Goal: Information Seeking & Learning: Learn about a topic

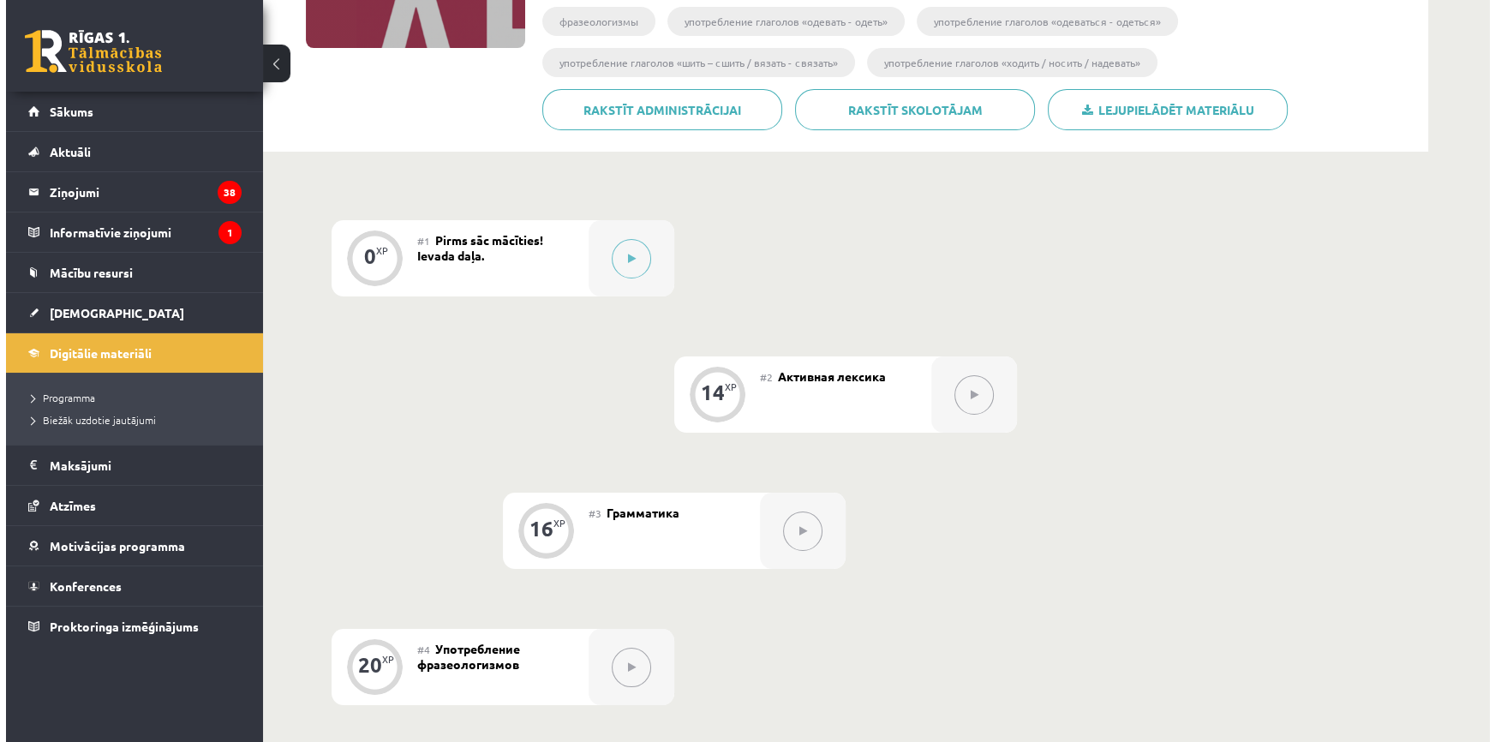
scroll to position [311, 0]
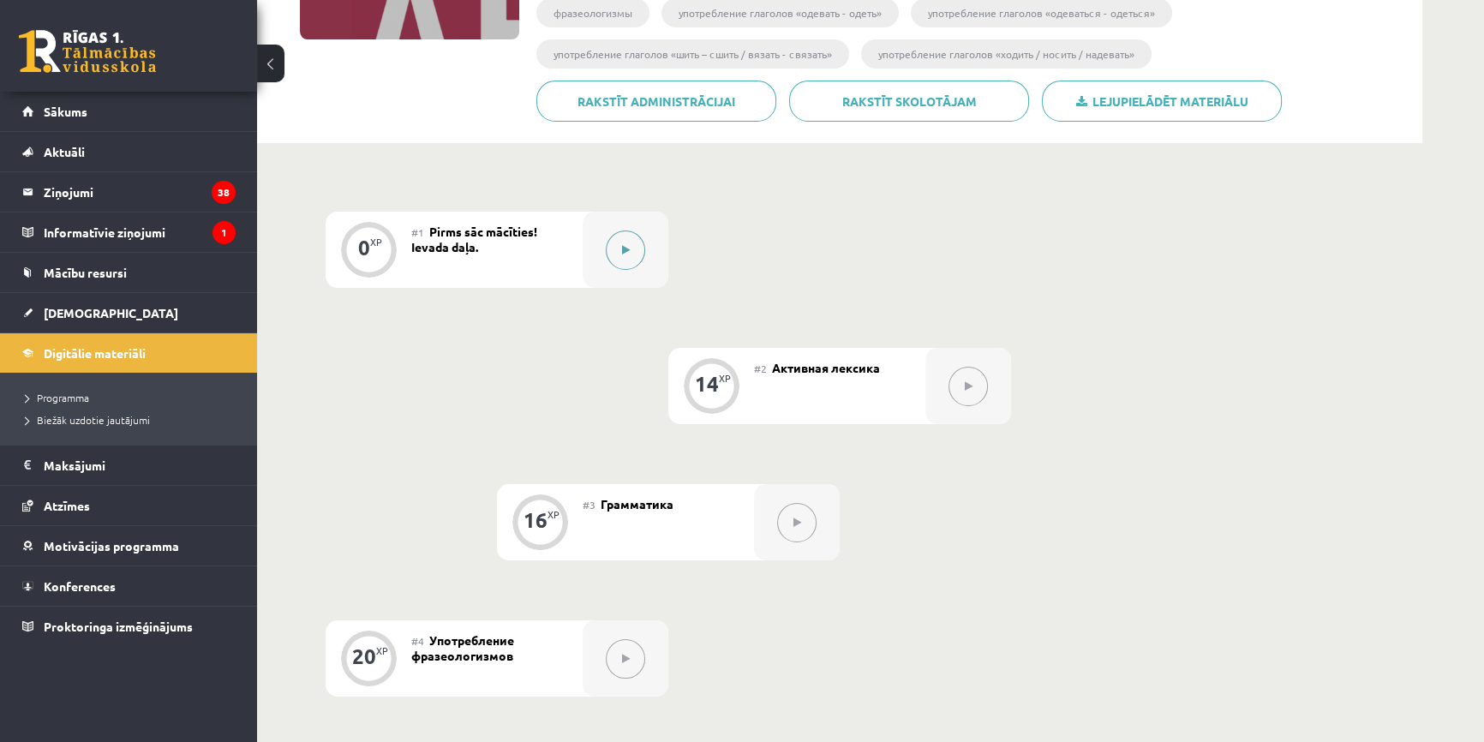
click at [628, 243] on button at bounding box center [625, 250] width 39 height 39
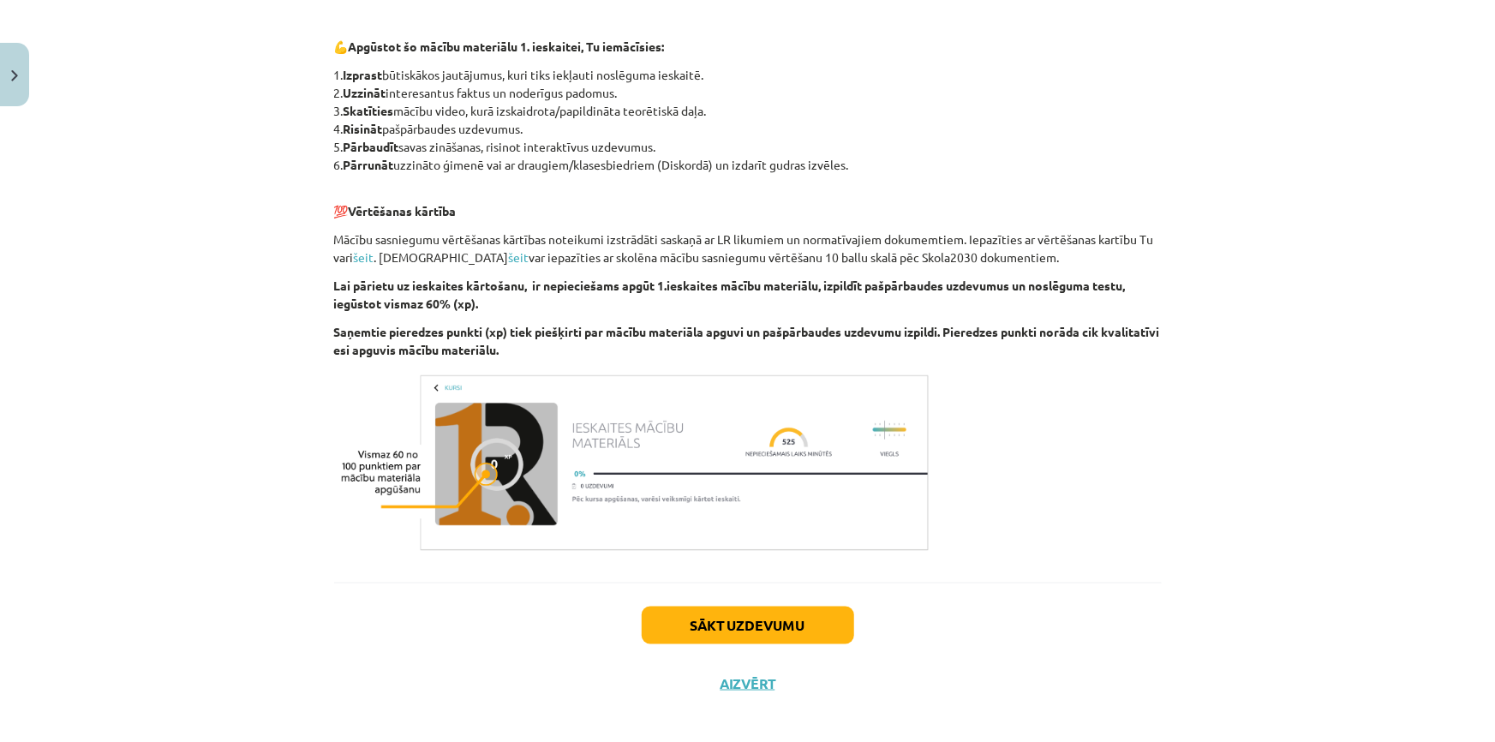
scroll to position [893, 0]
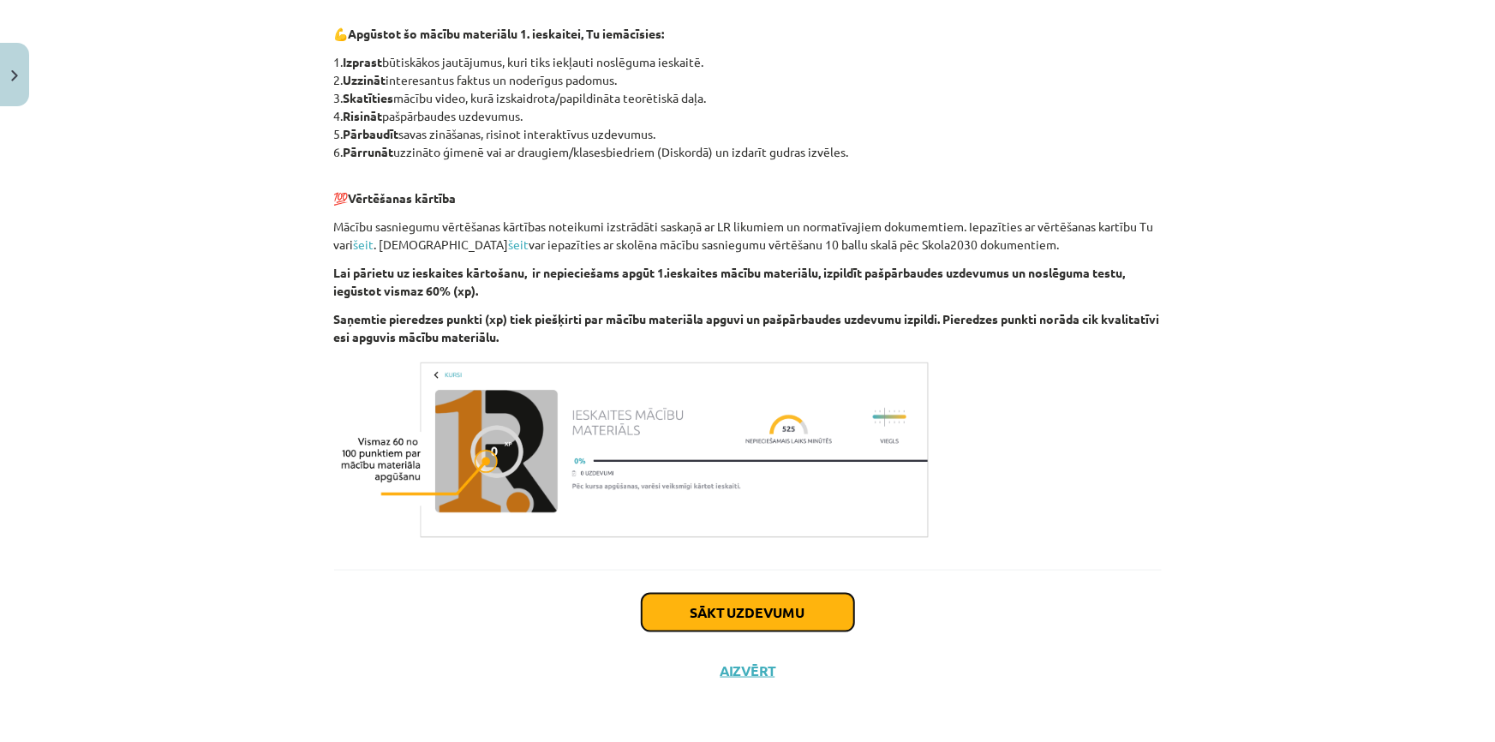
click at [801, 600] on button "Sākt uzdevumu" at bounding box center [748, 613] width 213 height 38
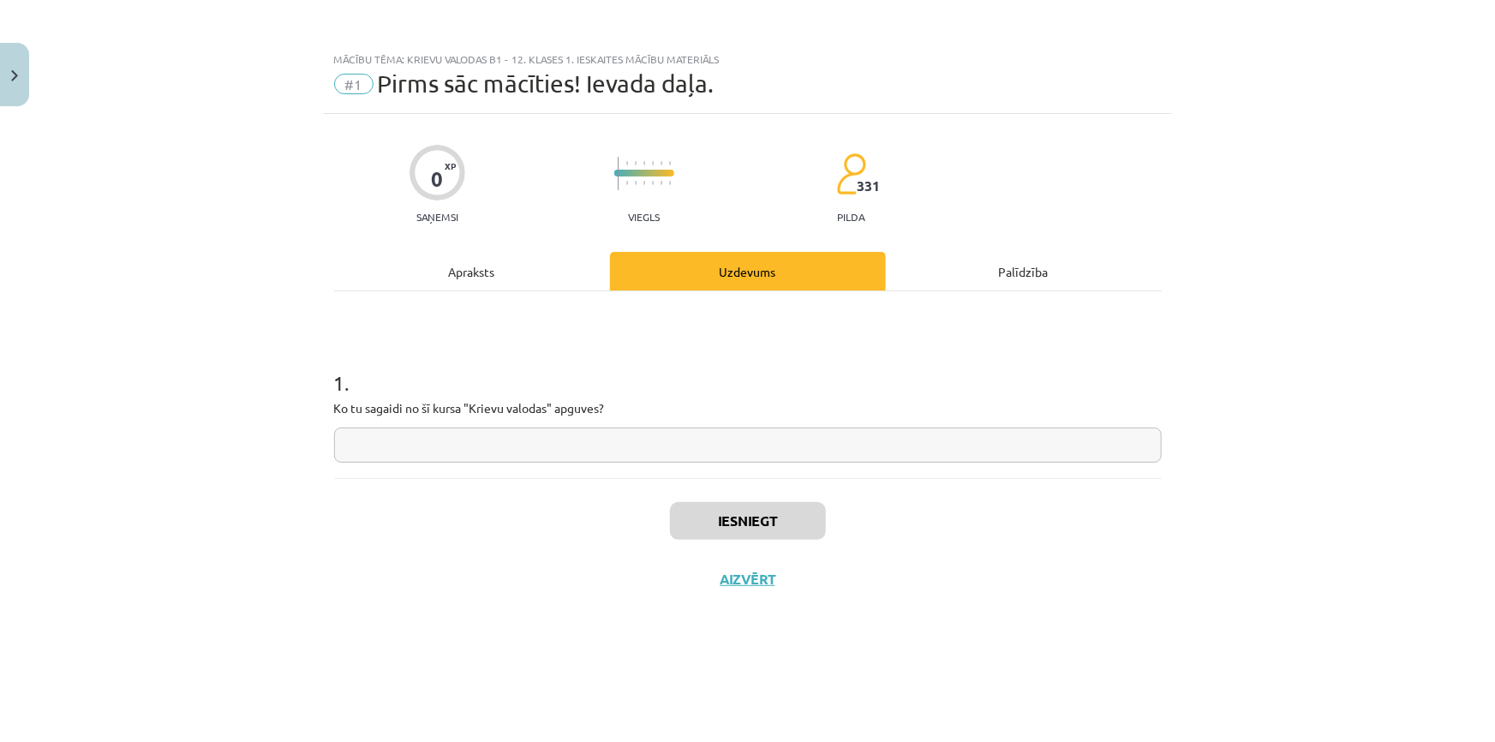
scroll to position [0, 0]
click at [504, 454] on input "text" at bounding box center [748, 445] width 828 height 35
type input "*"
click at [716, 508] on button "Iesniegt" at bounding box center [748, 521] width 156 height 38
click at [738, 578] on button "Nākamā nodarbība" at bounding box center [748, 590] width 168 height 39
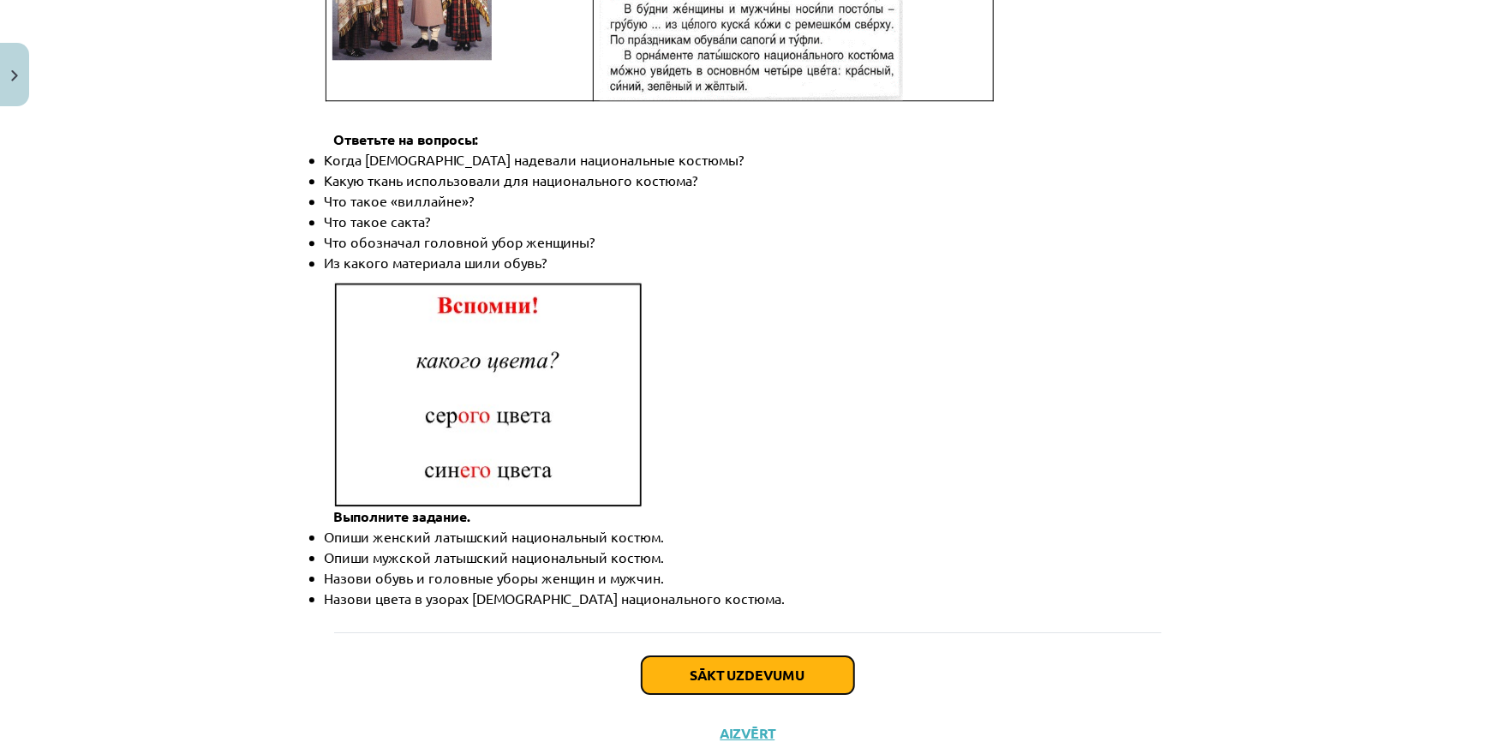
click at [744, 656] on button "Sākt uzdevumu" at bounding box center [748, 675] width 213 height 38
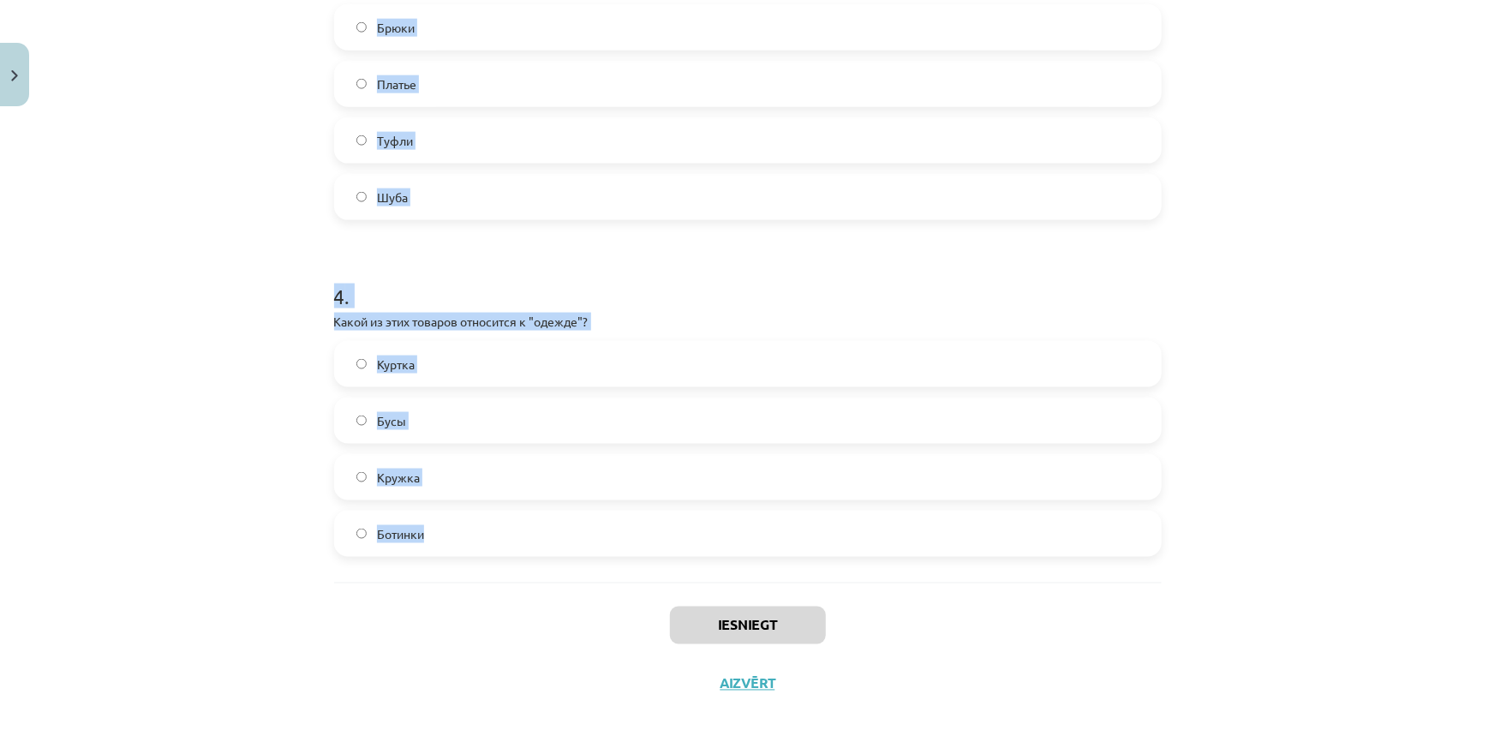
scroll to position [1109, 0]
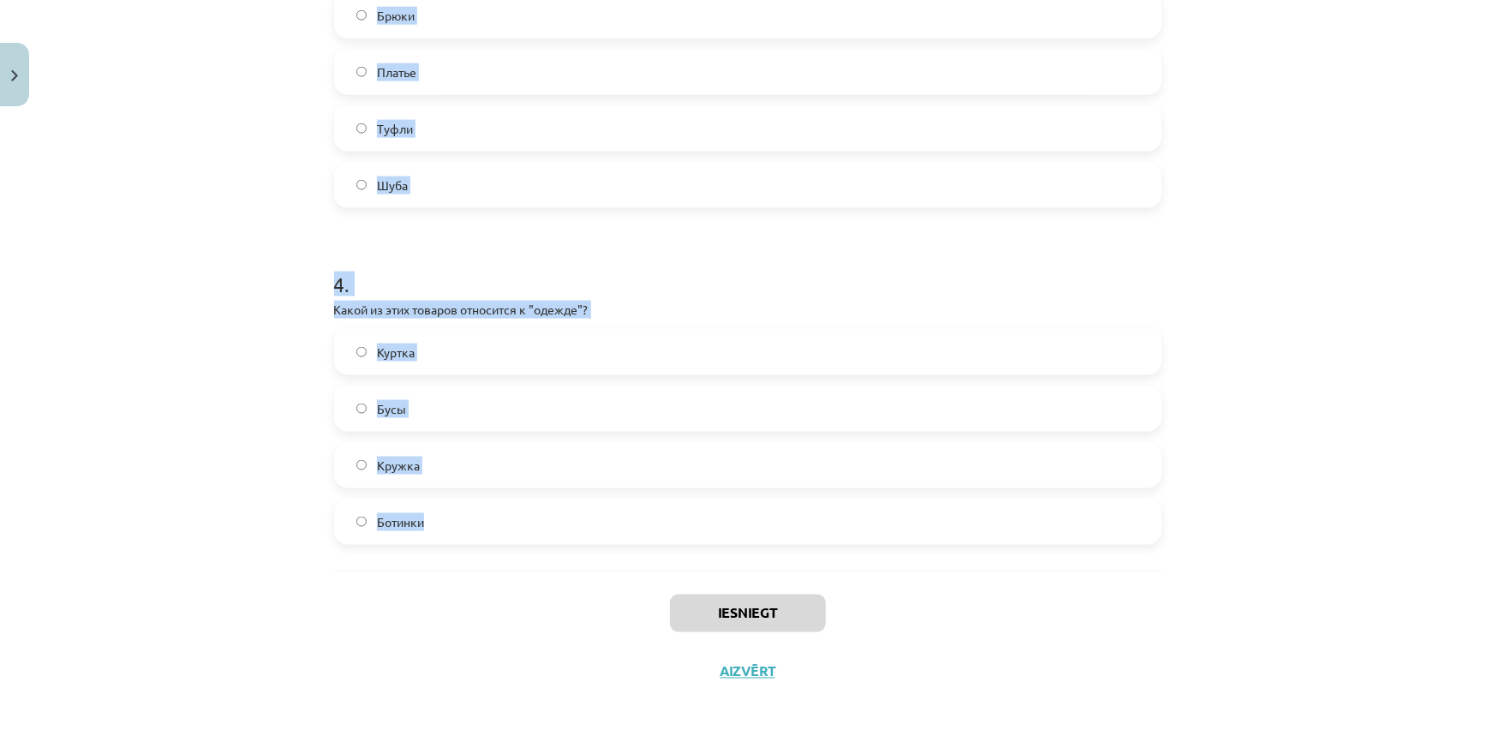
drag, startPoint x: 295, startPoint y: 363, endPoint x: 973, endPoint y: 515, distance: 694.9
click at [973, 519] on div "Mācību tēma: Krievu valodas b1 - 12. klases 1. ieskaites mācību materiāls #2 Ак…" at bounding box center [747, 371] width 1495 height 742
copy form "Какая форма оплаты использует наличные? Оплата кредитной карточкой Оплата предо…"
click at [677, 250] on h1 "4 ." at bounding box center [748, 269] width 828 height 53
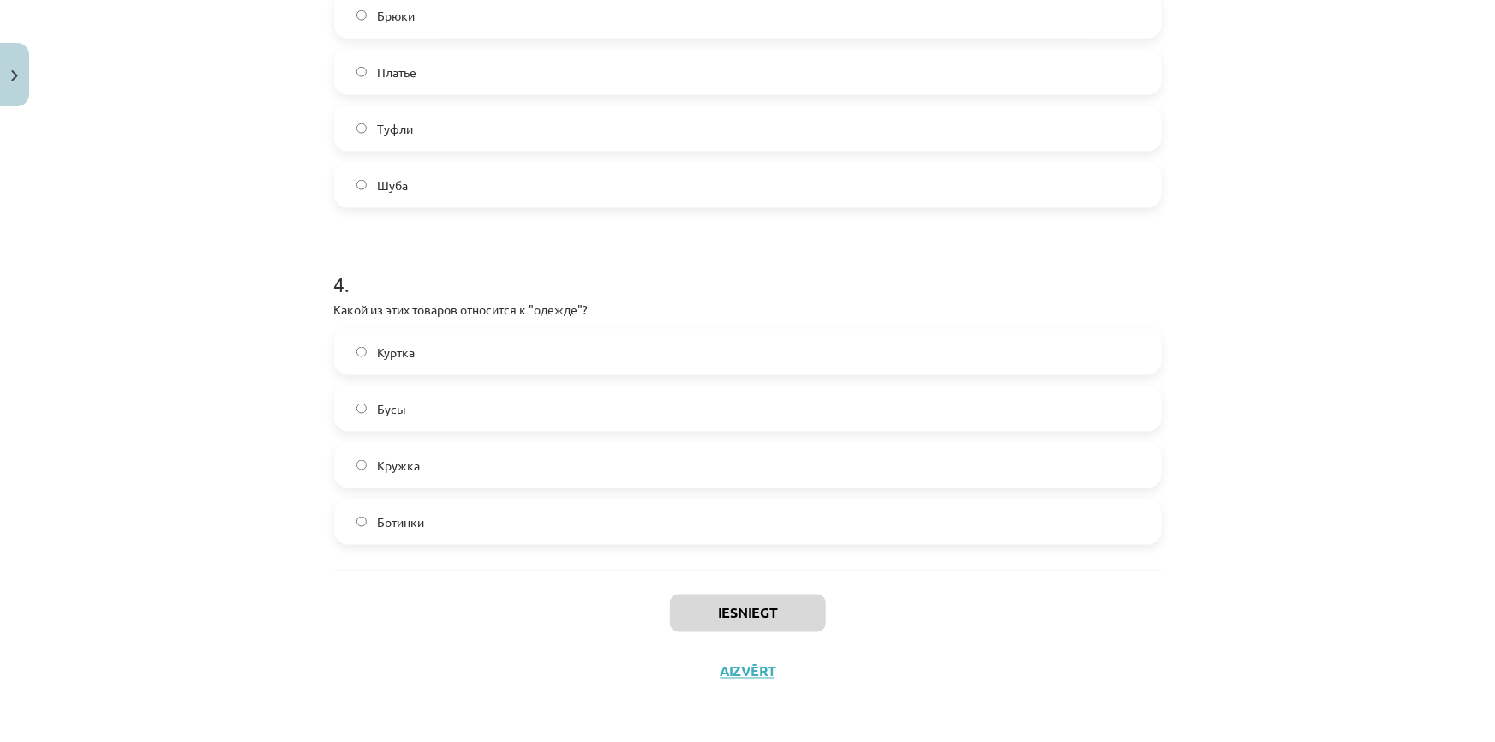
click at [445, 351] on label "Куртка" at bounding box center [748, 352] width 824 height 43
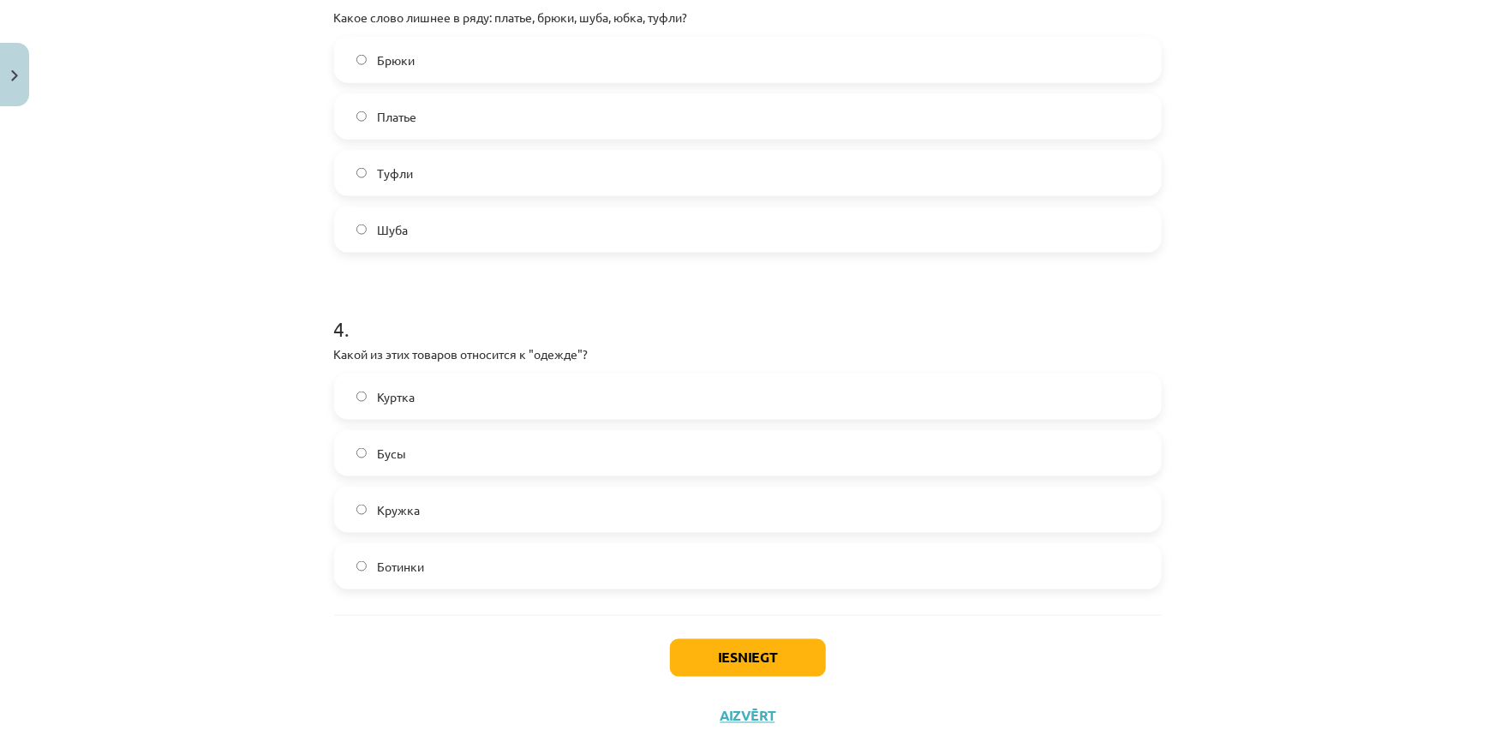
scroll to position [797, 0]
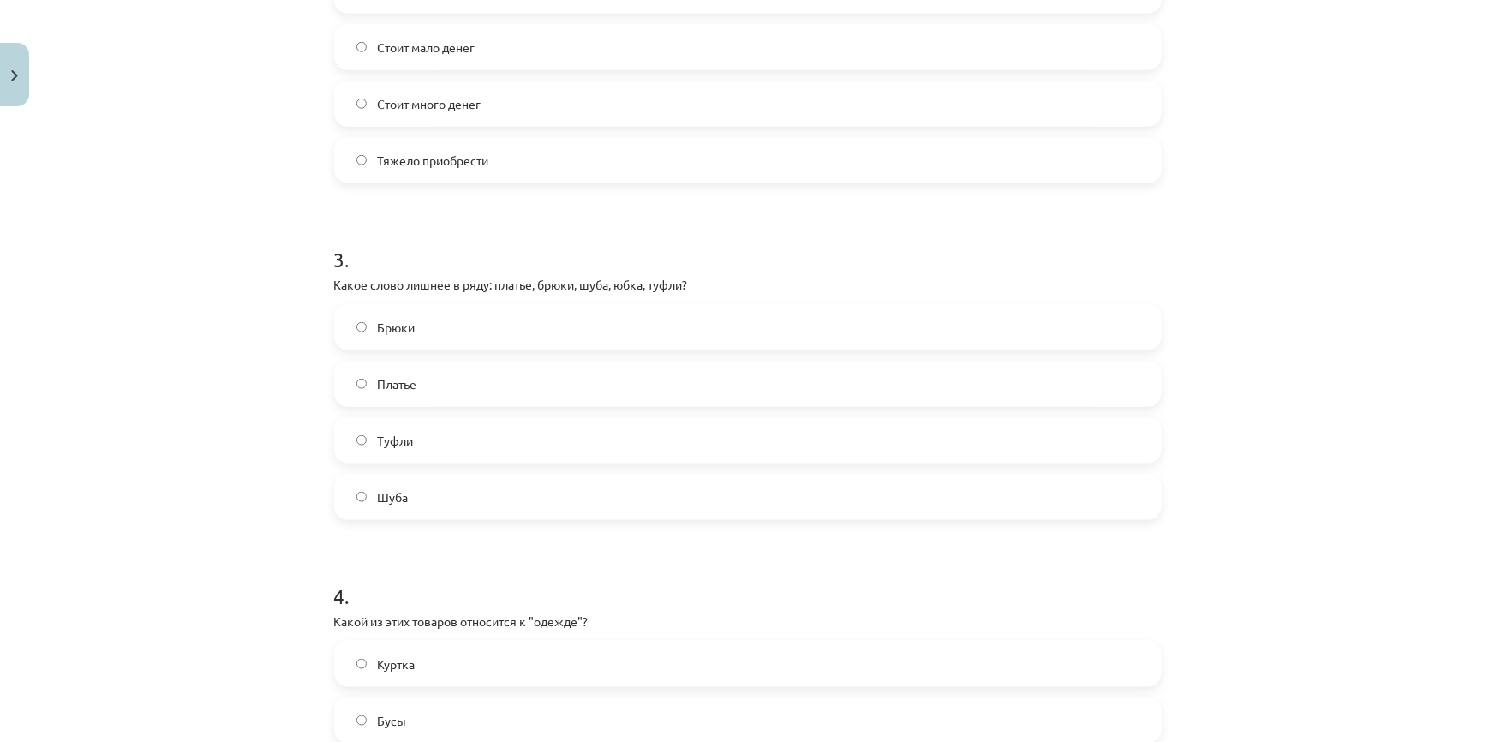
click at [429, 437] on label "Туфли" at bounding box center [748, 440] width 824 height 43
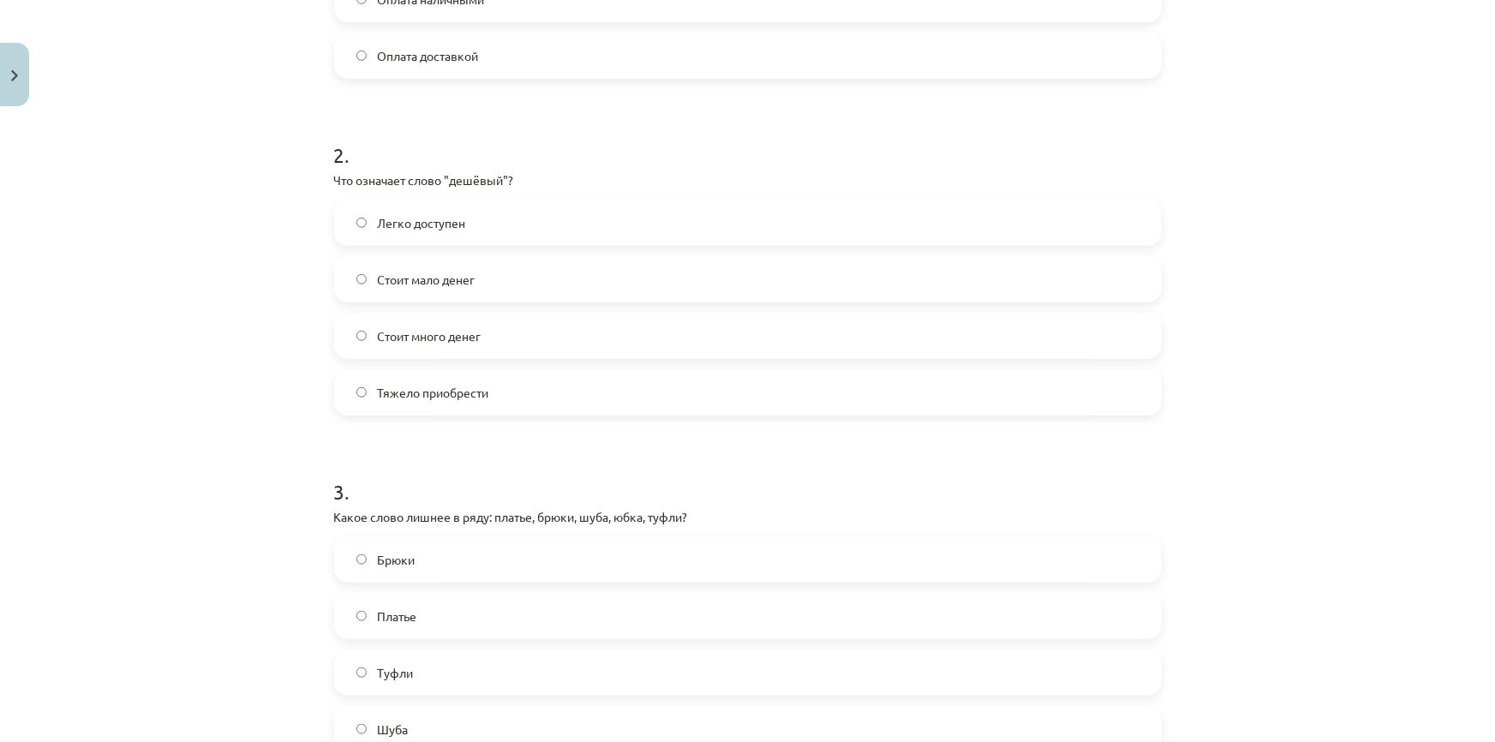
scroll to position [564, 0]
click at [398, 283] on span "Стоит мало денег" at bounding box center [426, 281] width 98 height 18
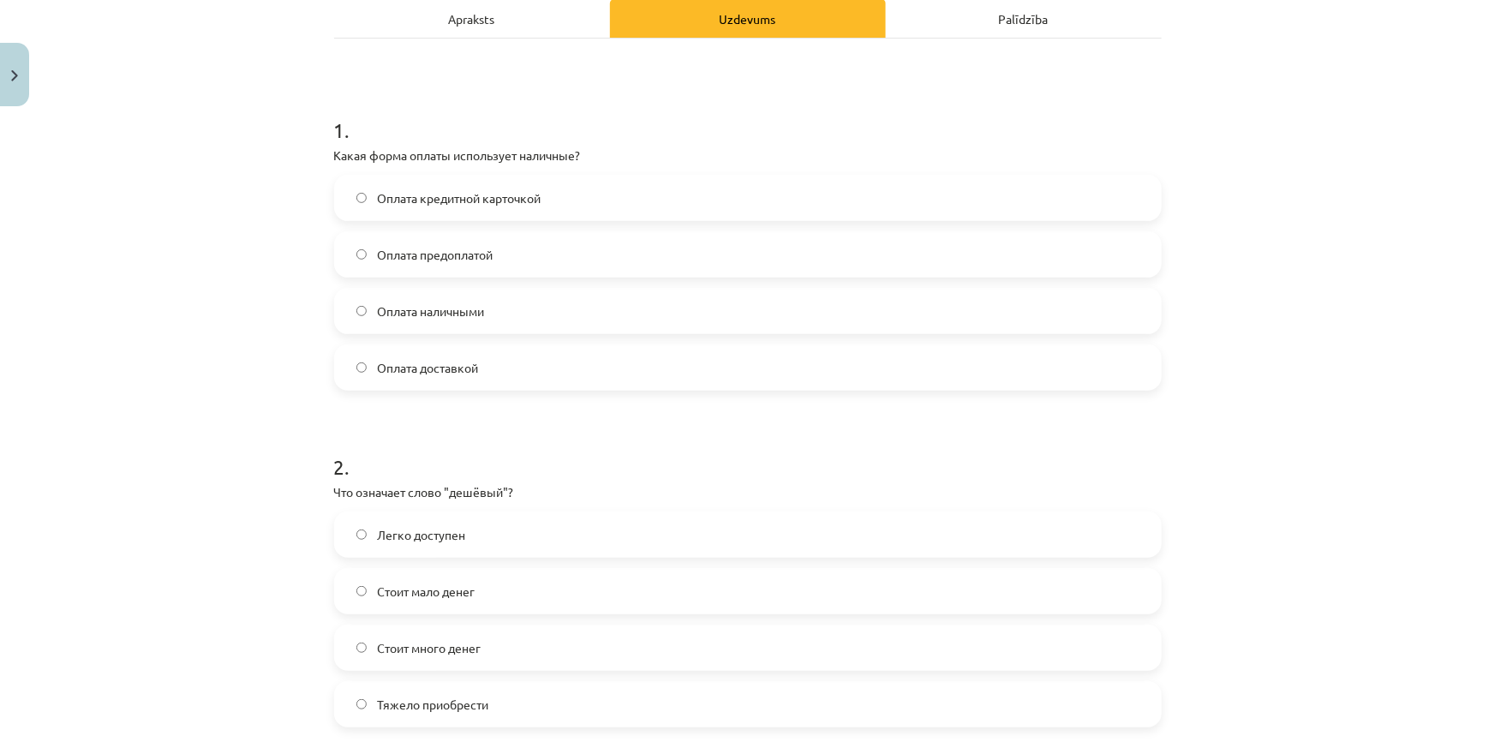
scroll to position [252, 0]
click at [487, 315] on label "Оплата наличными" at bounding box center [748, 312] width 824 height 43
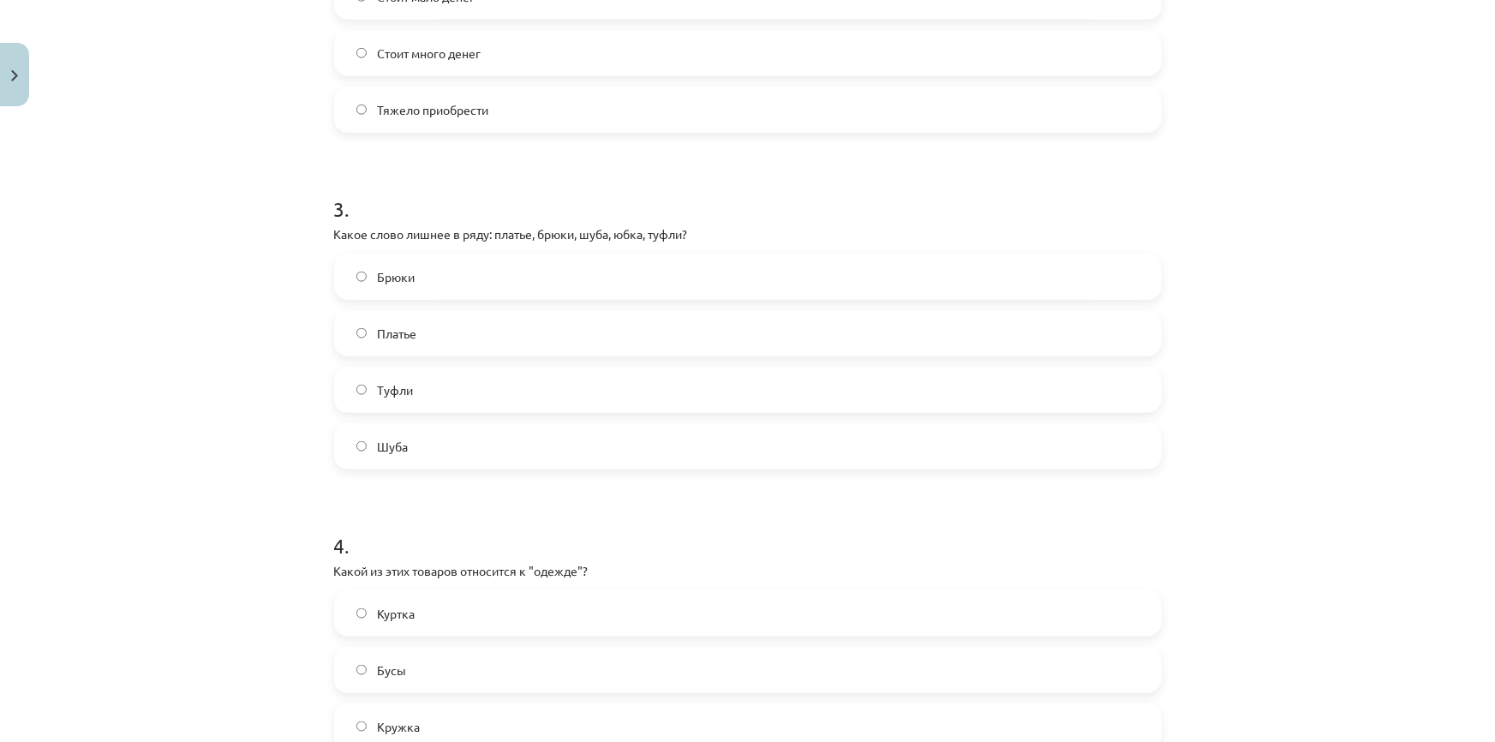
scroll to position [1109, 0]
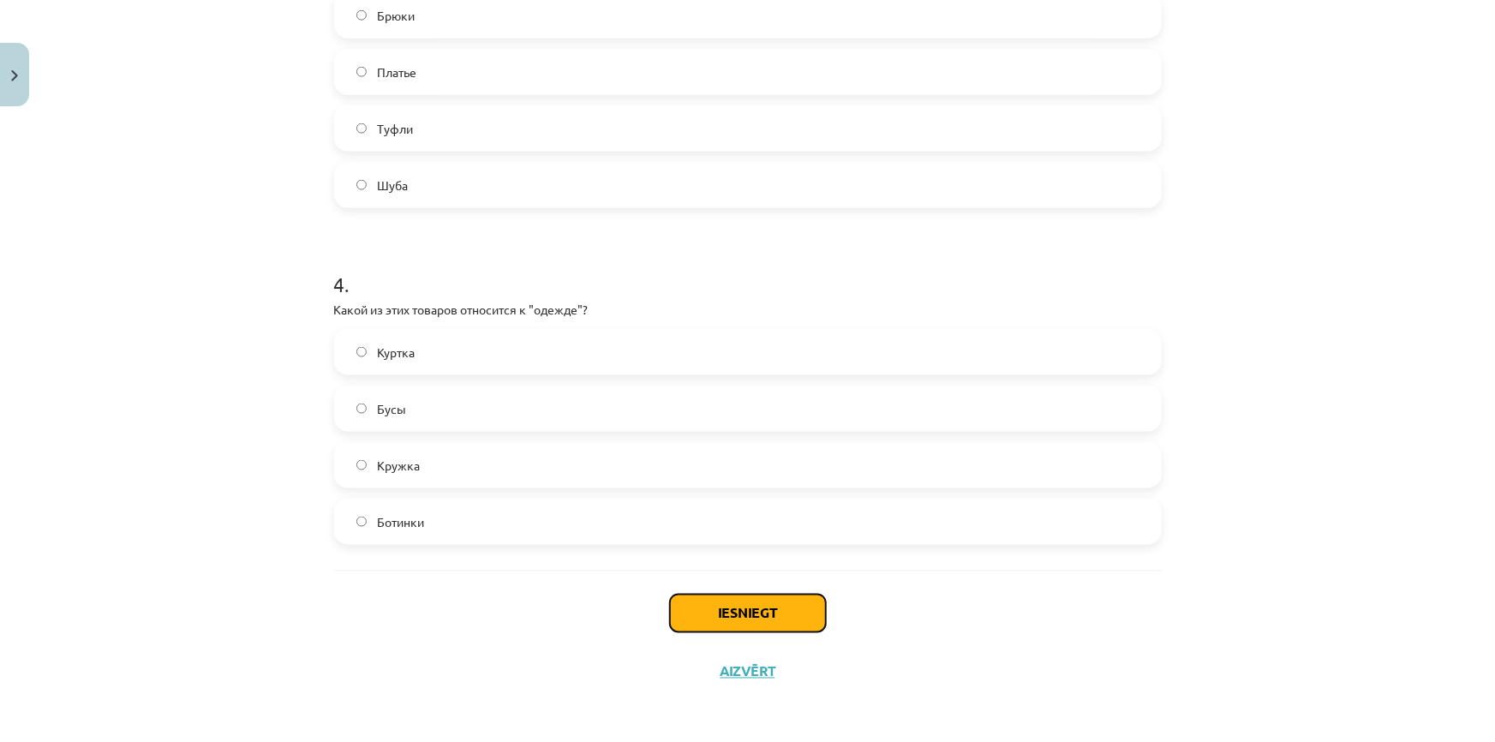
click at [765, 617] on button "Iesniegt" at bounding box center [748, 614] width 156 height 38
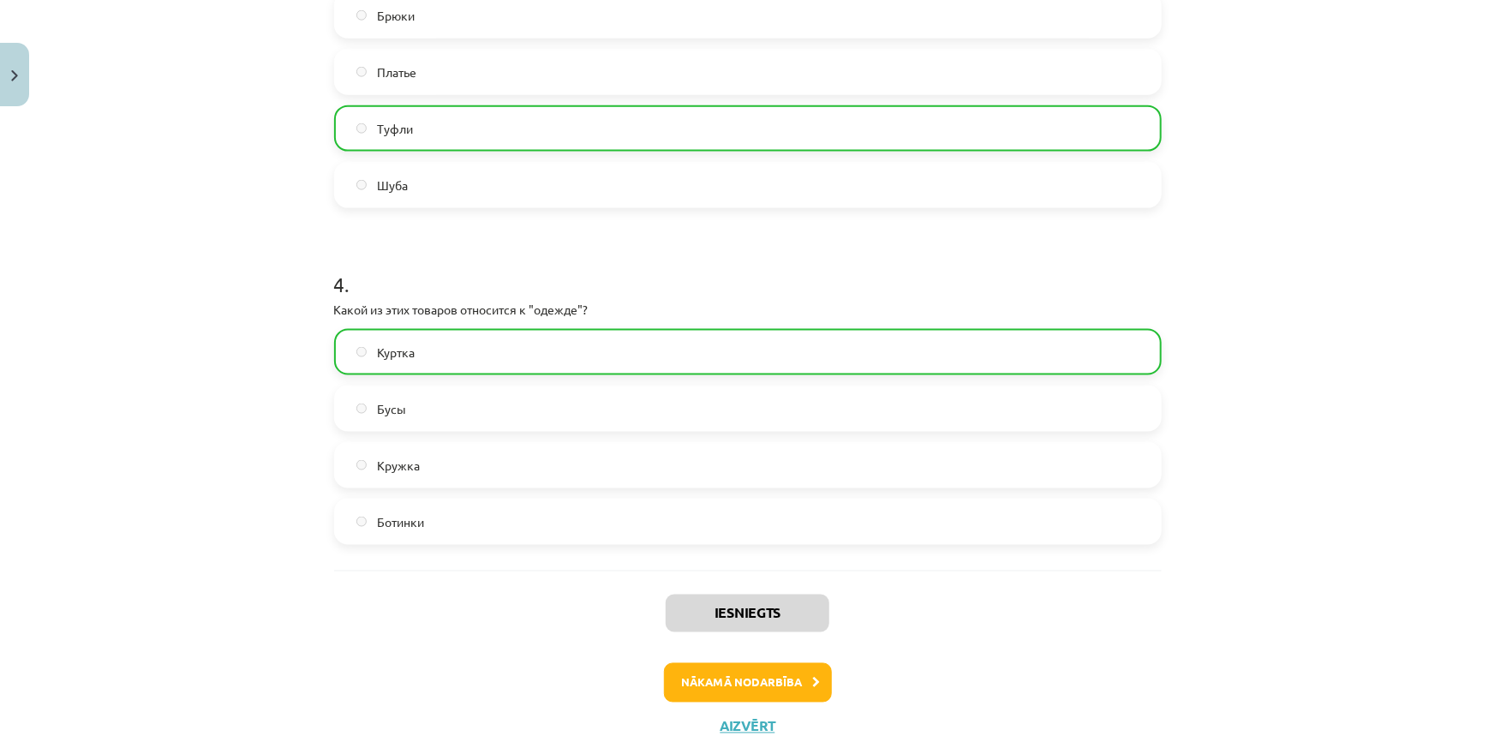
click at [788, 701] on div "Iesniegts Nākamā nodarbība Aizvērt" at bounding box center [748, 658] width 828 height 175
click at [782, 686] on button "Nākamā nodarbība" at bounding box center [748, 682] width 168 height 39
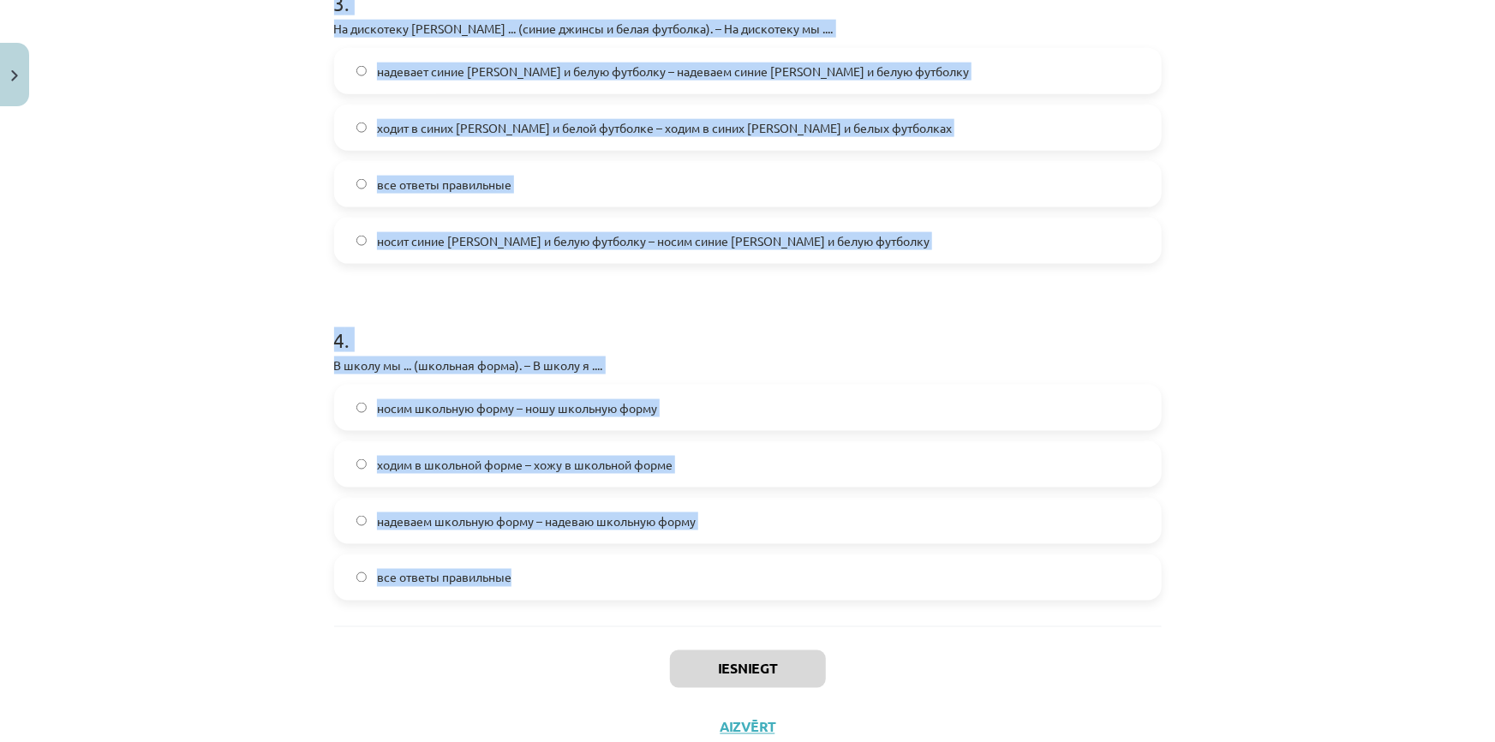
scroll to position [1138, 0]
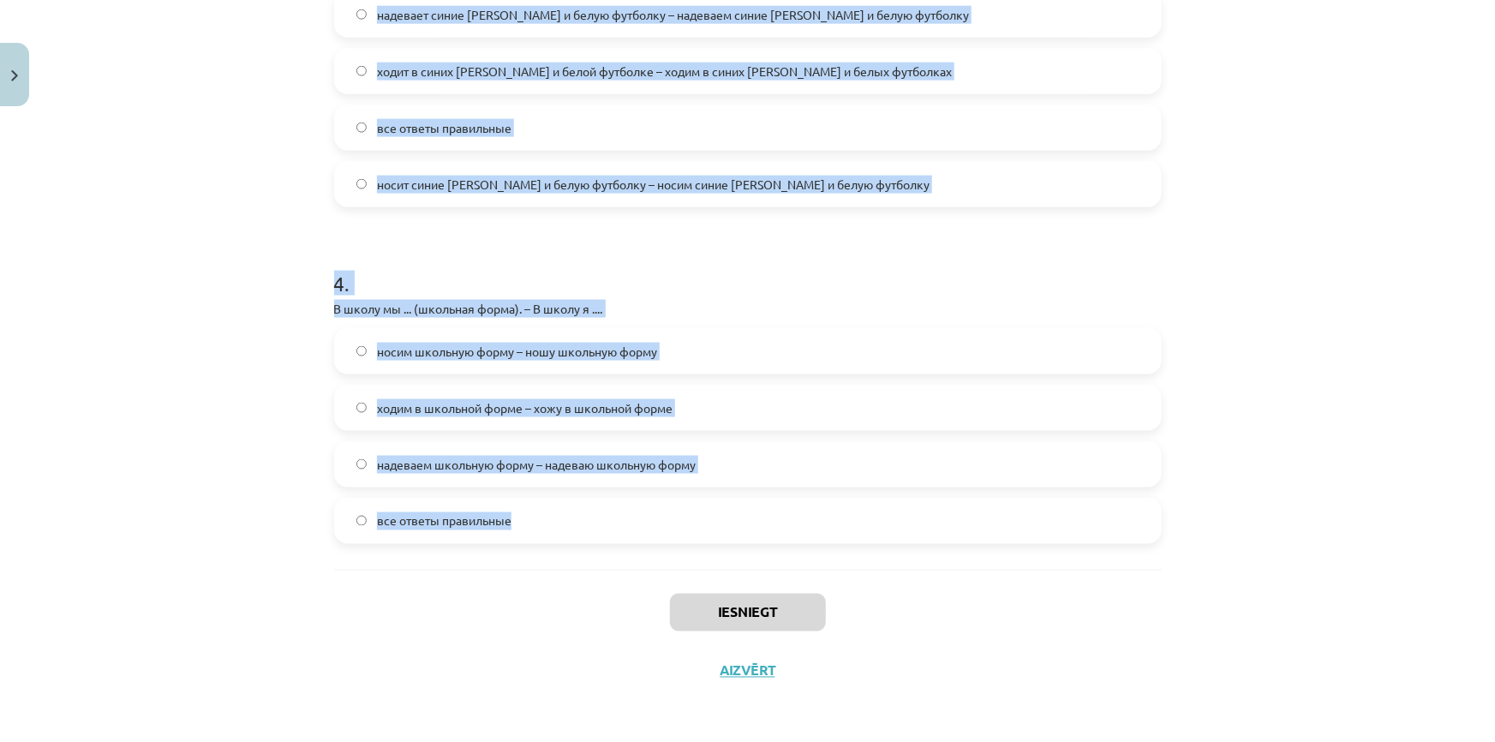
drag, startPoint x: 292, startPoint y: 373, endPoint x: 802, endPoint y: 540, distance: 536.6
click at [802, 540] on div "Mācību tēma: Krievu valodas b1 - 12. klases 1. ieskaites mācību materiāls #3 Гр…" at bounding box center [747, 371] width 1495 height 742
copy form "Lo ipsumd Sita … consec adipis. elit seddoe temporin utlab 8 . Etdol magna aliq…"
click at [231, 161] on div "Mācību tēma: Krievu valodas b1 - 12. klases 1. ieskaites mācību materiāls #3 Гр…" at bounding box center [747, 371] width 1495 height 742
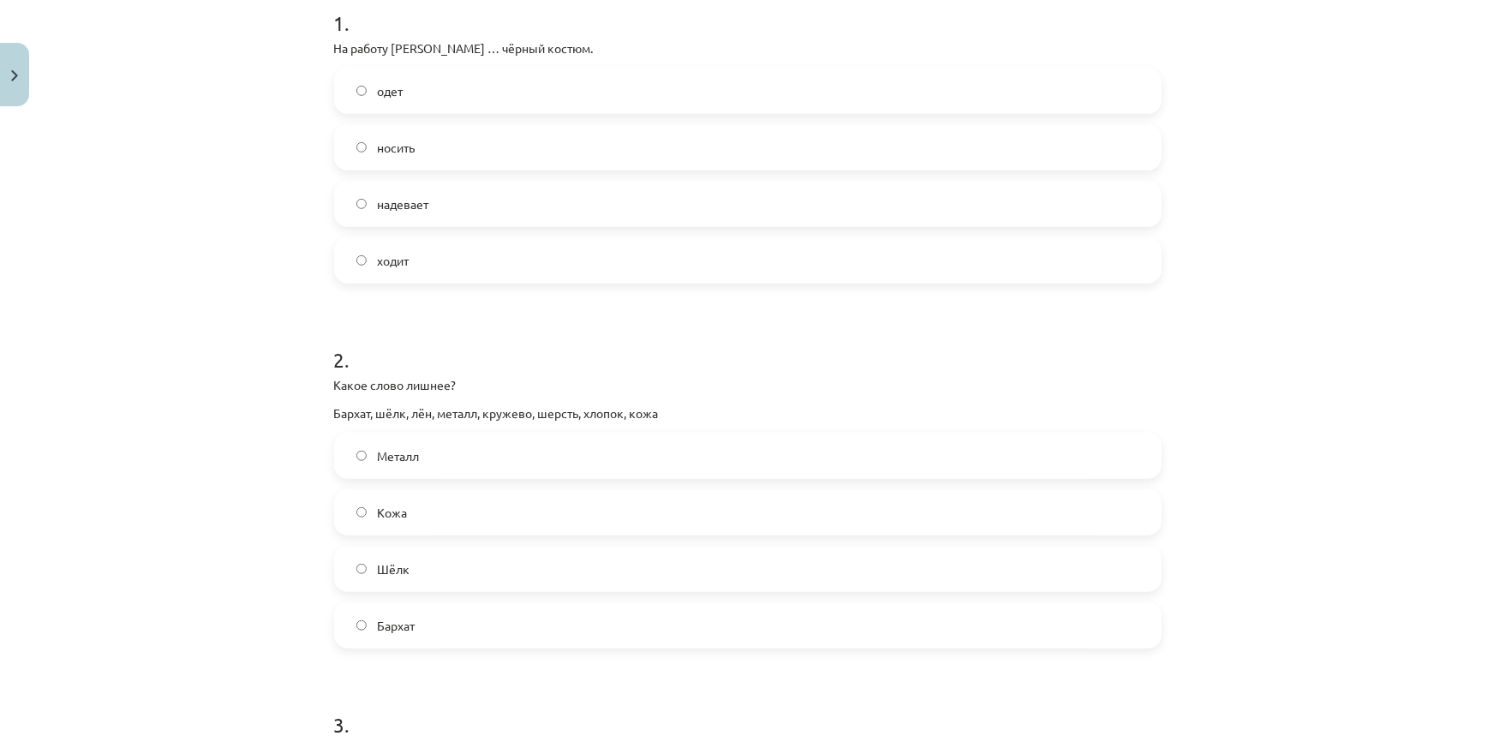
scroll to position [359, 0]
click at [449, 93] on label "одет" at bounding box center [748, 91] width 824 height 43
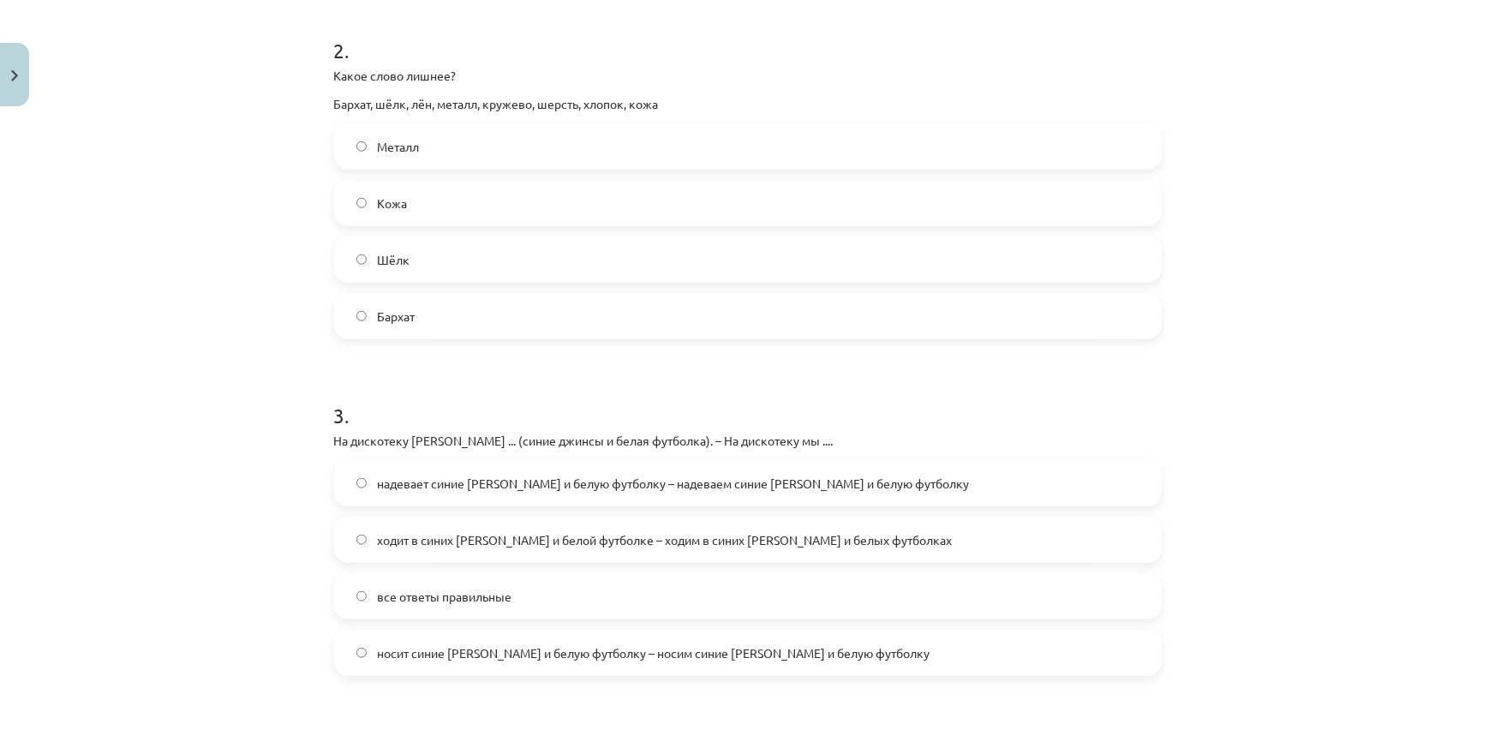
scroll to position [670, 0]
click at [395, 139] on span "Металл" at bounding box center [398, 146] width 42 height 18
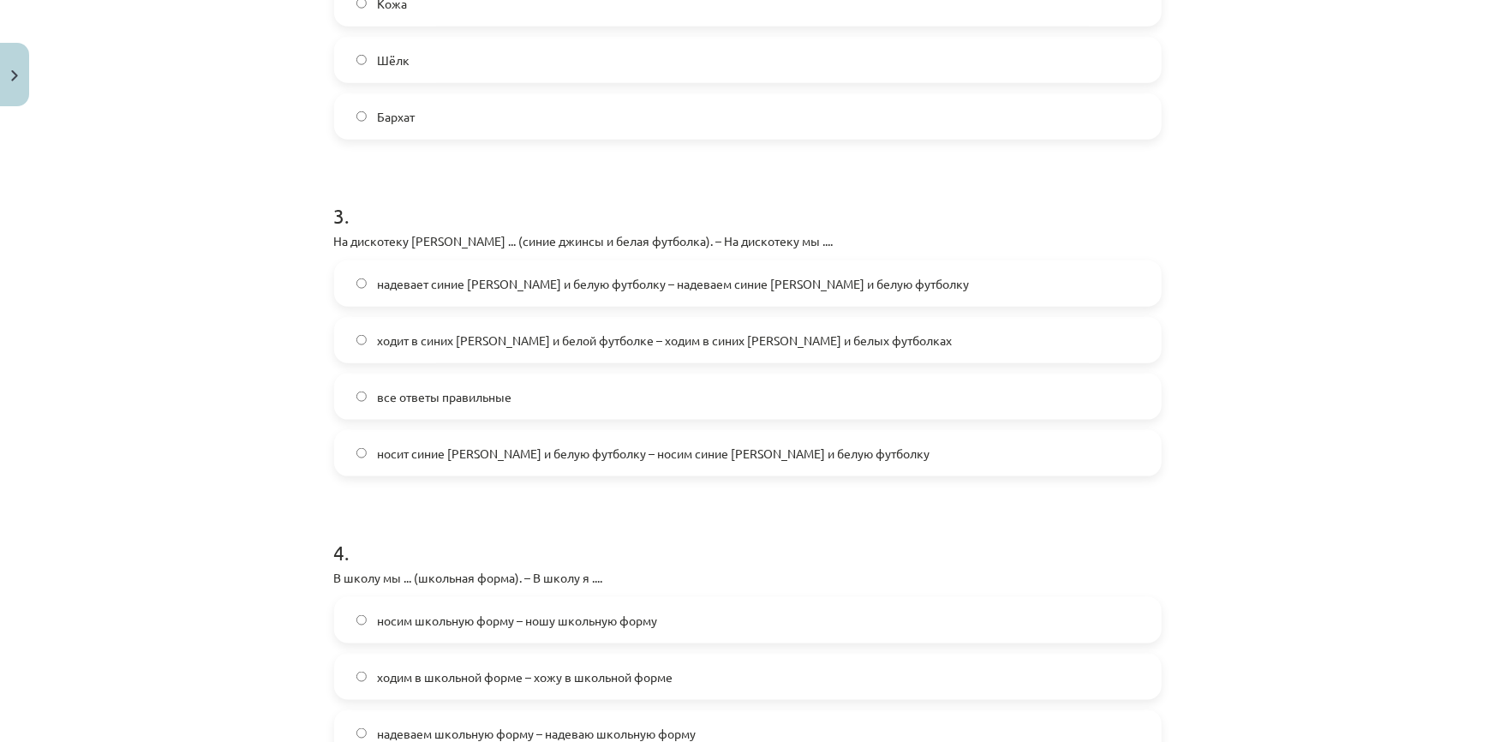
scroll to position [982, 0]
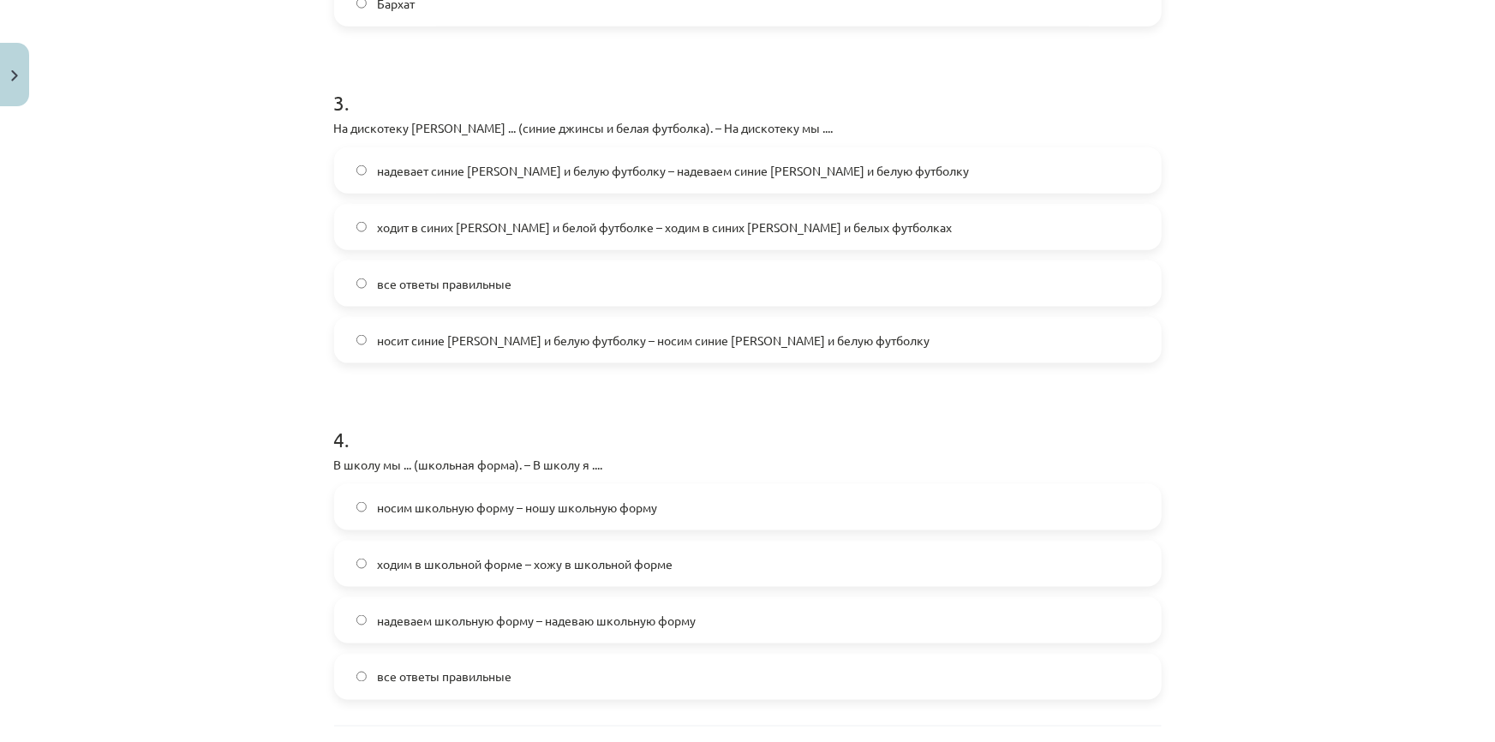
click at [491, 171] on span "надевает синие [PERSON_NAME] и белую футболку – надеваем синие [PERSON_NAME] и …" at bounding box center [673, 171] width 592 height 18
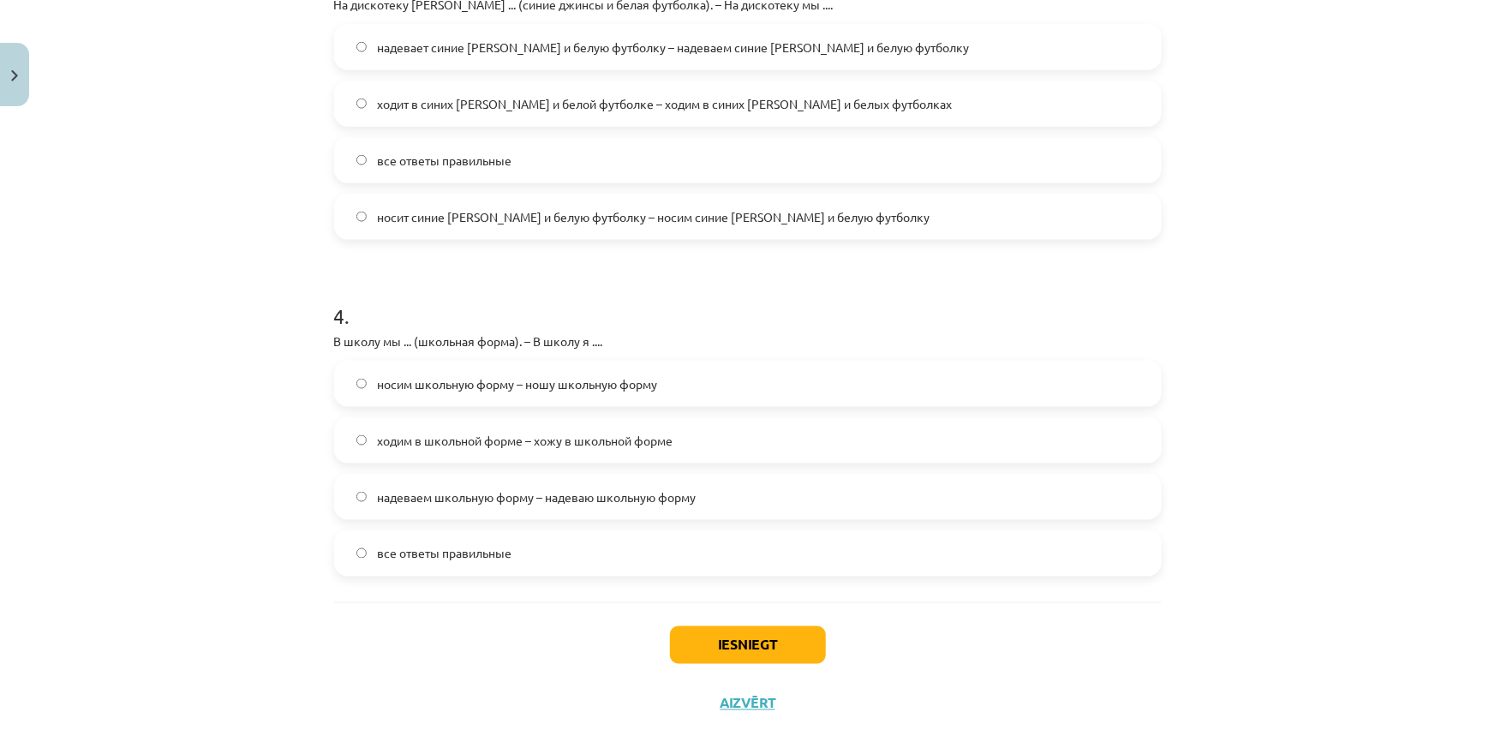
scroll to position [1138, 0]
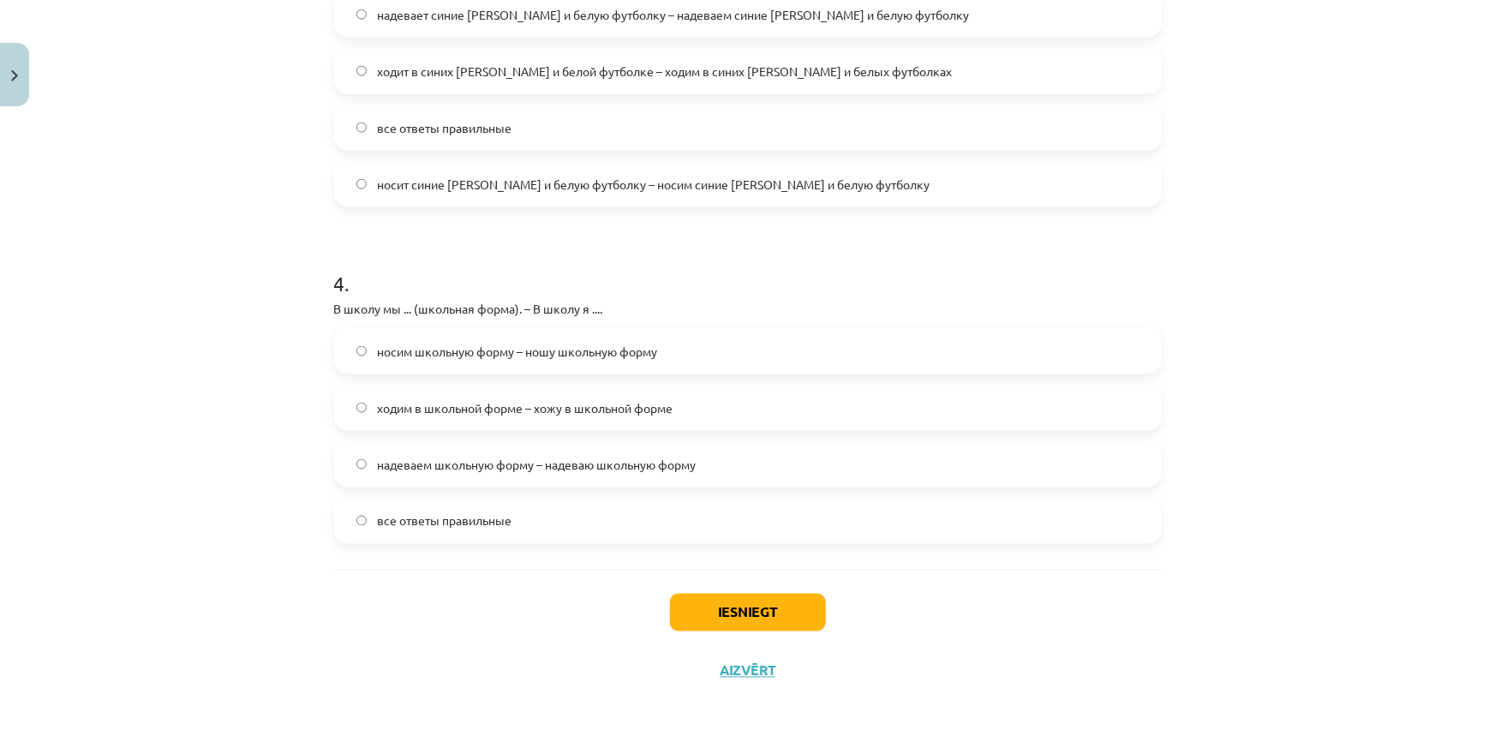
drag, startPoint x: 498, startPoint y: 506, endPoint x: 597, endPoint y: 535, distance: 103.6
click at [498, 506] on label "все ответы правильные" at bounding box center [748, 521] width 824 height 43
click at [749, 603] on button "Iesniegt" at bounding box center [748, 613] width 156 height 38
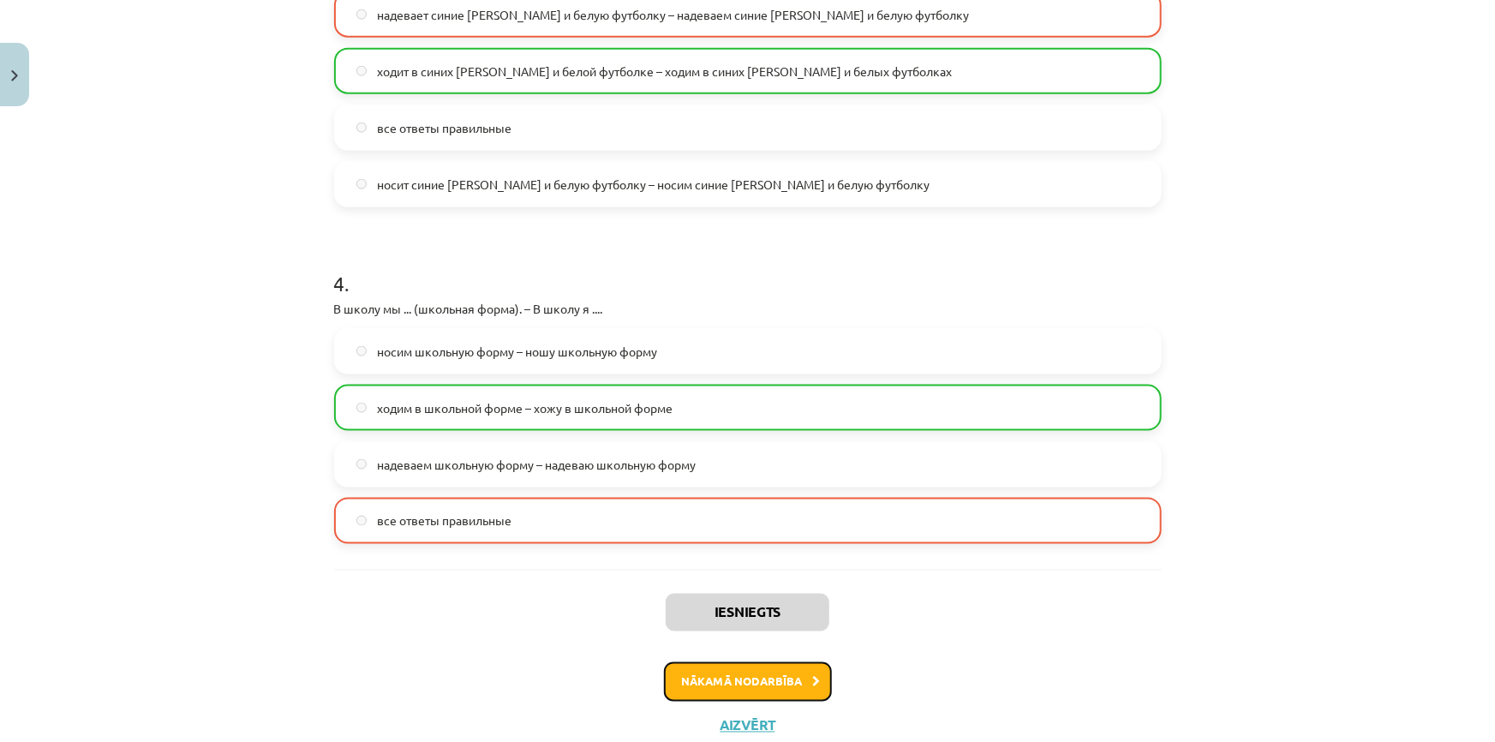
click at [703, 678] on button "Nākamā nodarbība" at bounding box center [748, 681] width 168 height 39
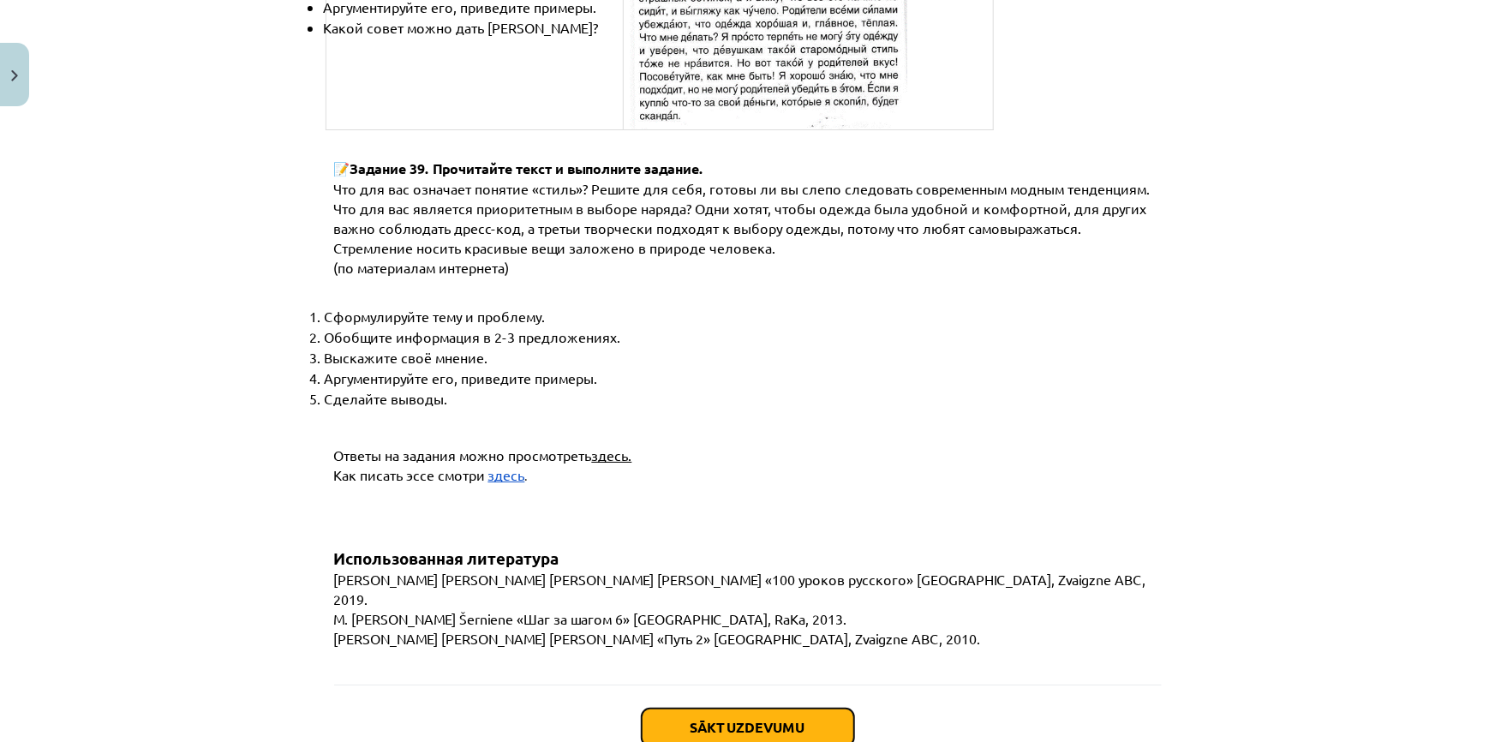
click at [708, 709] on button "Sākt uzdevumu" at bounding box center [748, 728] width 213 height 38
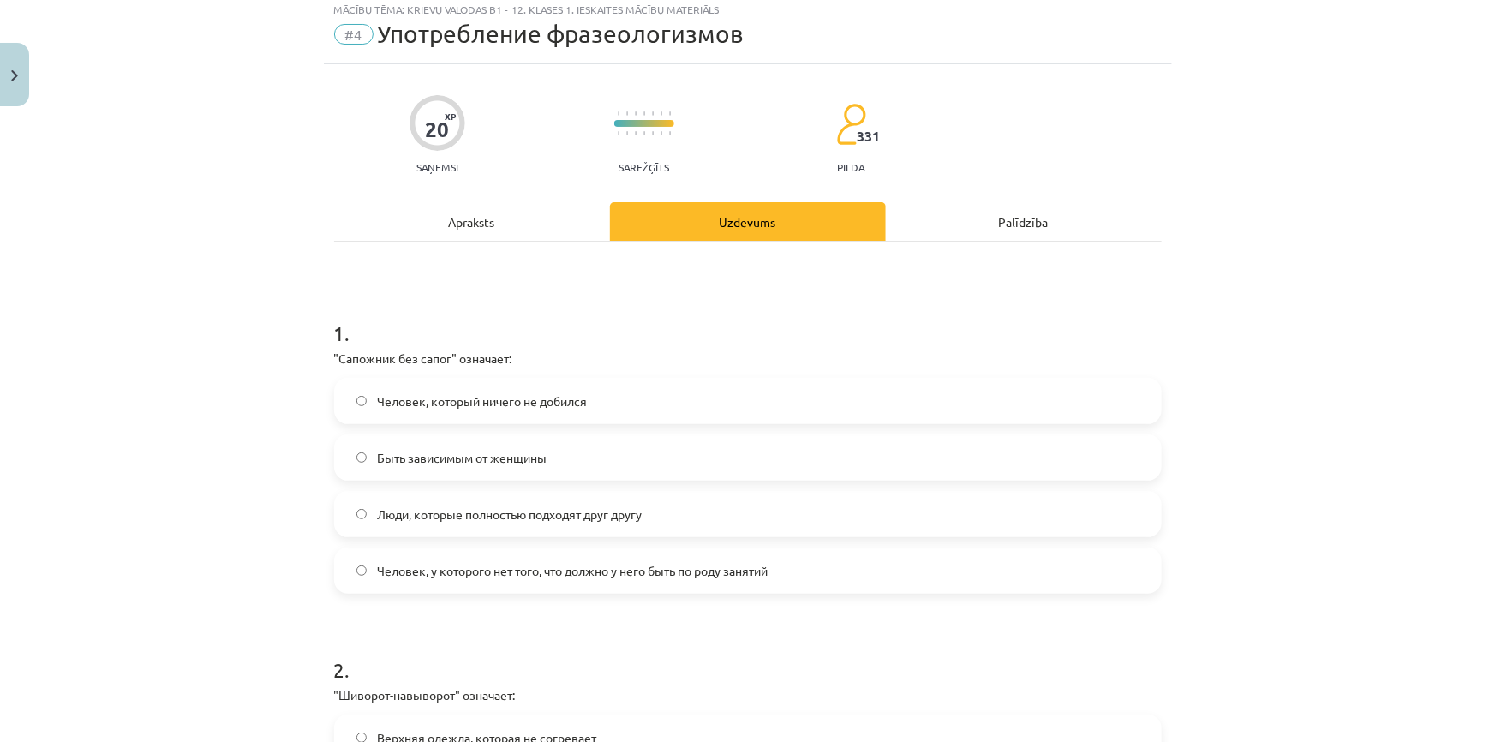
scroll to position [43, 0]
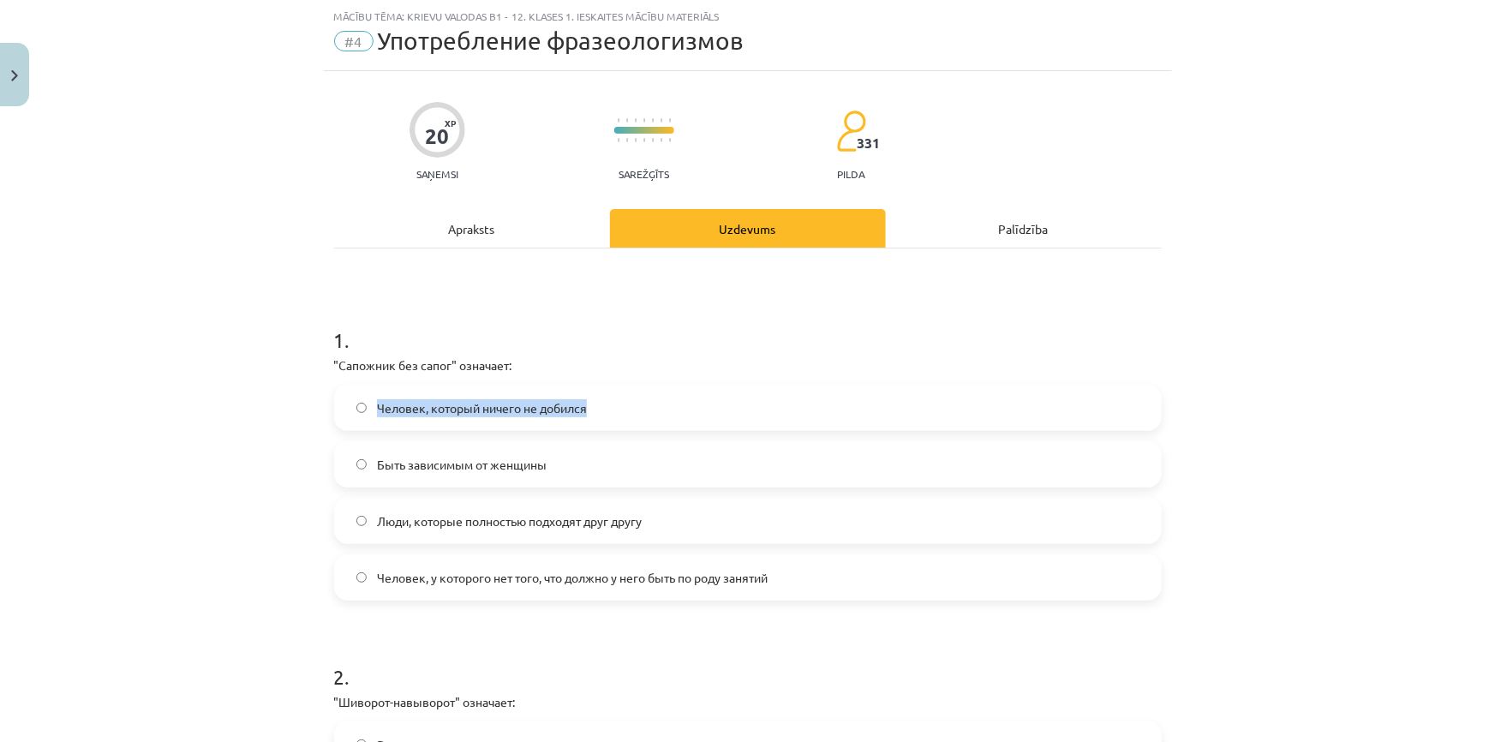
drag, startPoint x: 289, startPoint y: 383, endPoint x: 482, endPoint y: 385, distance: 192.8
click at [650, 419] on div "Mācību tēma: Krievu valodas b1 - 12. klases 1. ieskaites mācību materiāls #4 Уп…" at bounding box center [747, 371] width 1495 height 742
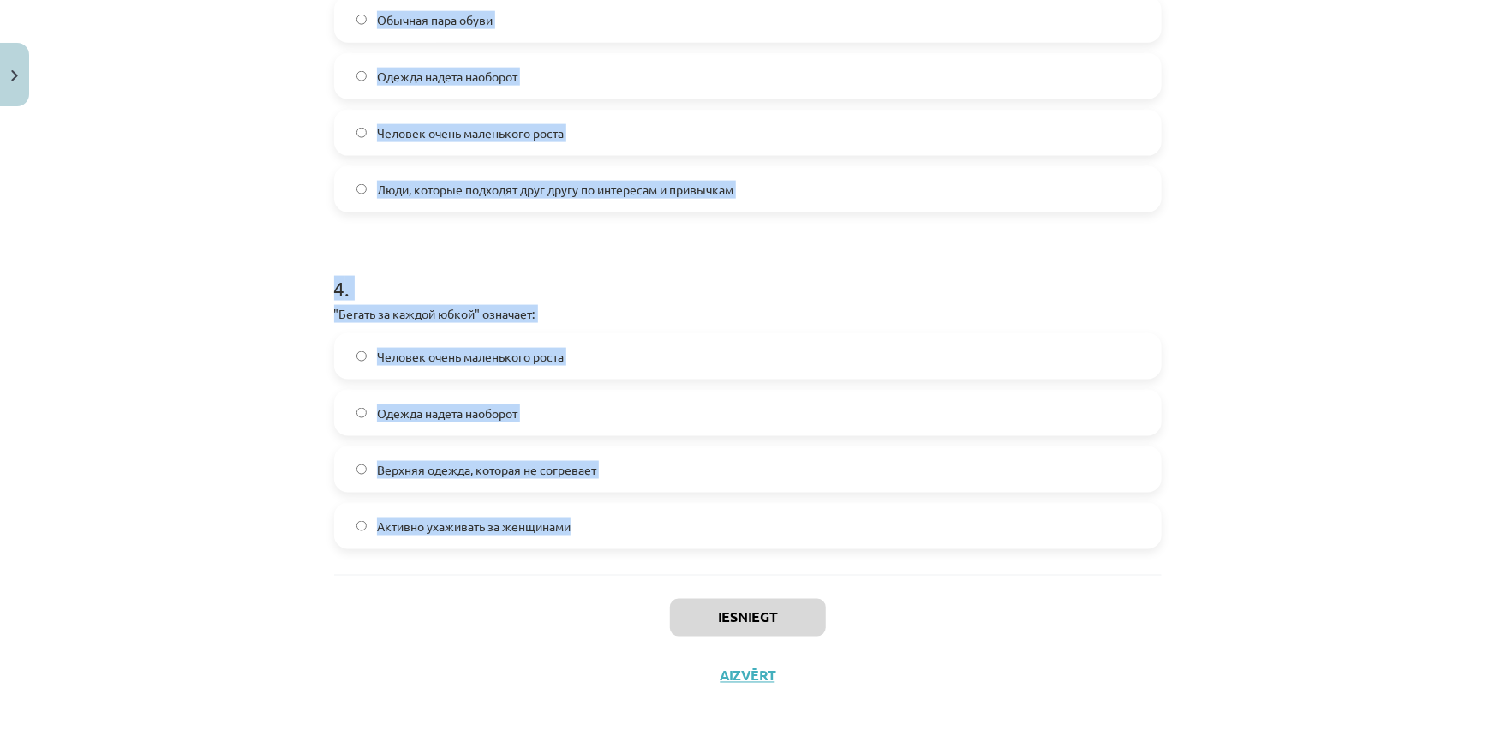
scroll to position [1109, 0]
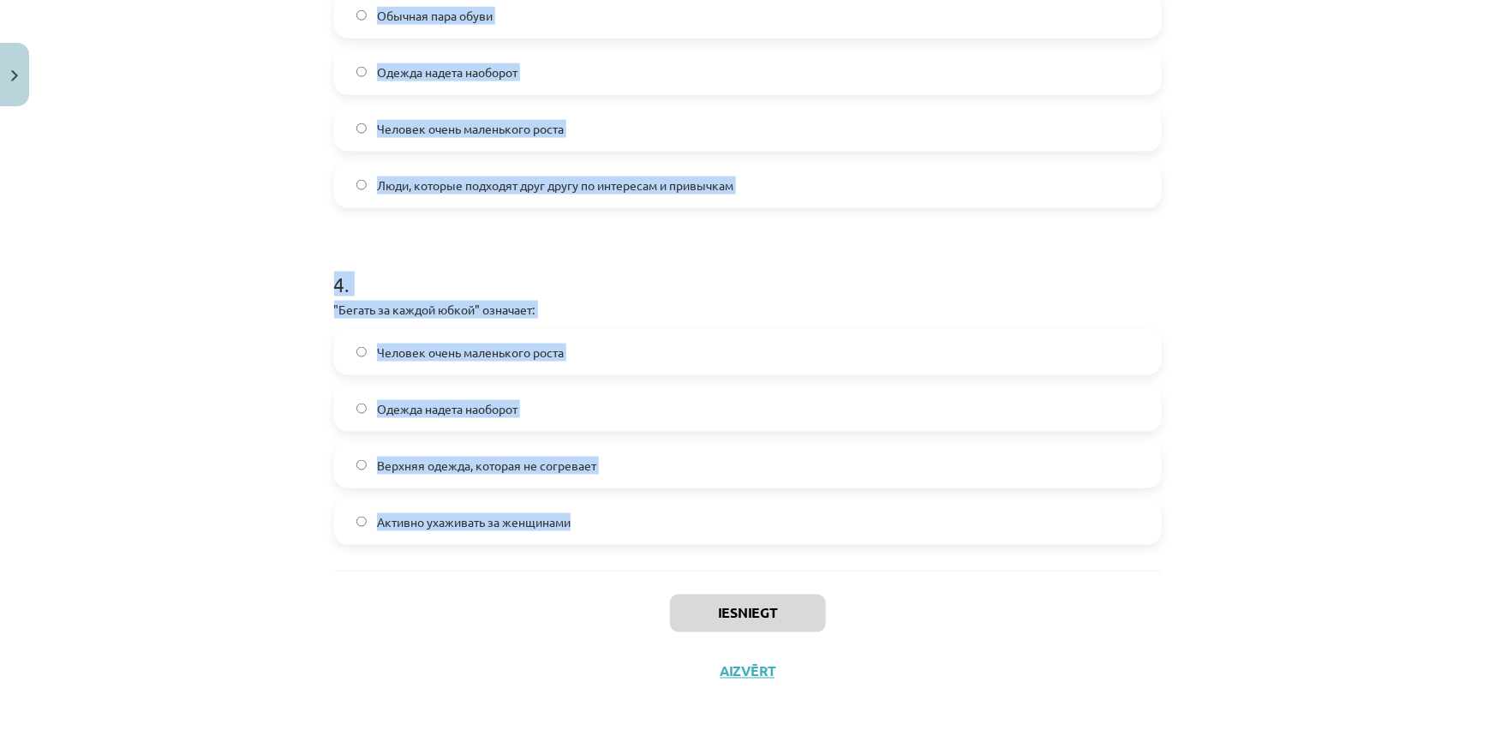
drag, startPoint x: 422, startPoint y: 387, endPoint x: 788, endPoint y: 523, distance: 390.2
click at [788, 523] on div "Mācību tēma: Krievu valodas b1 - 12. klases 1. ieskaites mācību materiāls #4 Уп…" at bounding box center [747, 371] width 1495 height 742
copy form "8 . "Loremips dol sitam" consecte: Adipisc, elitsed doeius te incidid Utla etdo…"
click at [247, 179] on div "Mācību tēma: Krievu valodas b1 - 12. klases 1. ieskaites mācību materiāls #4 Уп…" at bounding box center [747, 371] width 1495 height 742
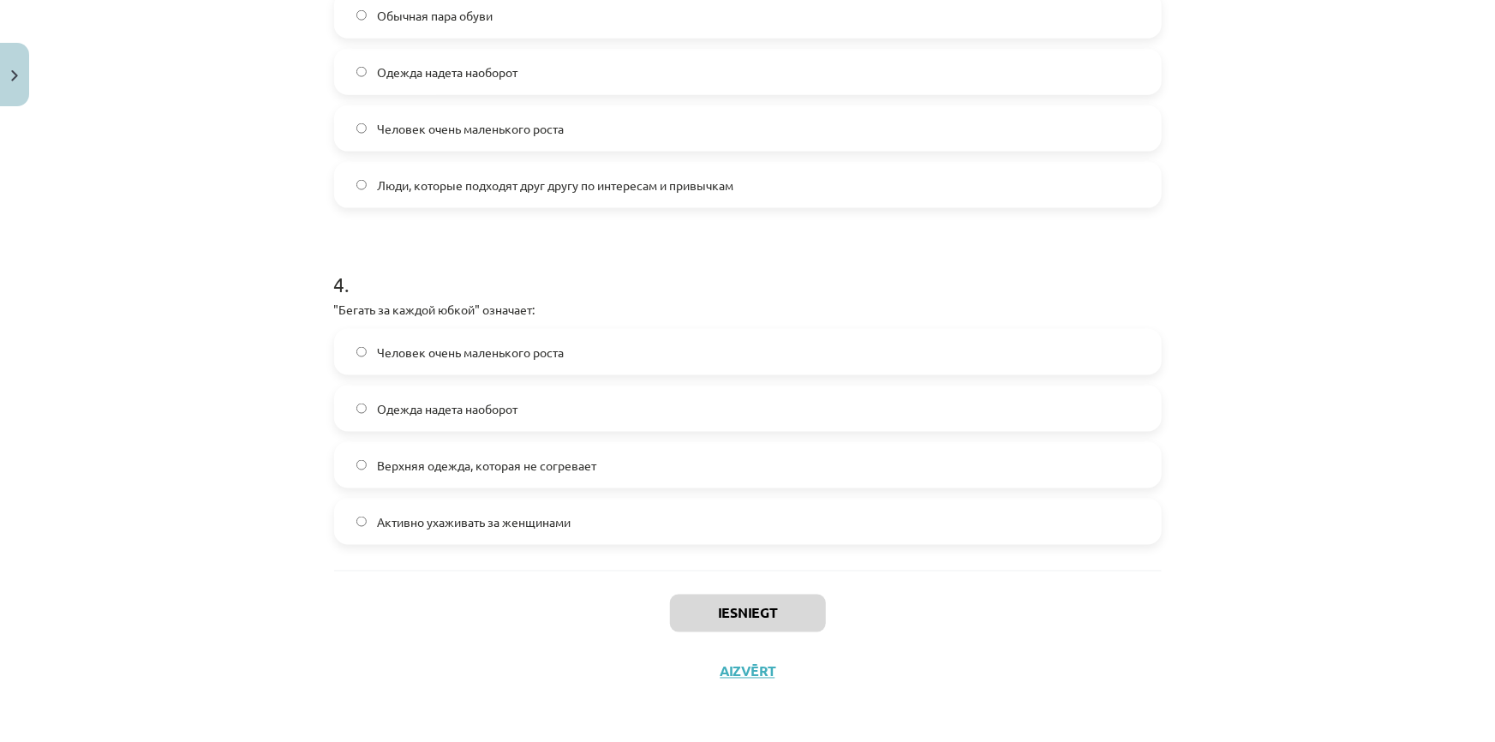
click at [421, 537] on label "Активно ухаживать за женщинами" at bounding box center [748, 521] width 824 height 43
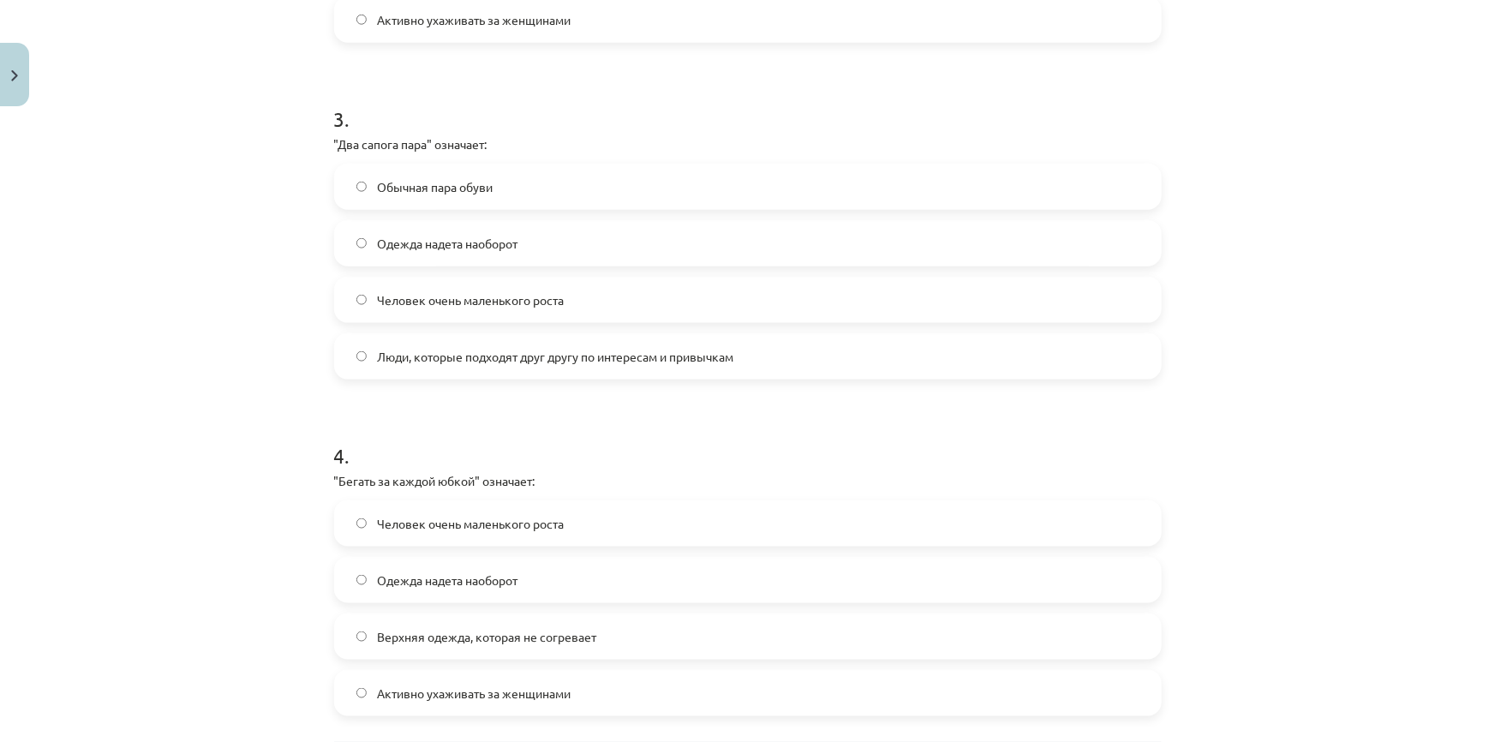
scroll to position [797, 0]
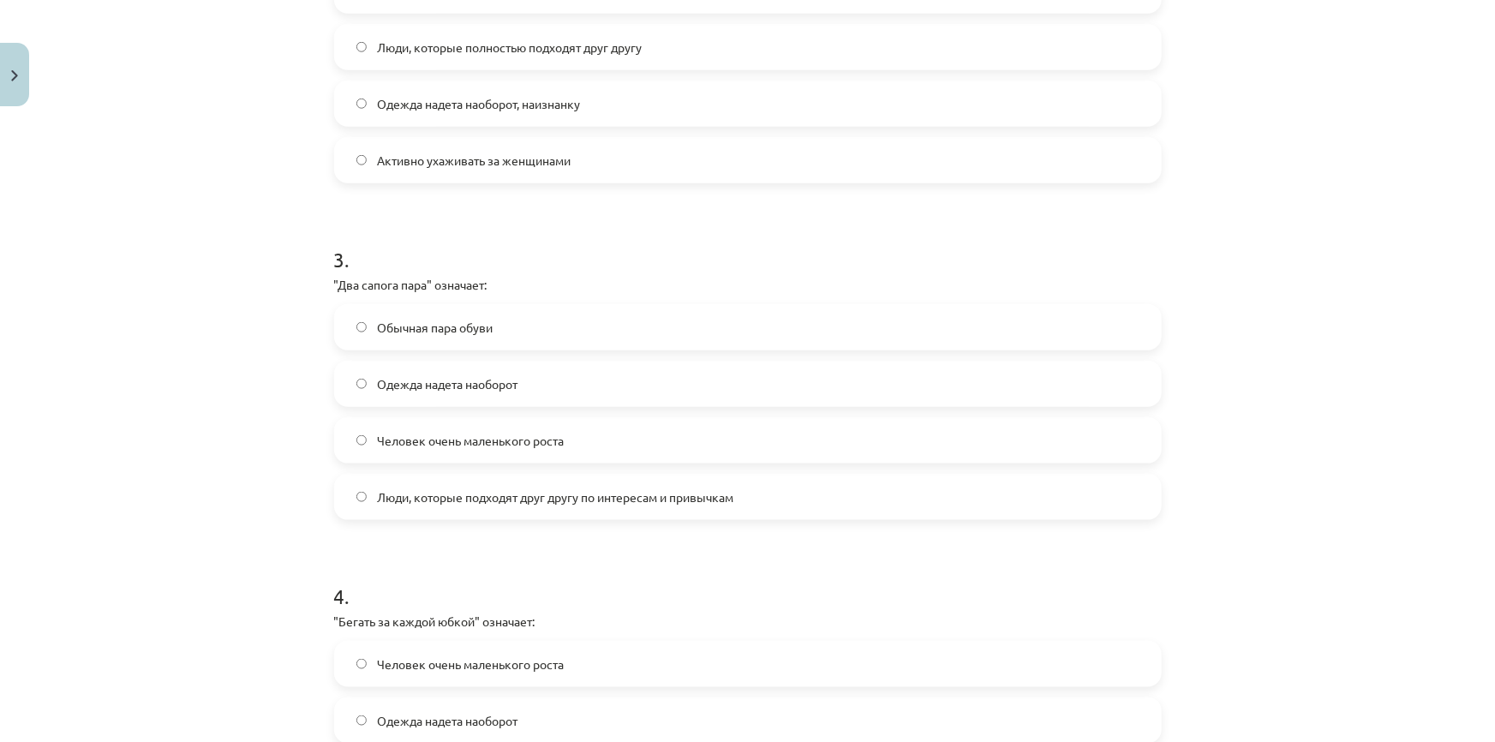
click at [437, 495] on span "Люди, которые подходят друг другу по интересам и привычкам" at bounding box center [555, 498] width 357 height 18
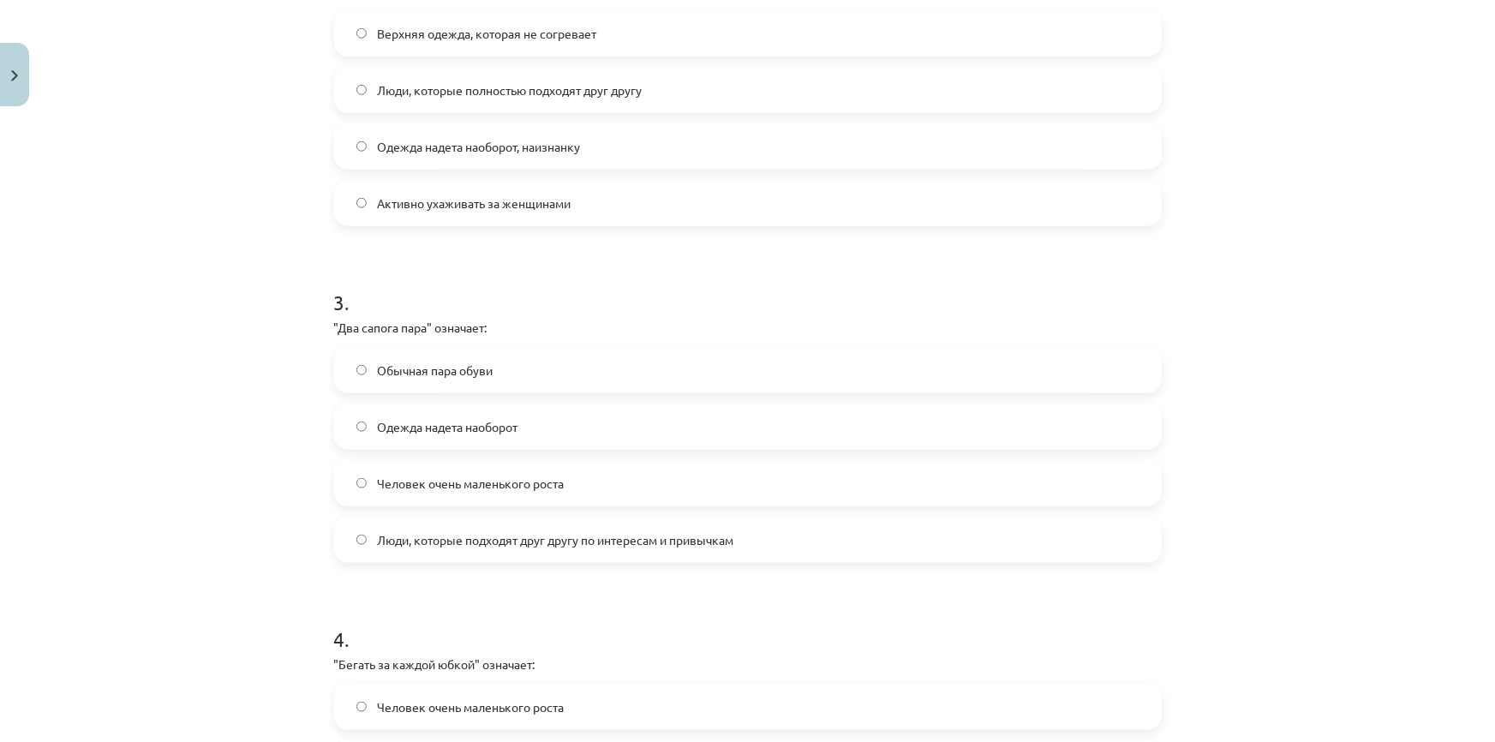
scroll to position [486, 0]
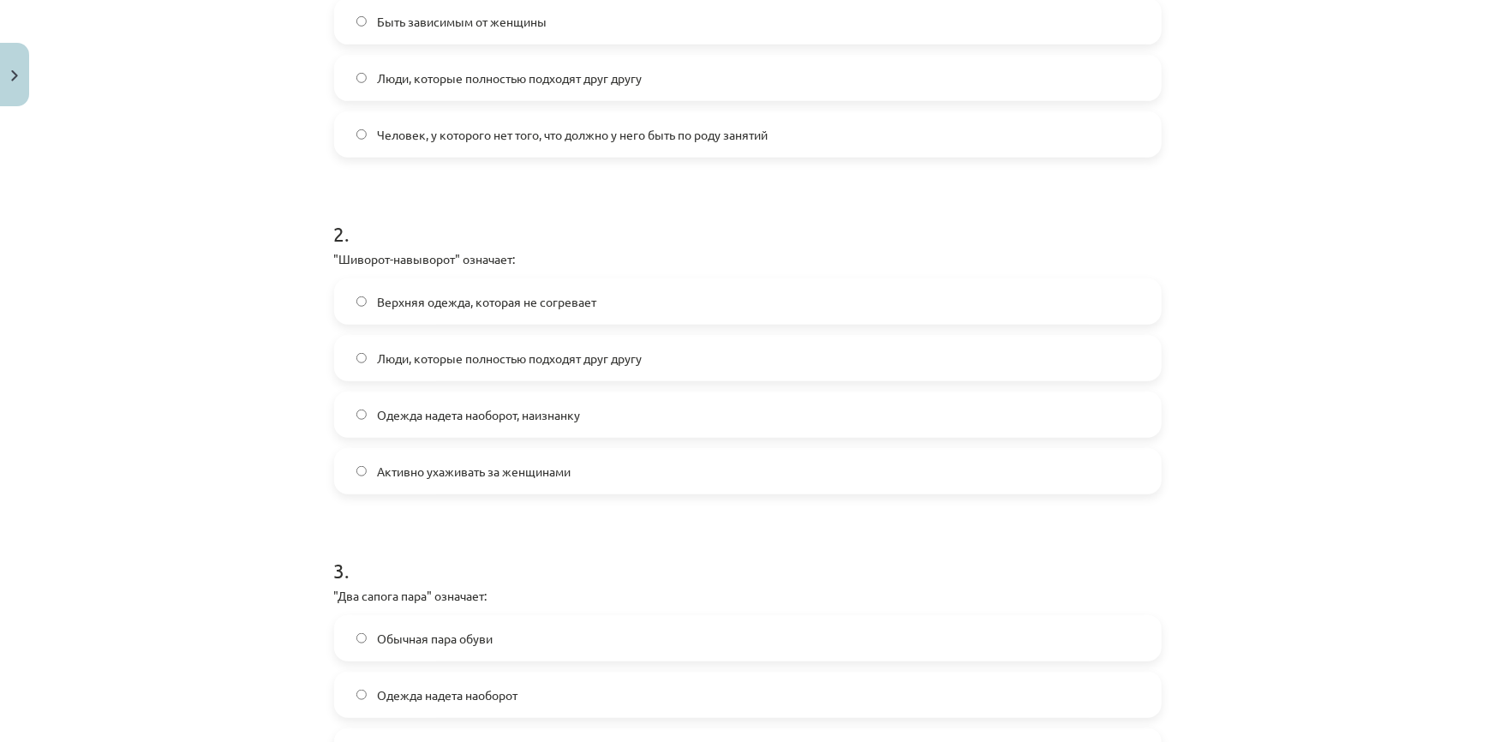
click at [399, 420] on span "Одежда надета наоборот, наизнанку" at bounding box center [478, 415] width 203 height 18
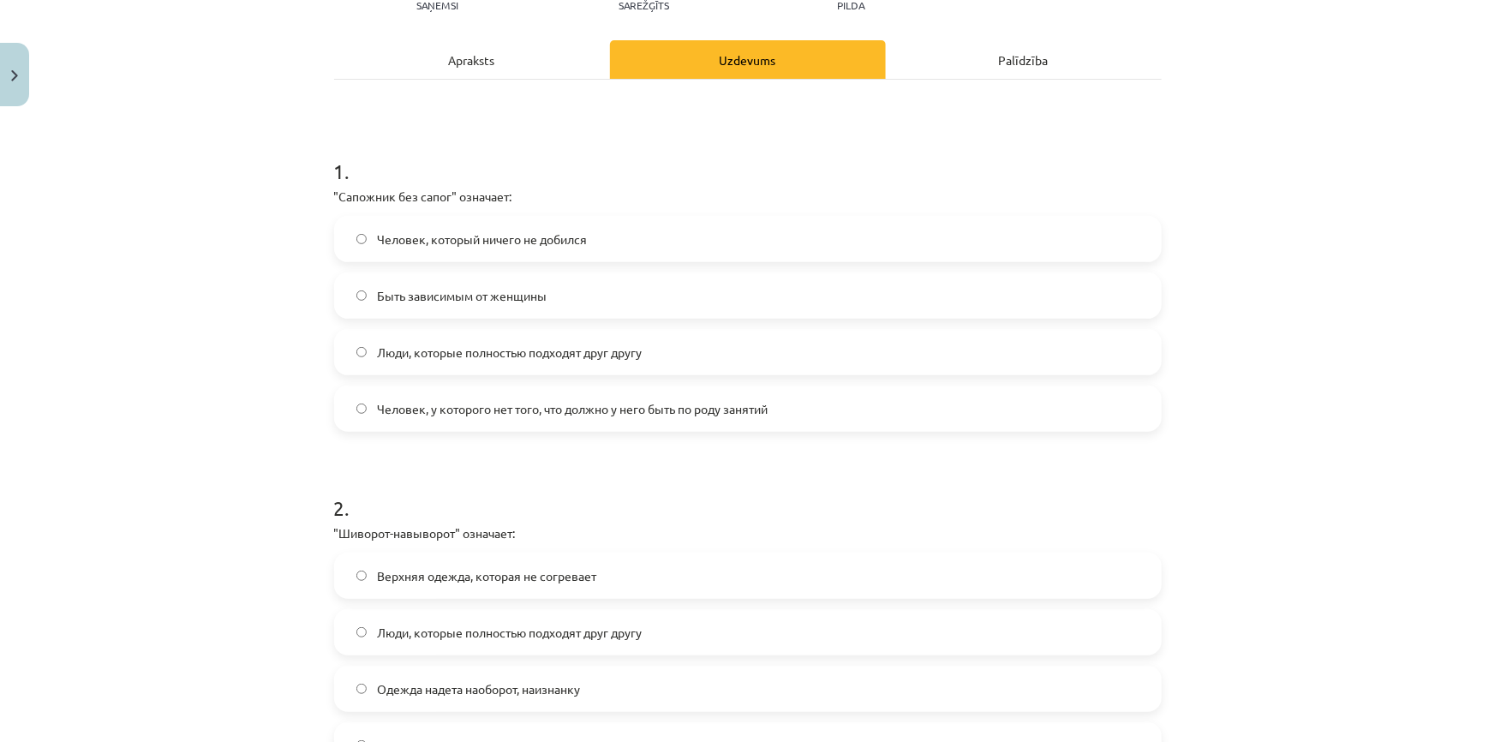
scroll to position [174, 0]
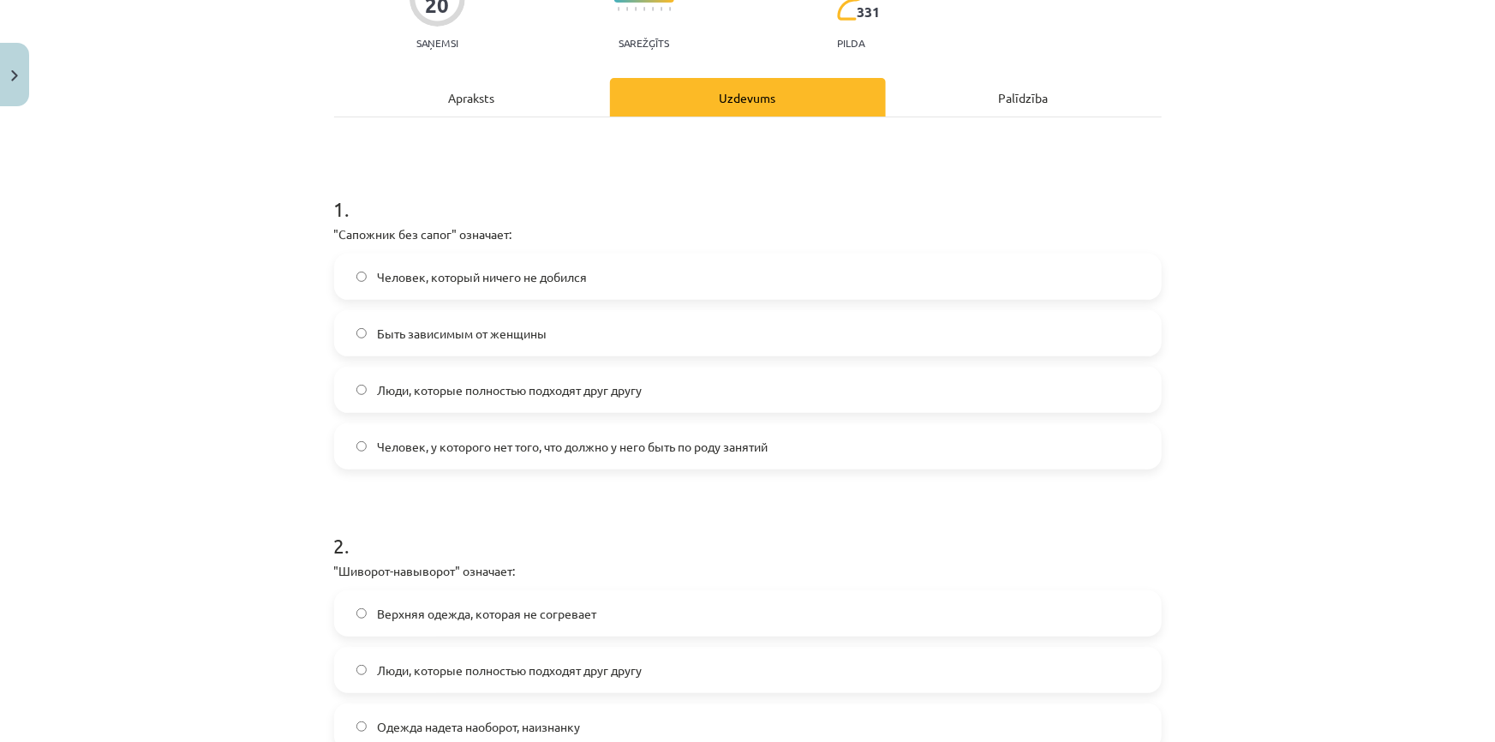
click at [400, 280] on span "Человек, который ничего не добился" at bounding box center [482, 277] width 210 height 18
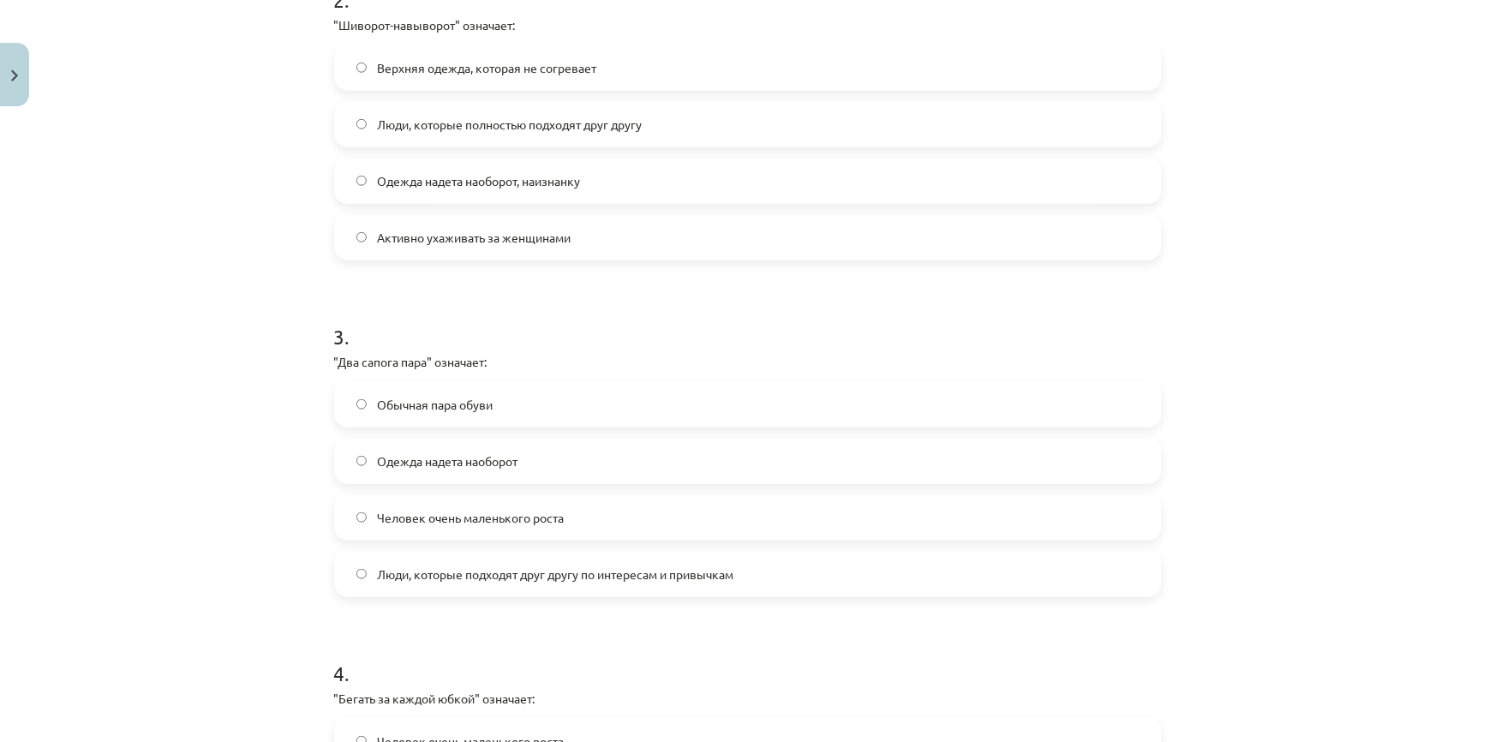
scroll to position [1109, 0]
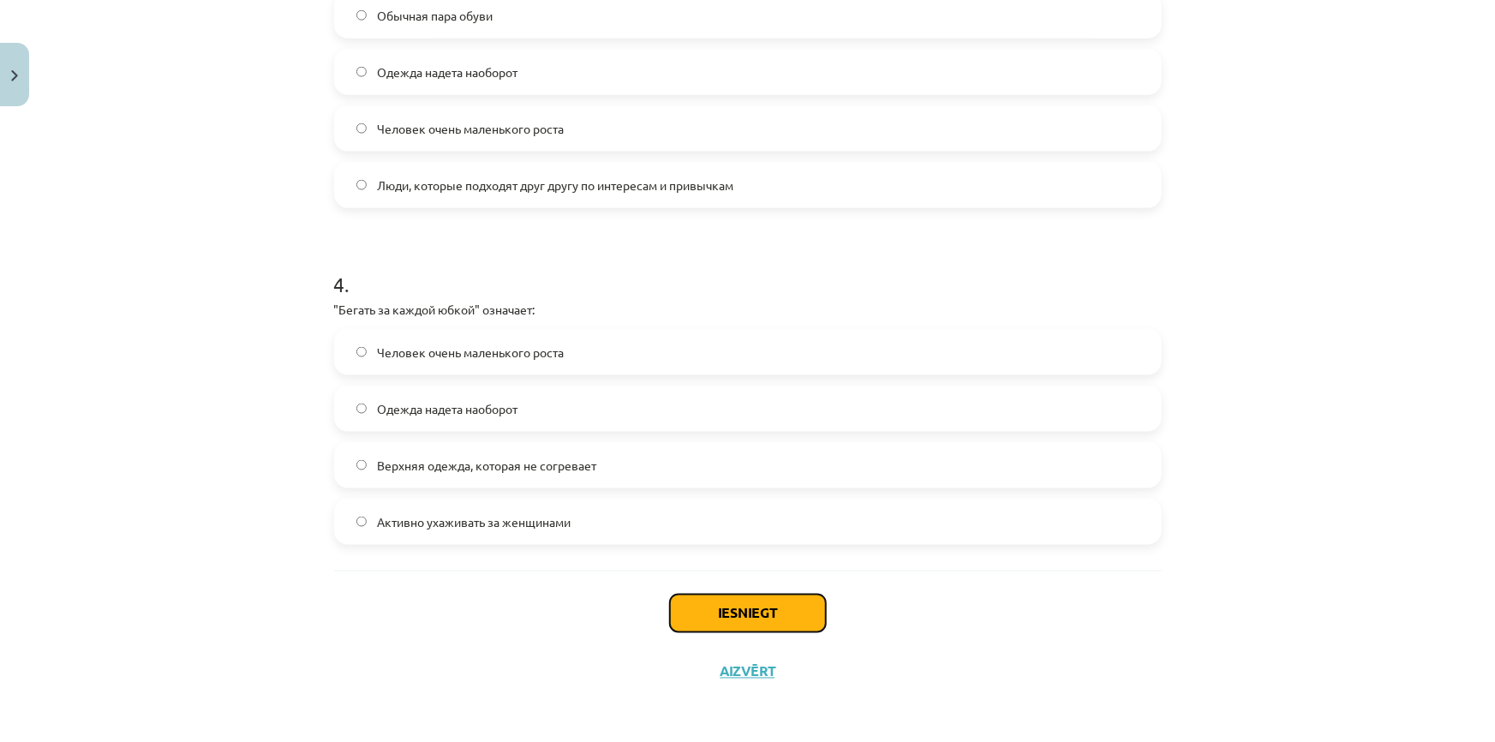
click at [712, 620] on button "Iesniegt" at bounding box center [748, 614] width 156 height 38
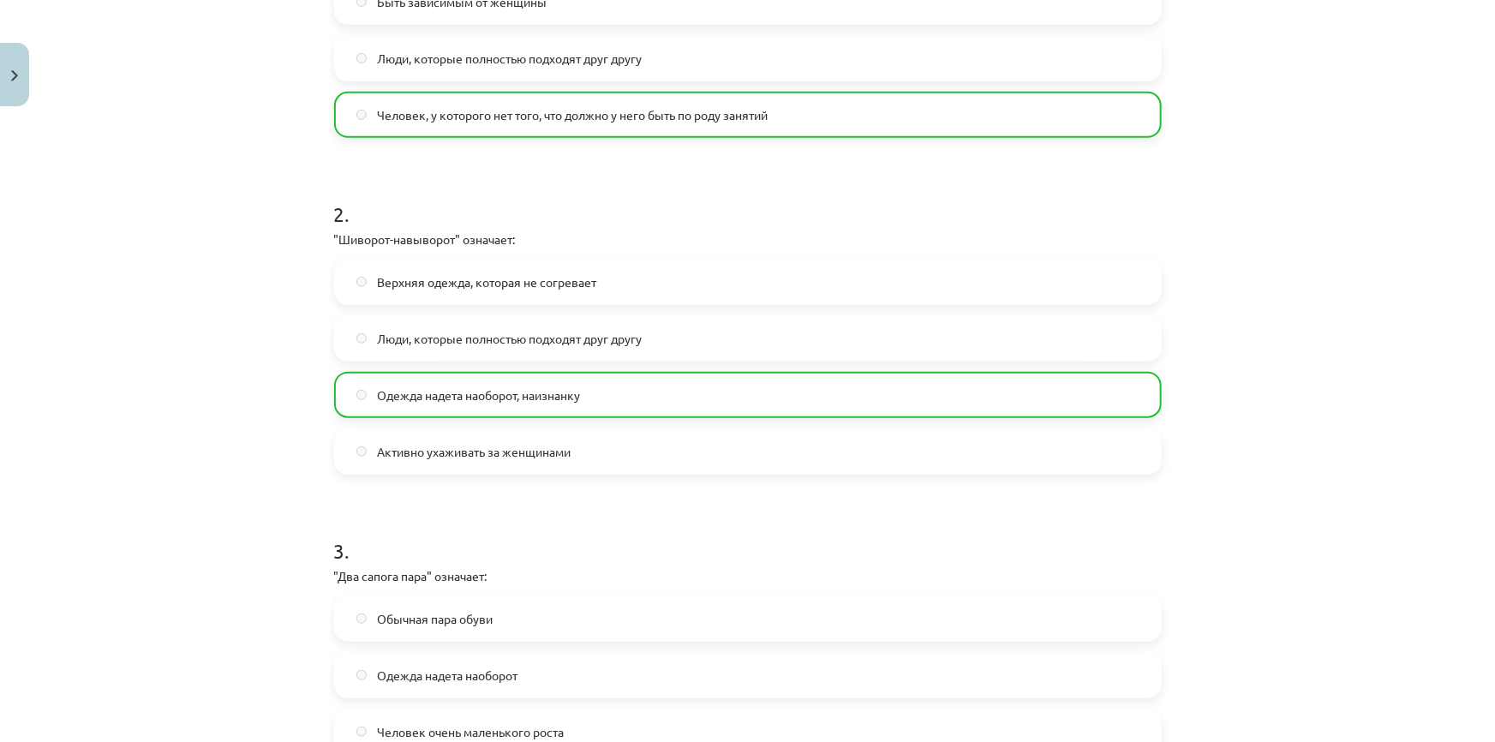
scroll to position [1164, 0]
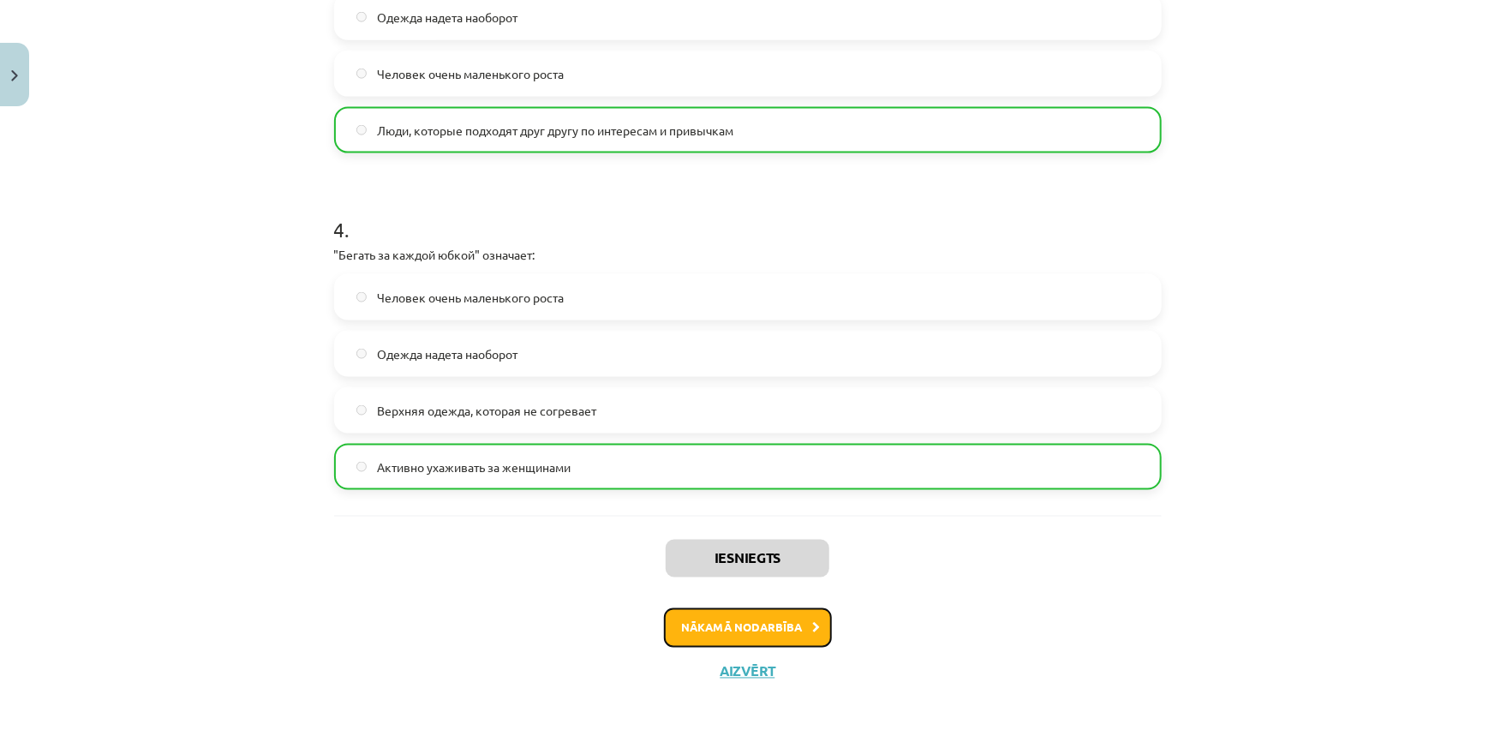
click at [745, 631] on button "Nākamā nodarbība" at bounding box center [748, 627] width 168 height 39
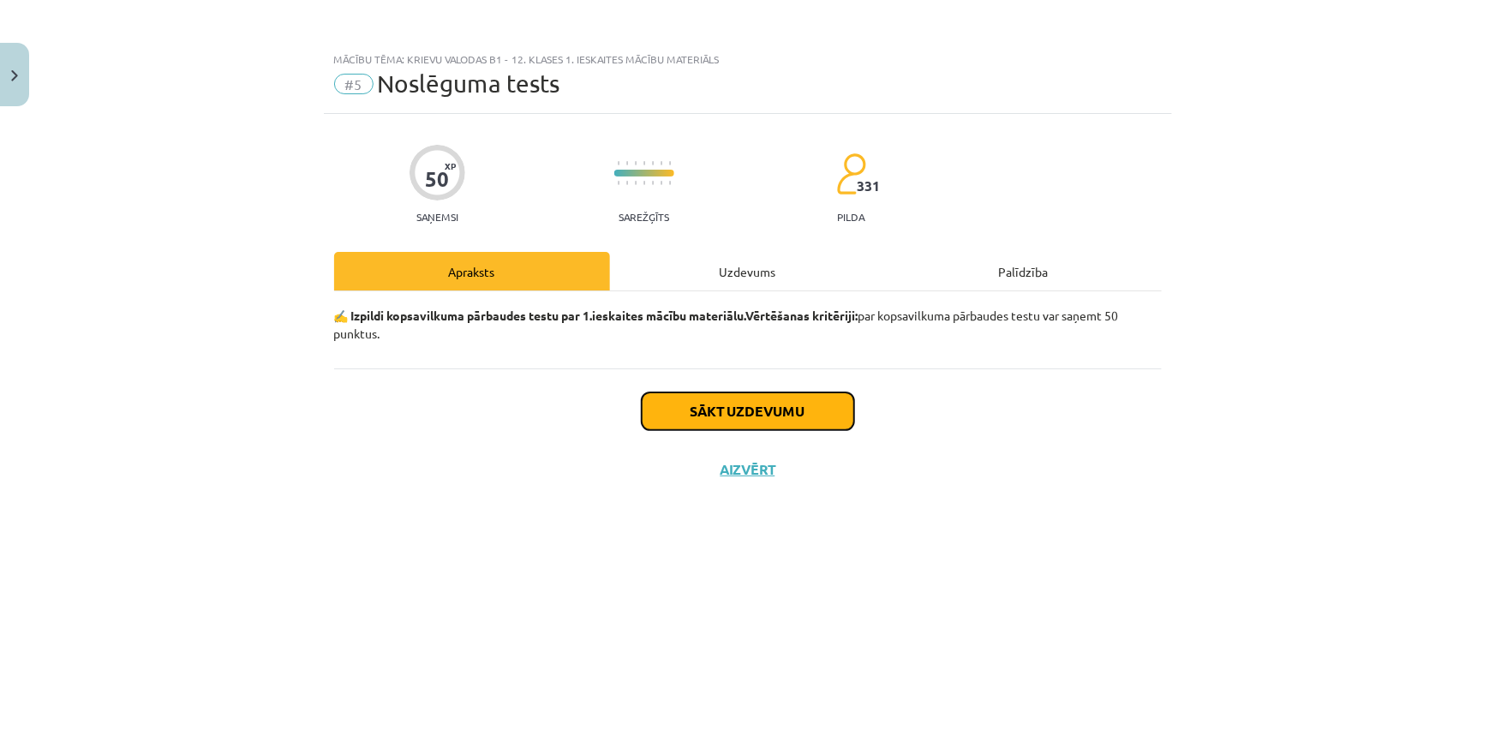
click at [722, 406] on button "Sākt uzdevumu" at bounding box center [748, 412] width 213 height 38
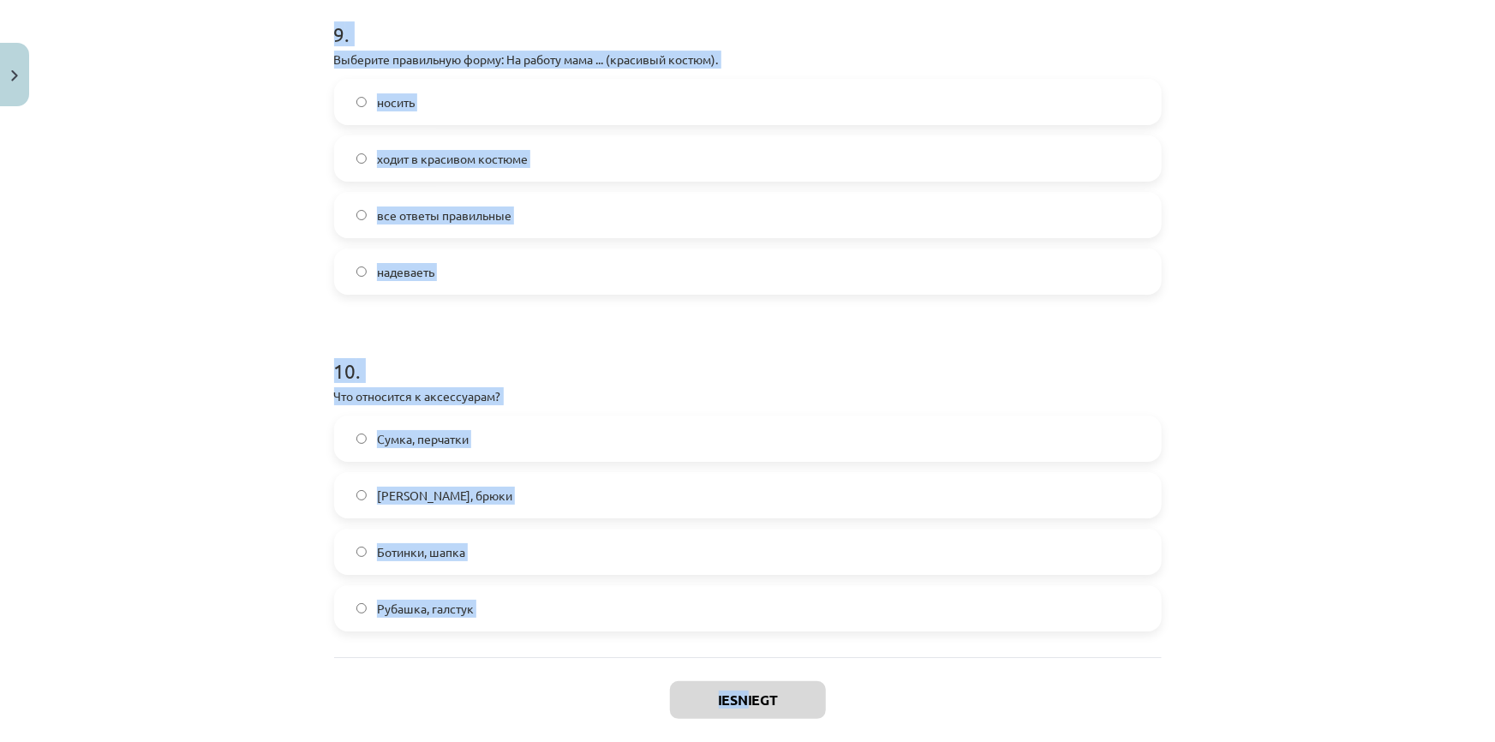
scroll to position [3130, 0]
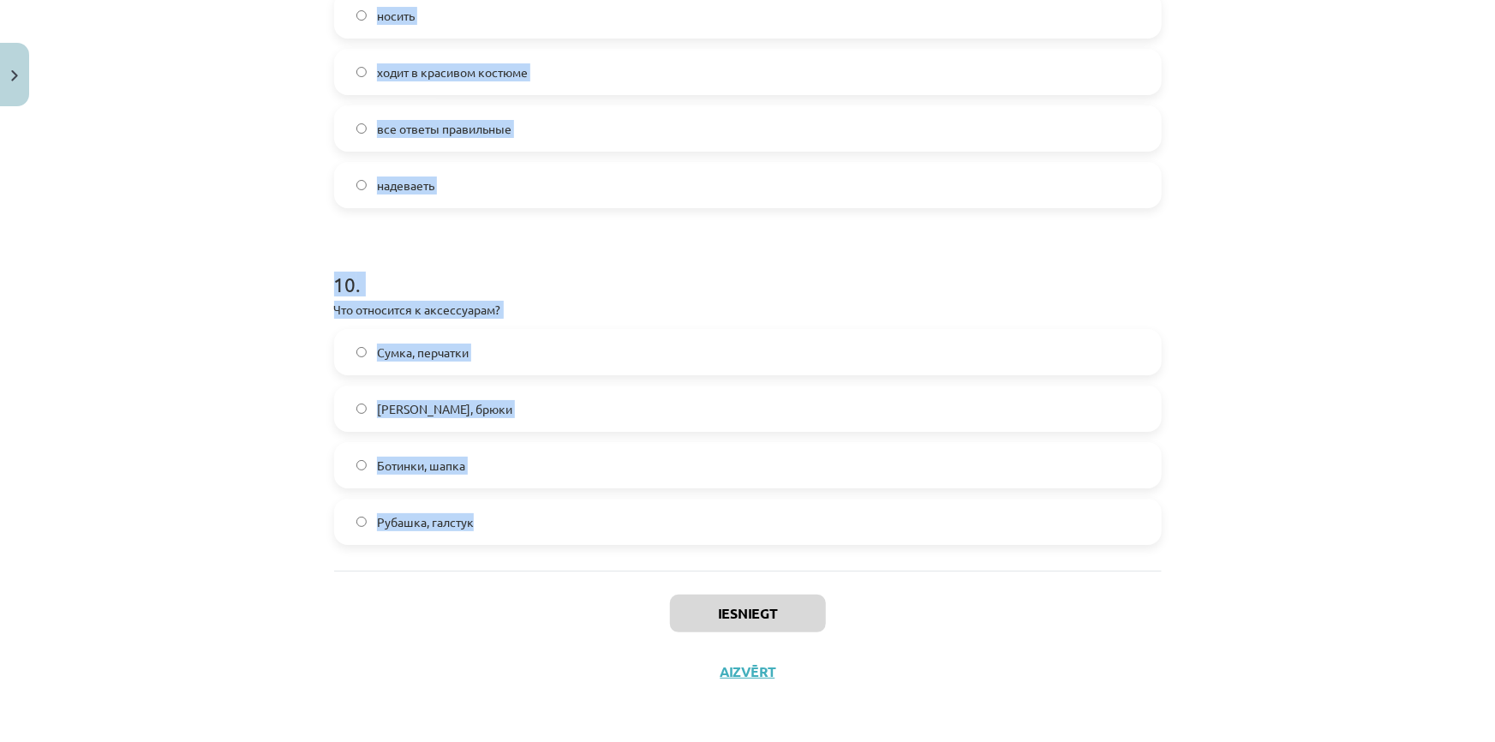
drag, startPoint x: 294, startPoint y: 402, endPoint x: 736, endPoint y: 543, distance: 464.3
click at [736, 543] on div "Mācību tēma: Krievu valodas b1 - 12. klases 1. ieskaites mācību materiāls #5 No…" at bounding box center [747, 371] width 1495 height 742
copy form "L ipsum Dolo ... (sitametc adipis). elits doeiusmo tempor incid u laboreet dolo…"
click at [309, 164] on div "Mācību tēma: Krievu valodas b1 - 12. klases 1. ieskaites mācību materiāls #5 No…" at bounding box center [747, 371] width 1495 height 742
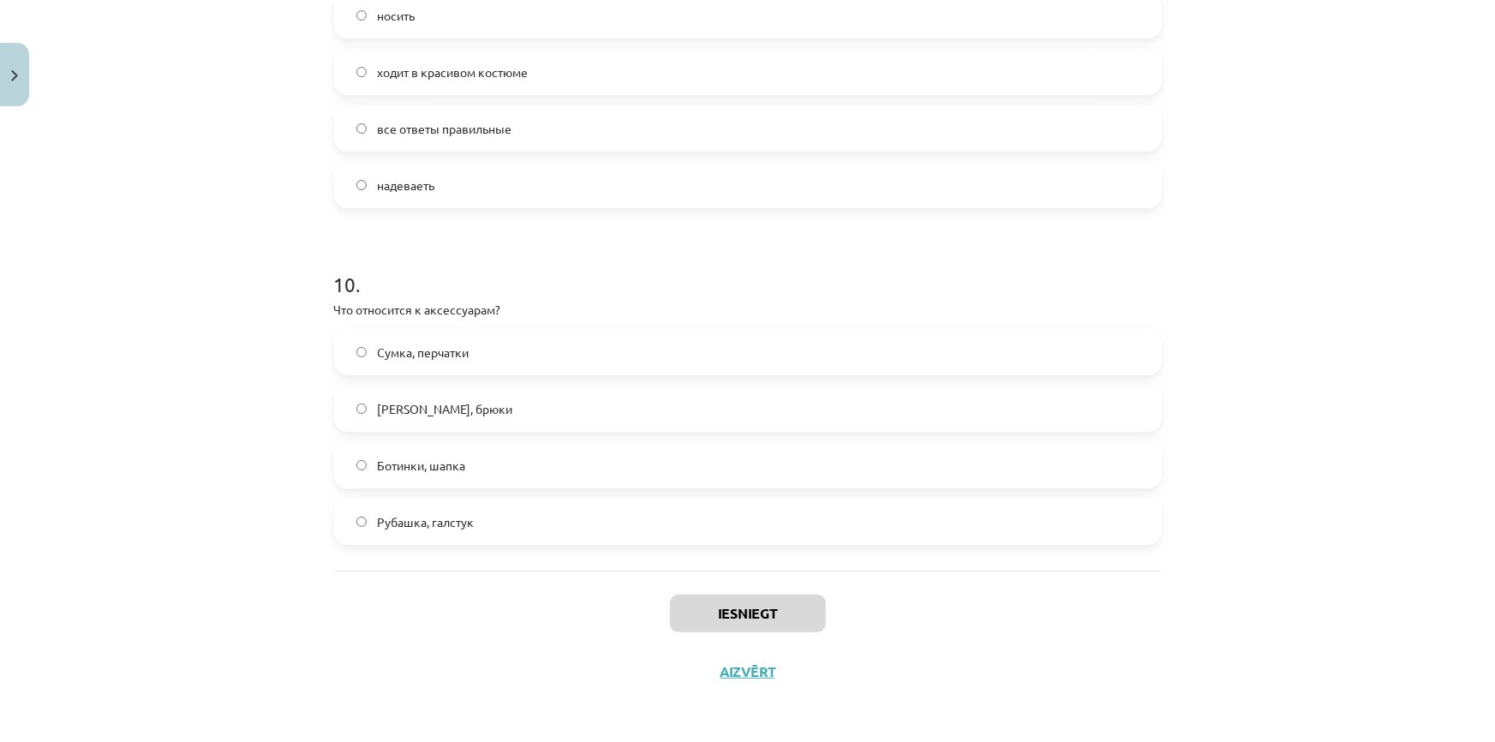
click at [428, 359] on span "Сумка, перчатки" at bounding box center [423, 353] width 92 height 18
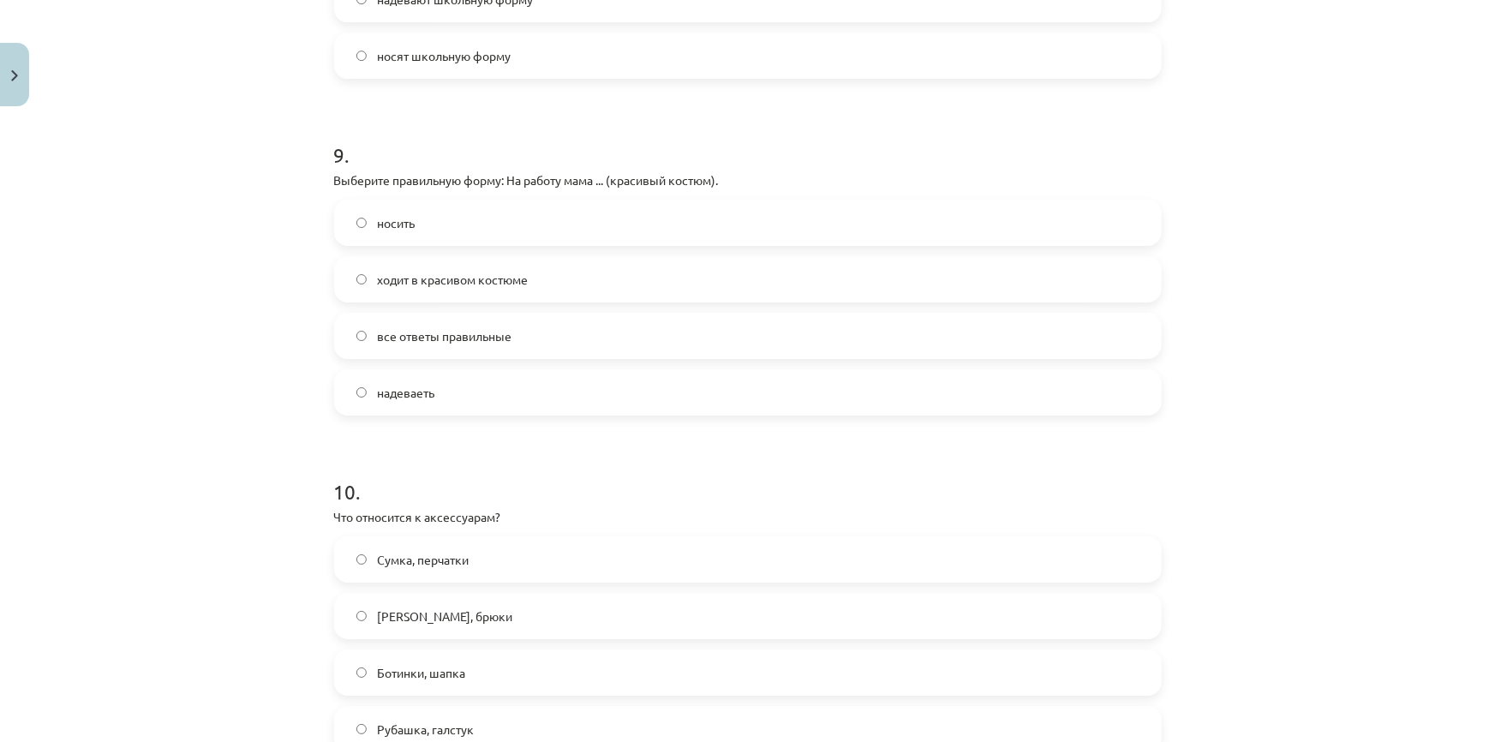
scroll to position [2897, 0]
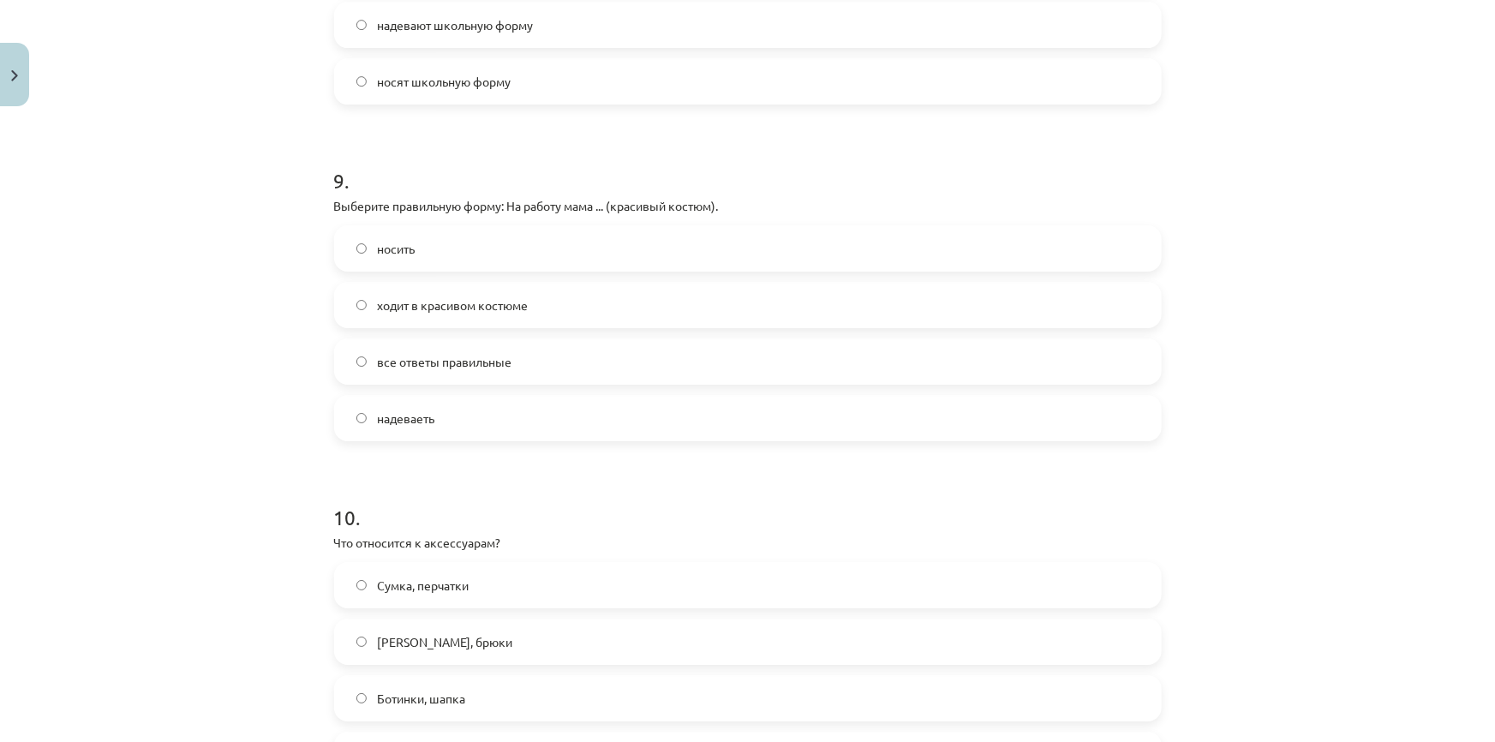
click at [417, 309] on span "ходит в красивом костюме" at bounding box center [452, 306] width 151 height 18
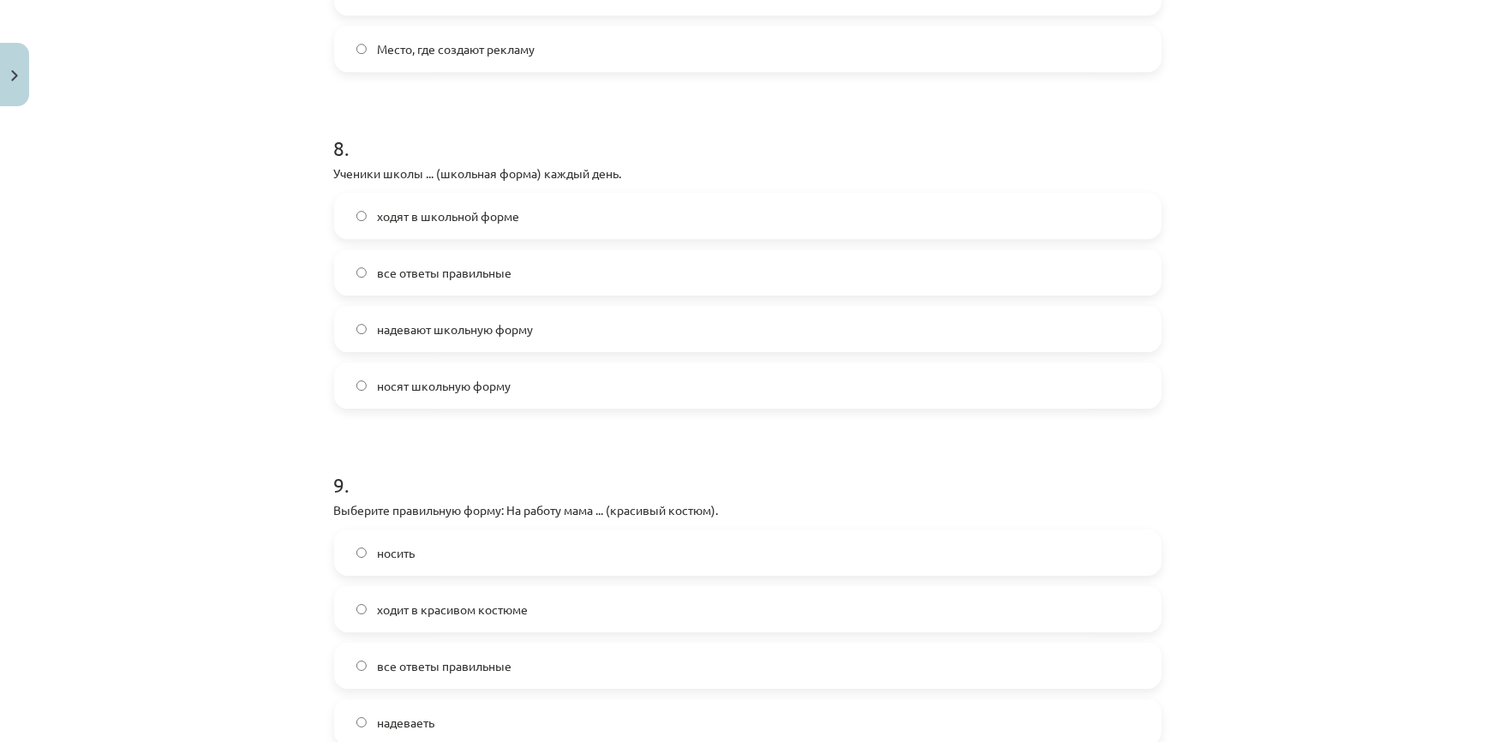
scroll to position [2585, 0]
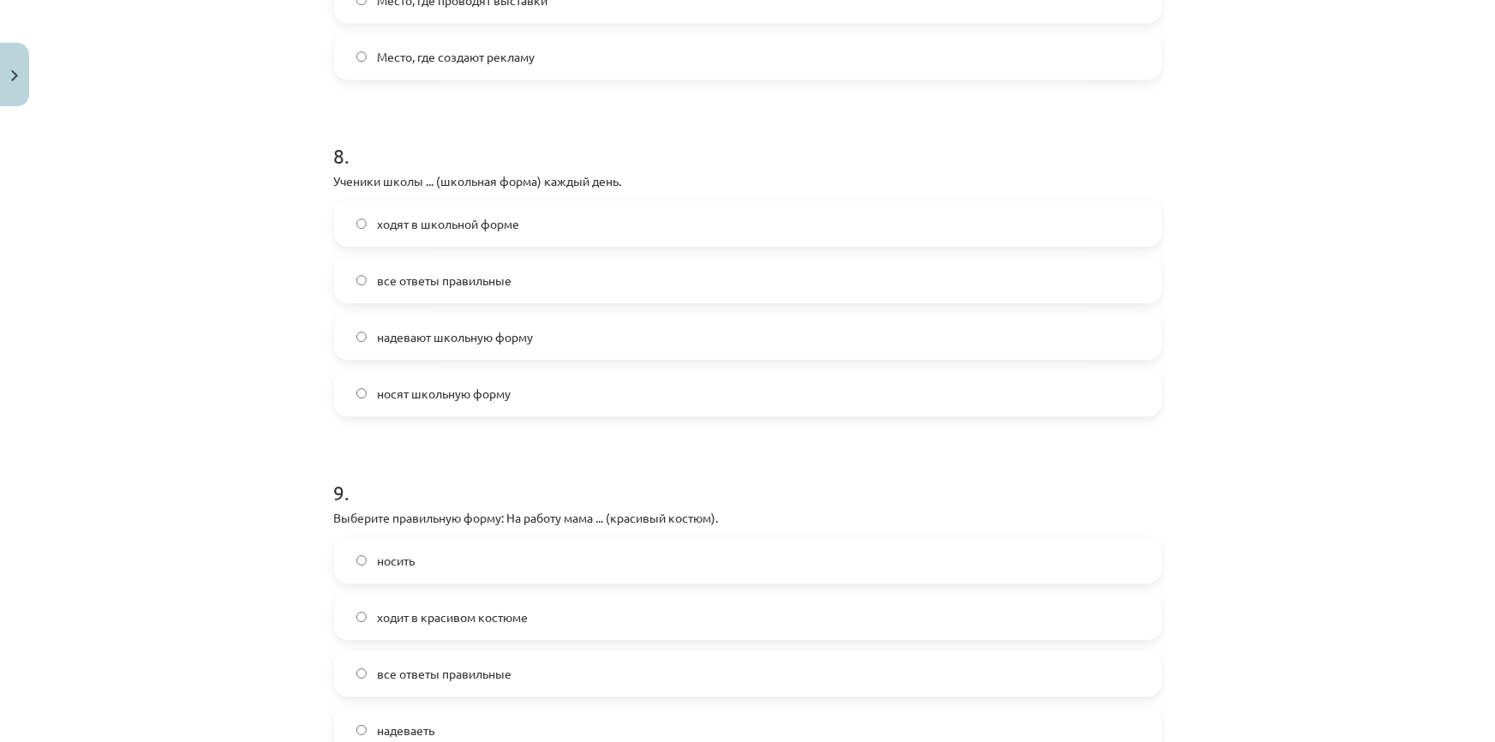
click at [411, 278] on span "все ответы правильные" at bounding box center [444, 281] width 135 height 18
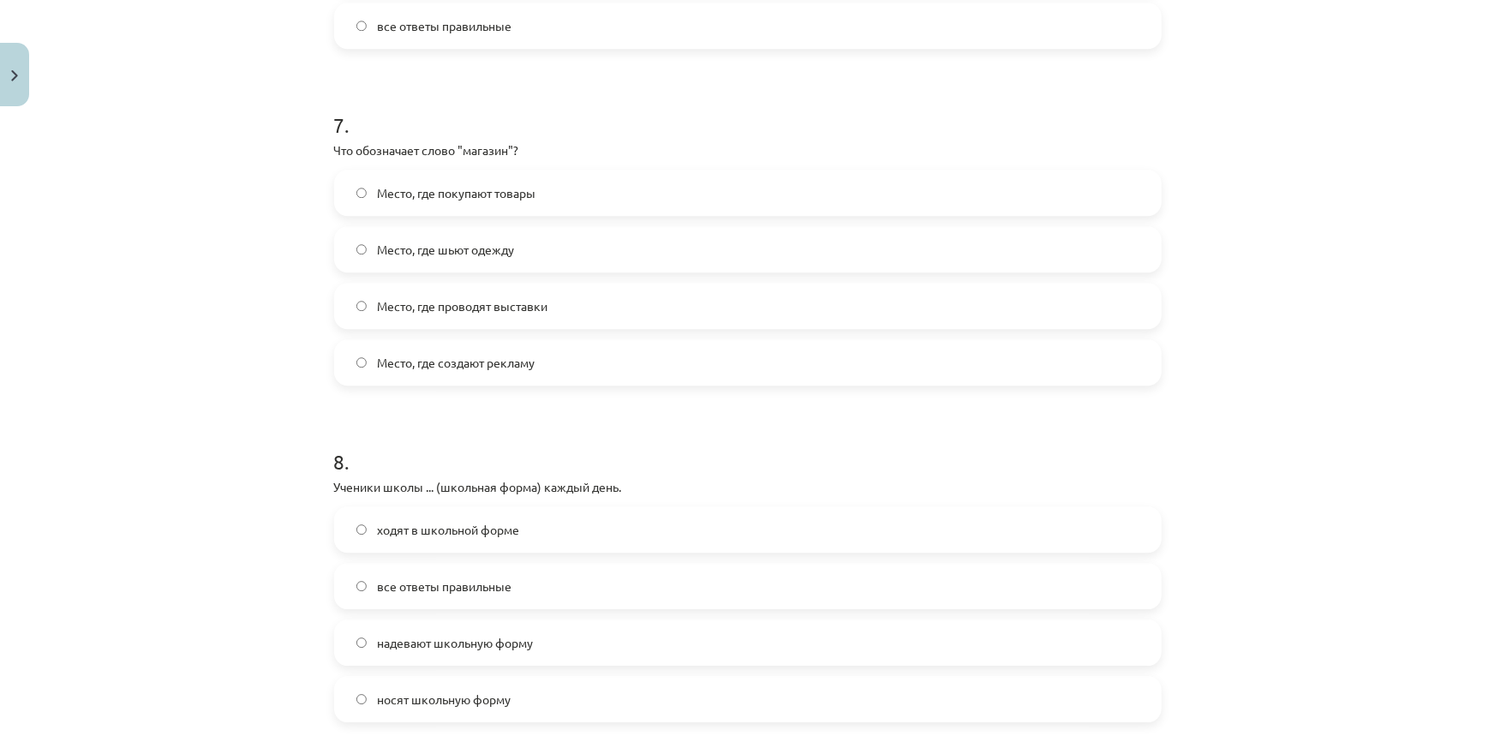
scroll to position [2273, 0]
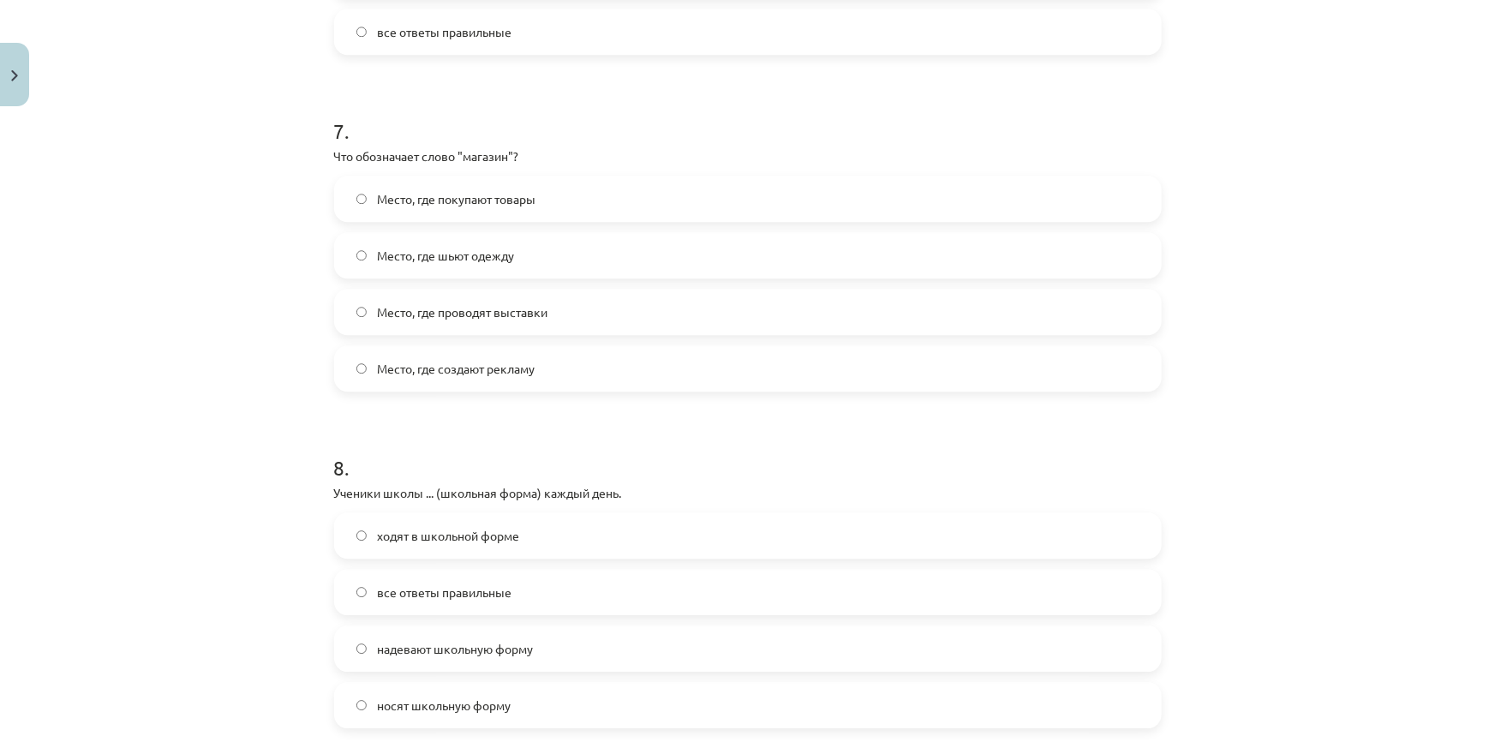
click at [425, 261] on span "Место, где шьют одежду" at bounding box center [445, 256] width 137 height 18
click at [549, 201] on label "Место, где покупают товары" at bounding box center [748, 198] width 824 height 43
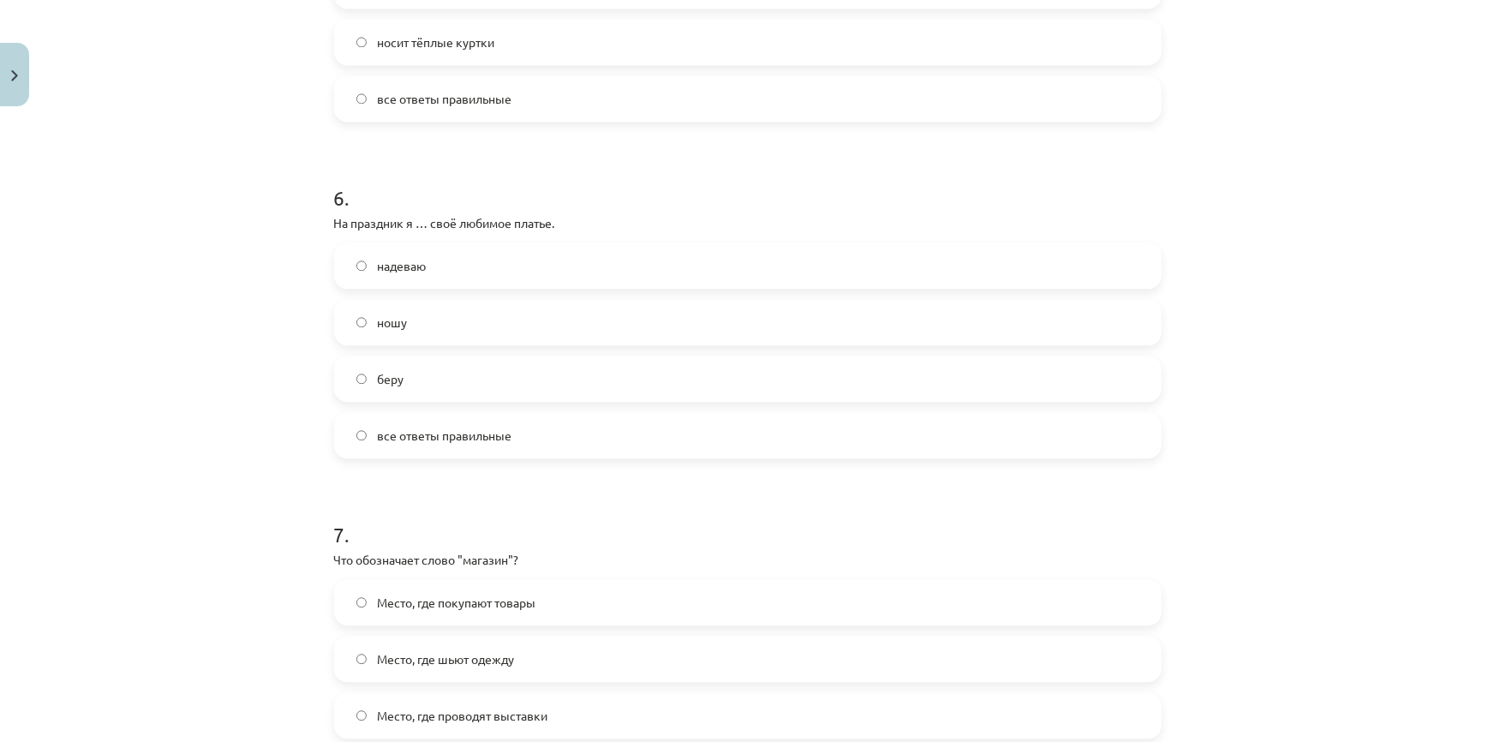
scroll to position [1806, 0]
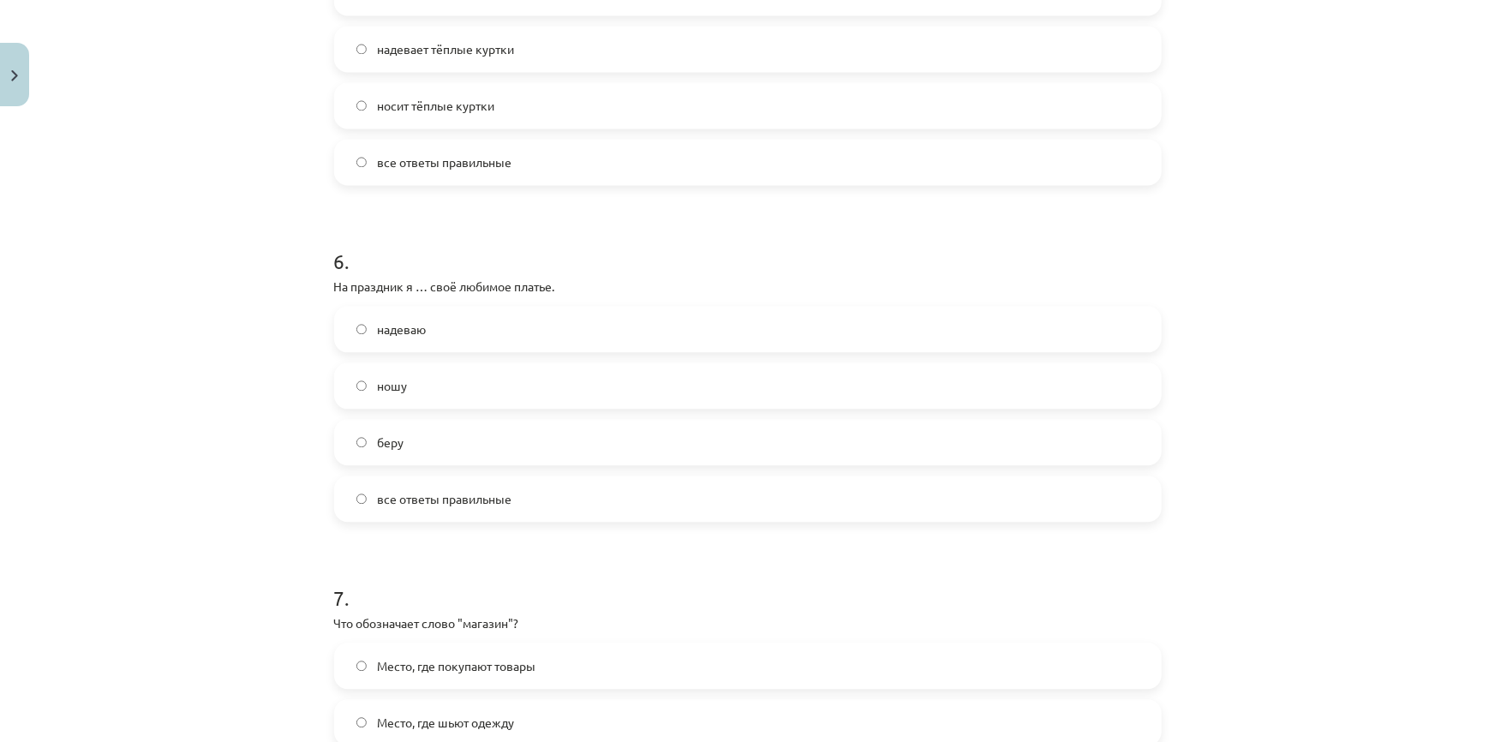
click at [441, 327] on label "надеваю" at bounding box center [748, 329] width 824 height 43
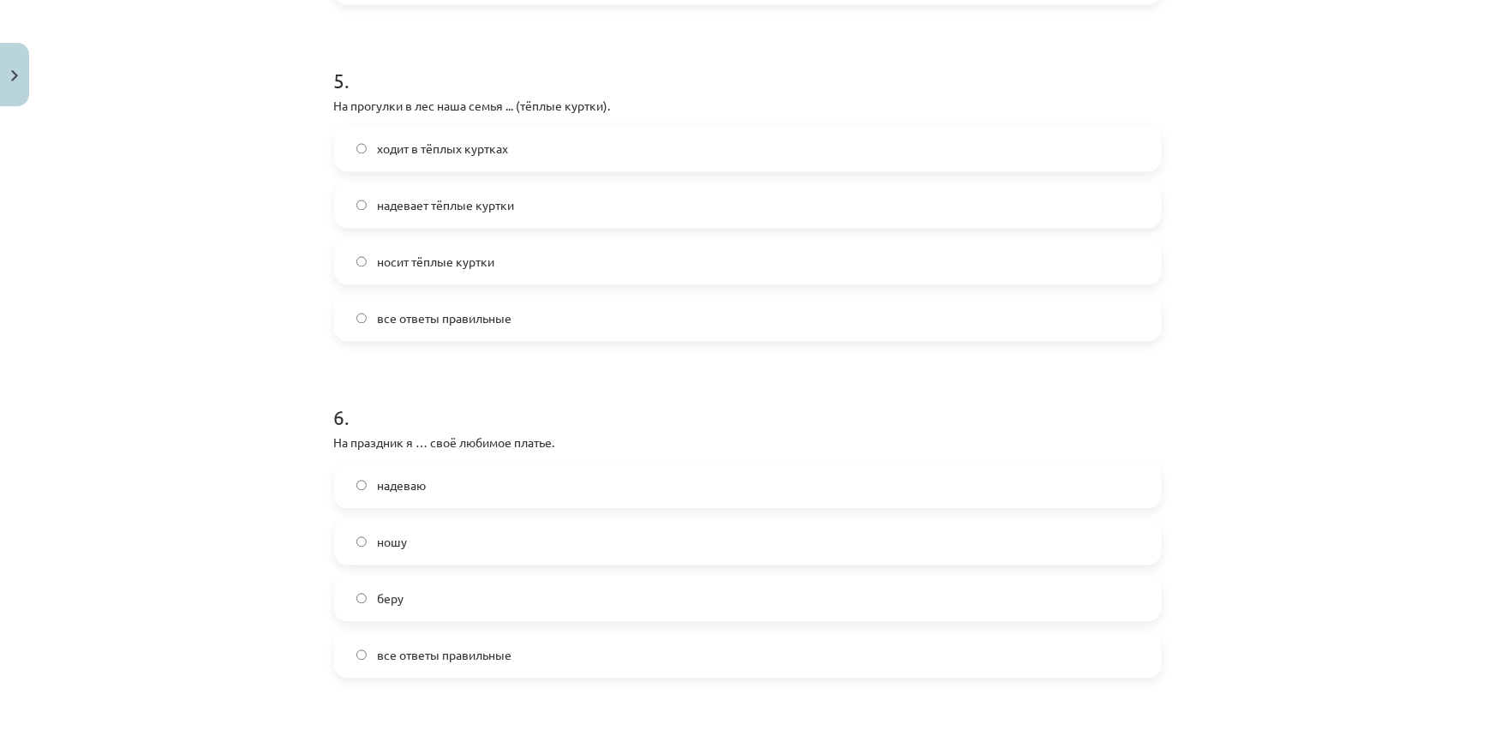
scroll to position [1572, 0]
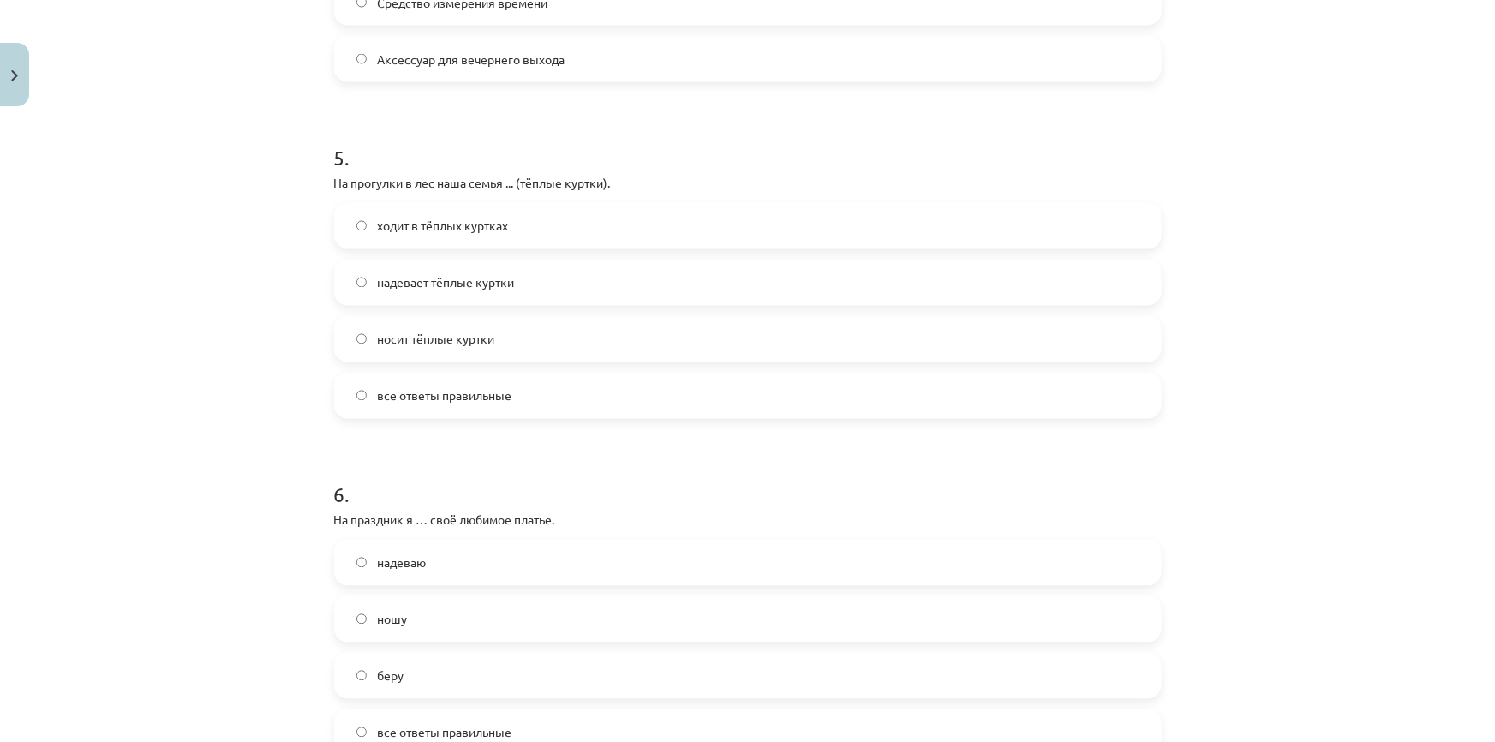
click at [389, 384] on label "все ответы правильные" at bounding box center [748, 396] width 824 height 43
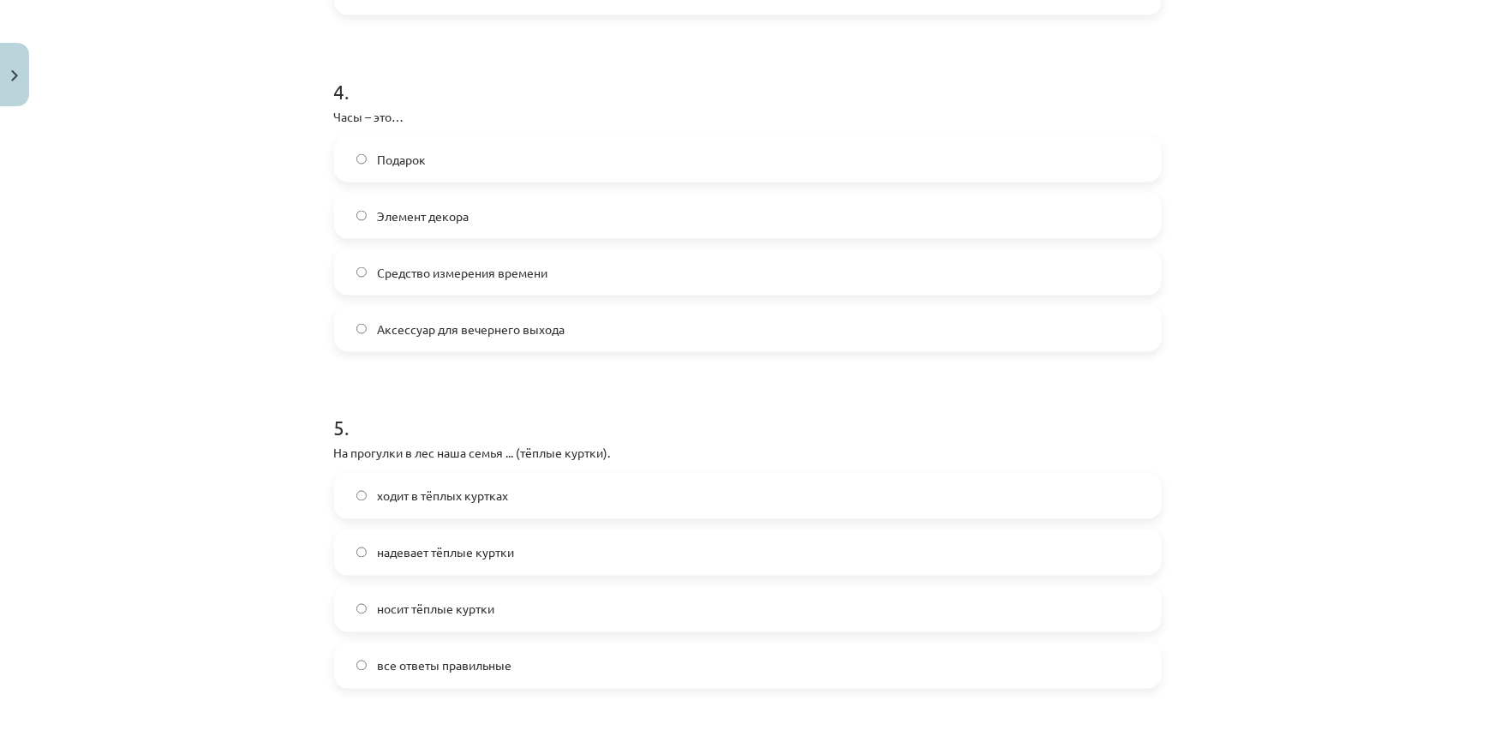
scroll to position [1183, 0]
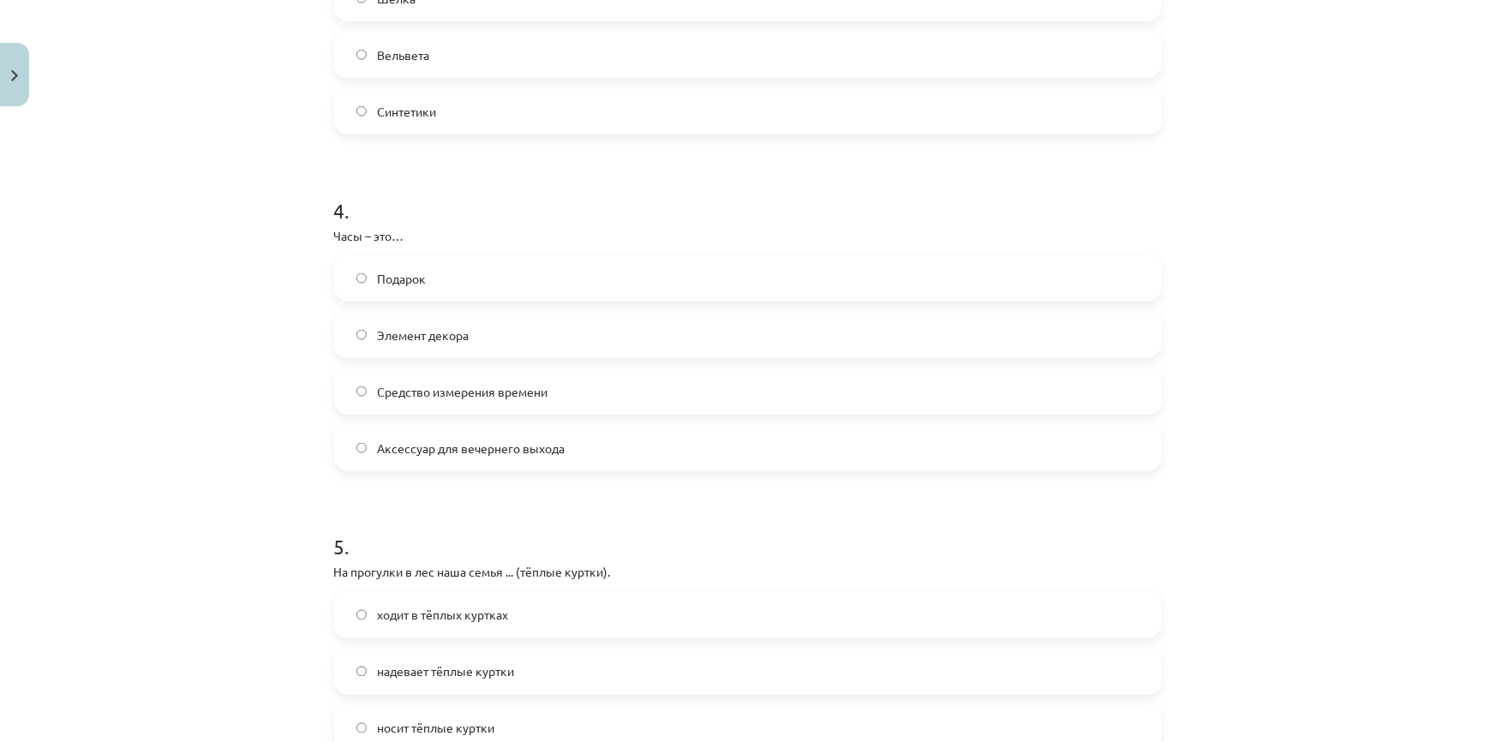
click at [411, 397] on span "Средство измерения времени" at bounding box center [462, 392] width 171 height 18
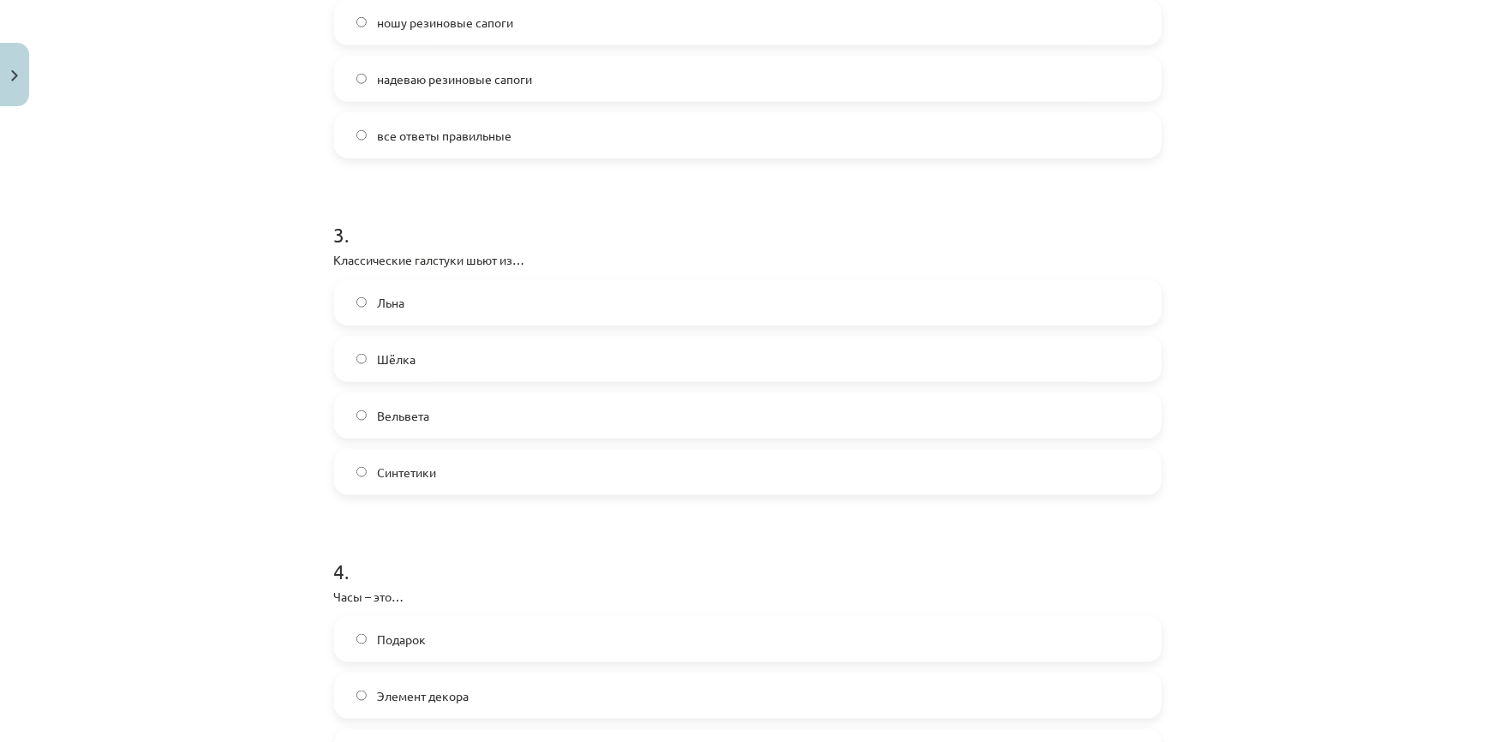
scroll to position [793, 0]
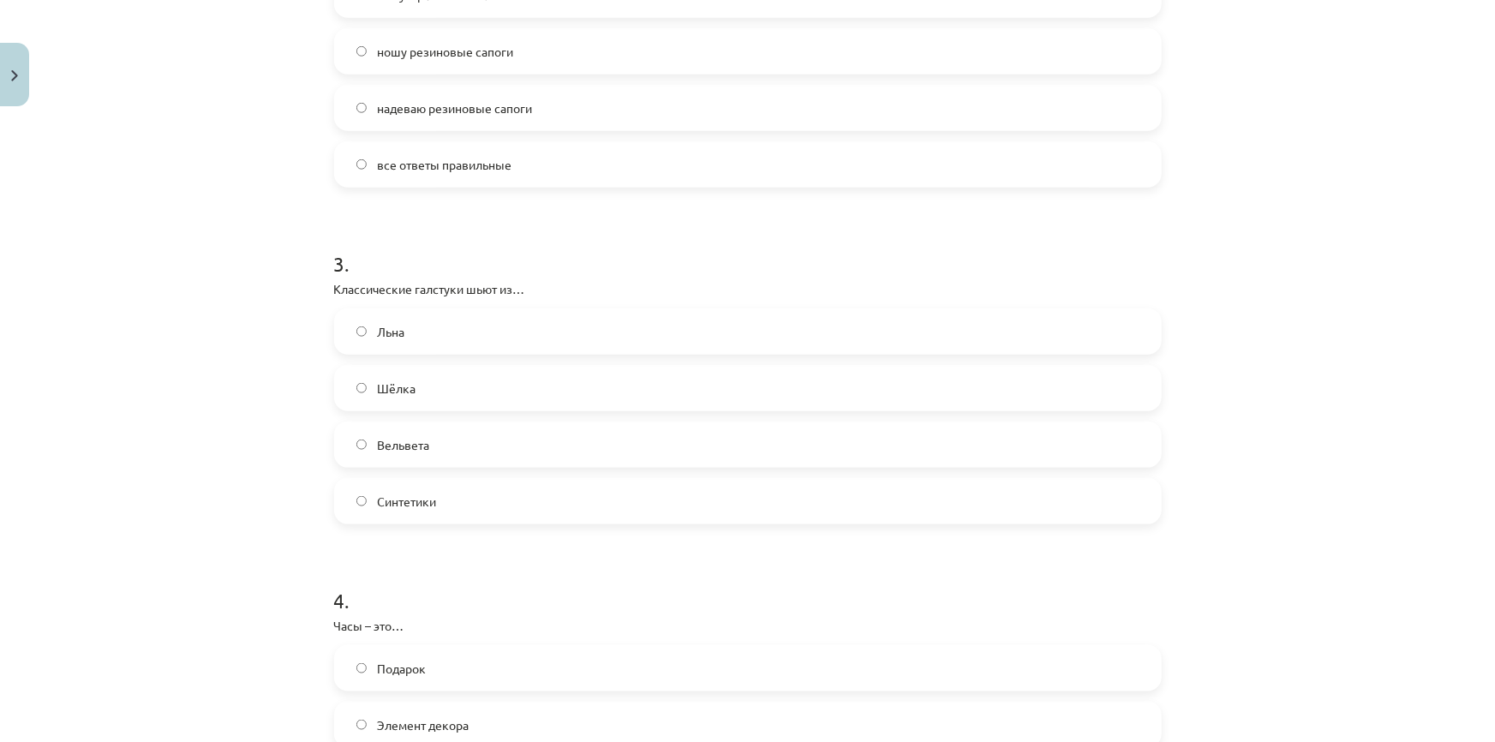
click at [391, 388] on span "Шёлка" at bounding box center [396, 389] width 39 height 18
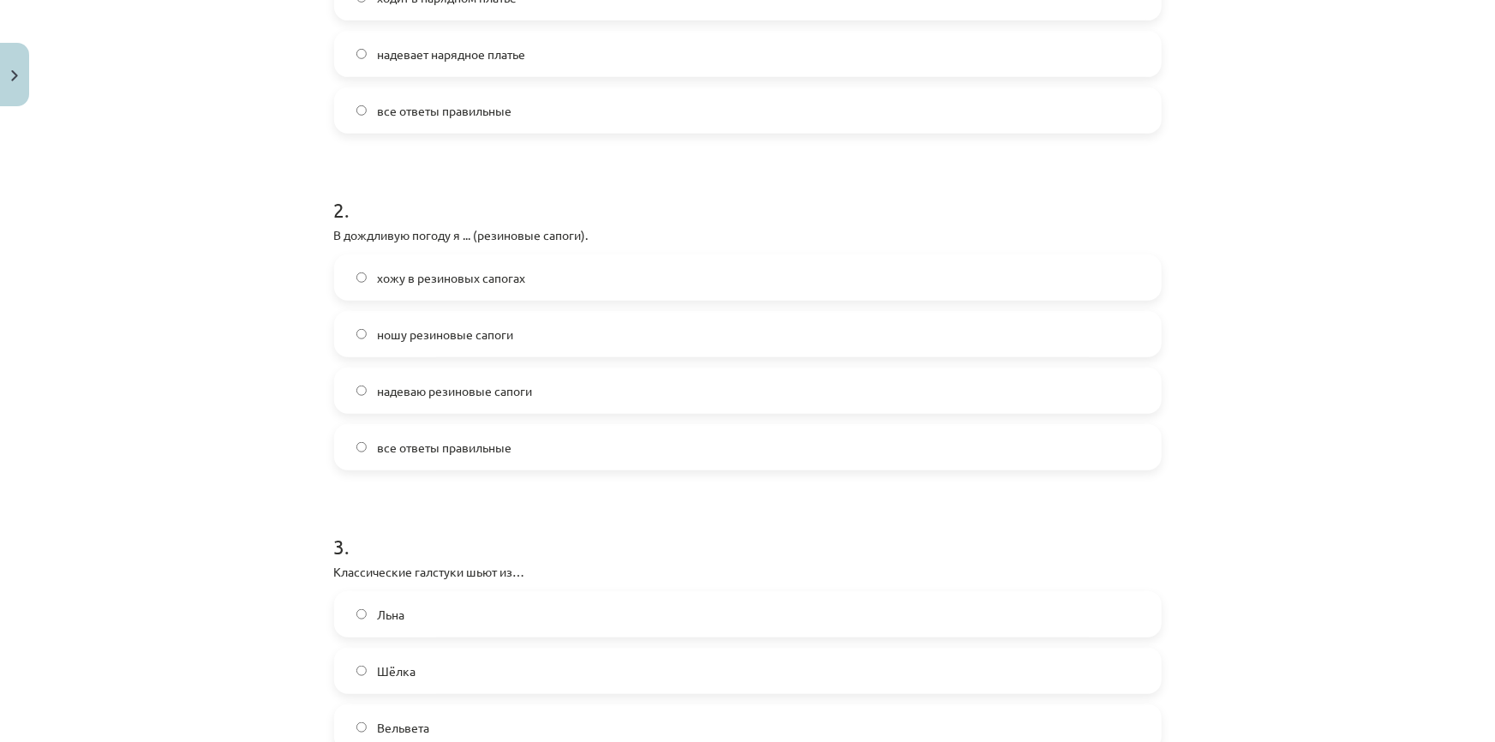
scroll to position [403, 0]
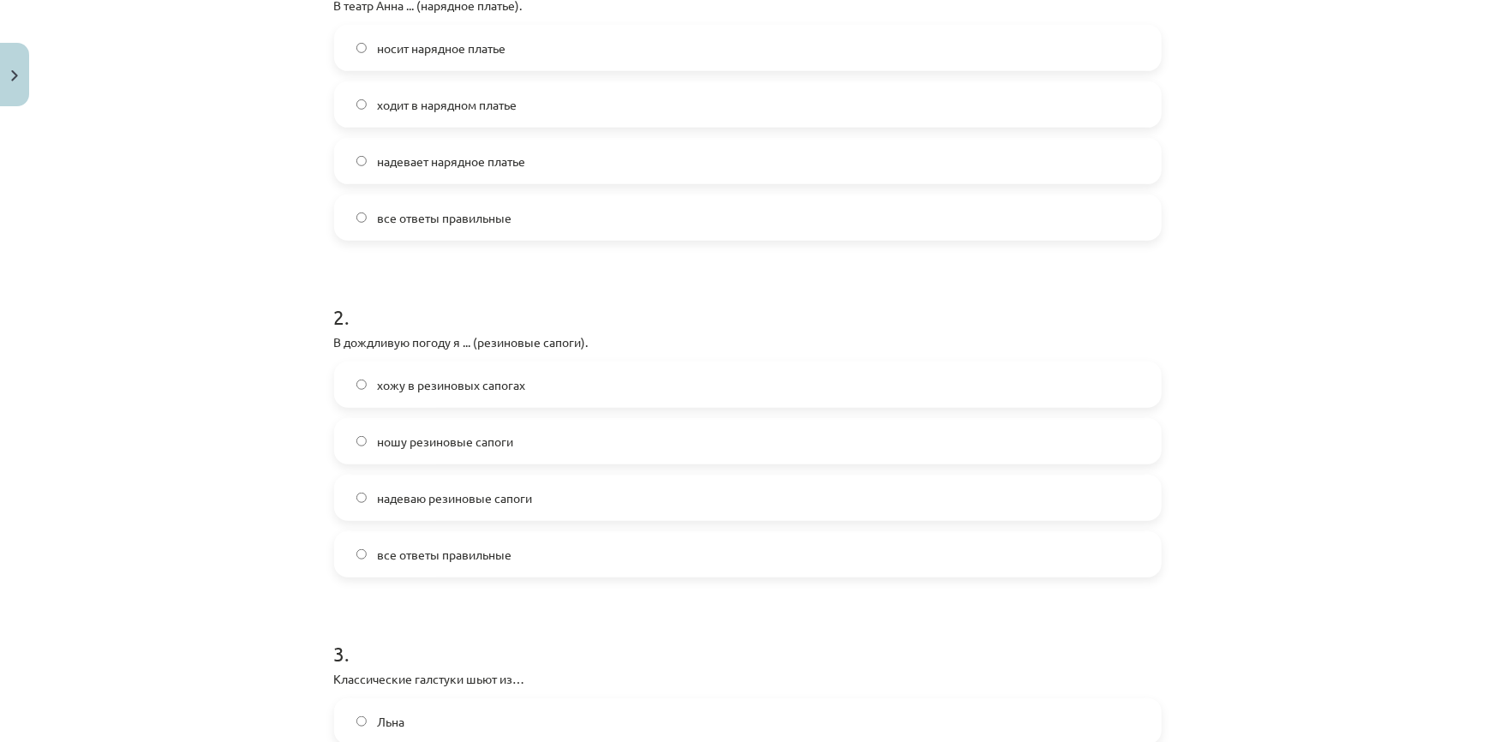
click at [417, 557] on span "все ответы правильные" at bounding box center [444, 555] width 135 height 18
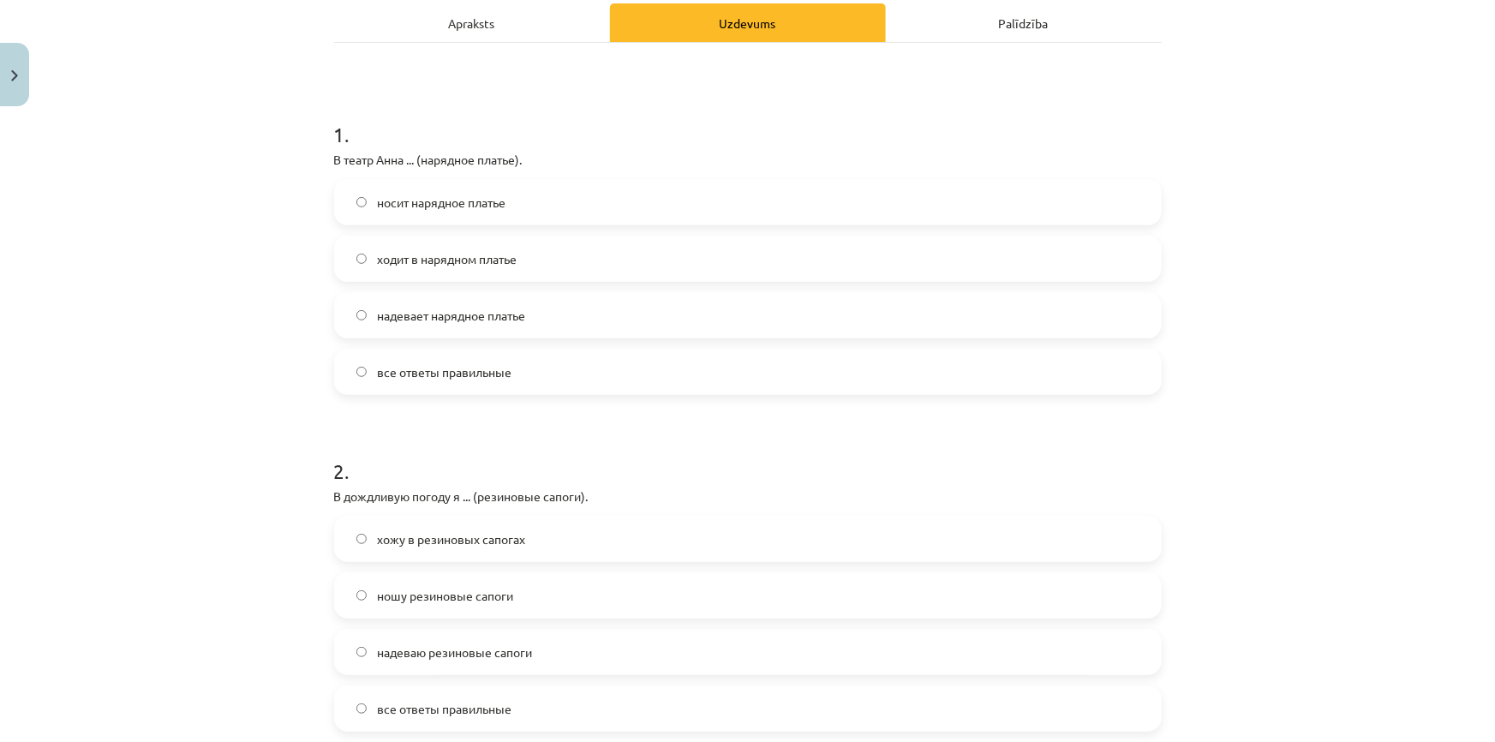
scroll to position [248, 0]
click at [419, 376] on span "все ответы правильные" at bounding box center [444, 373] width 135 height 18
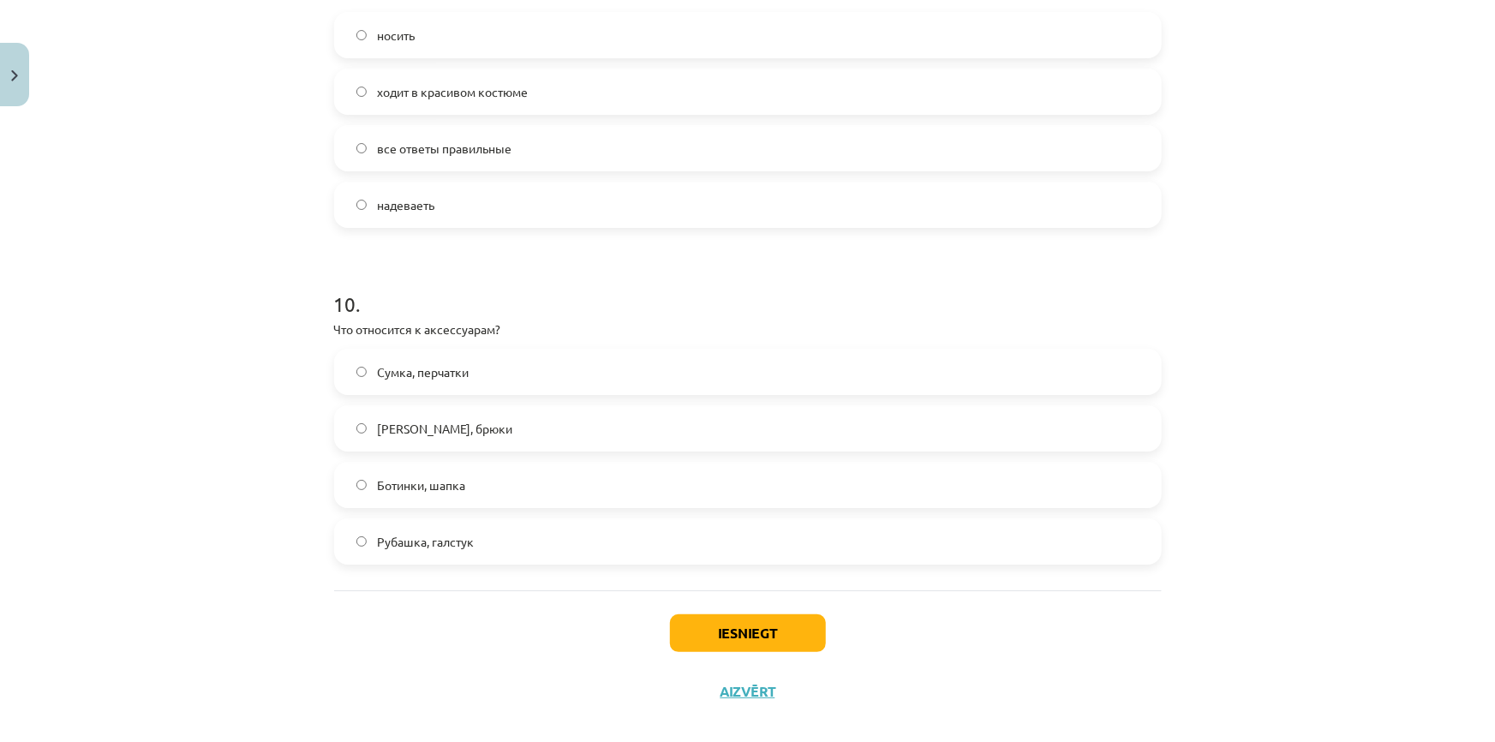
scroll to position [3130, 0]
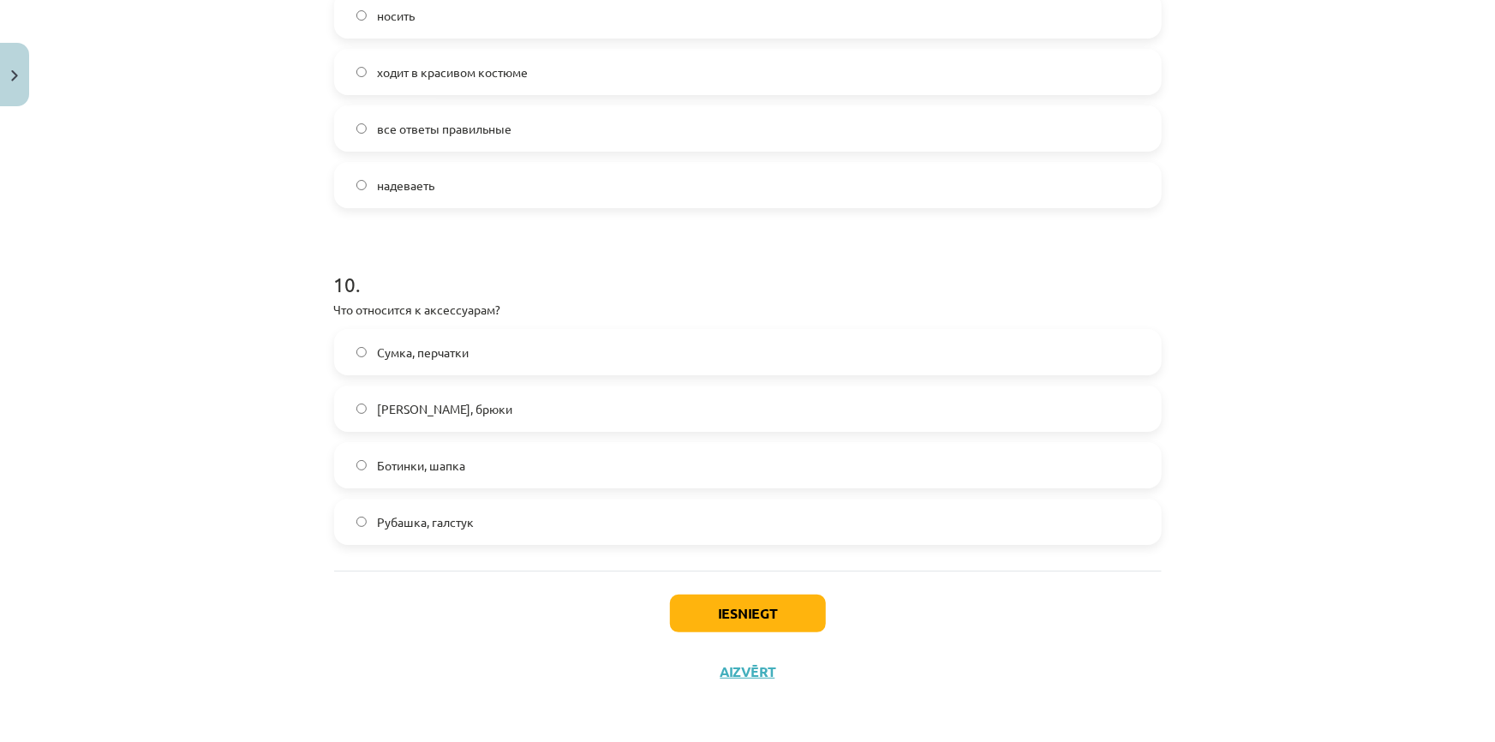
click at [740, 634] on div "Iesniegt Aizvērt" at bounding box center [748, 631] width 828 height 120
click at [742, 629] on button "Iesniegt" at bounding box center [748, 614] width 156 height 38
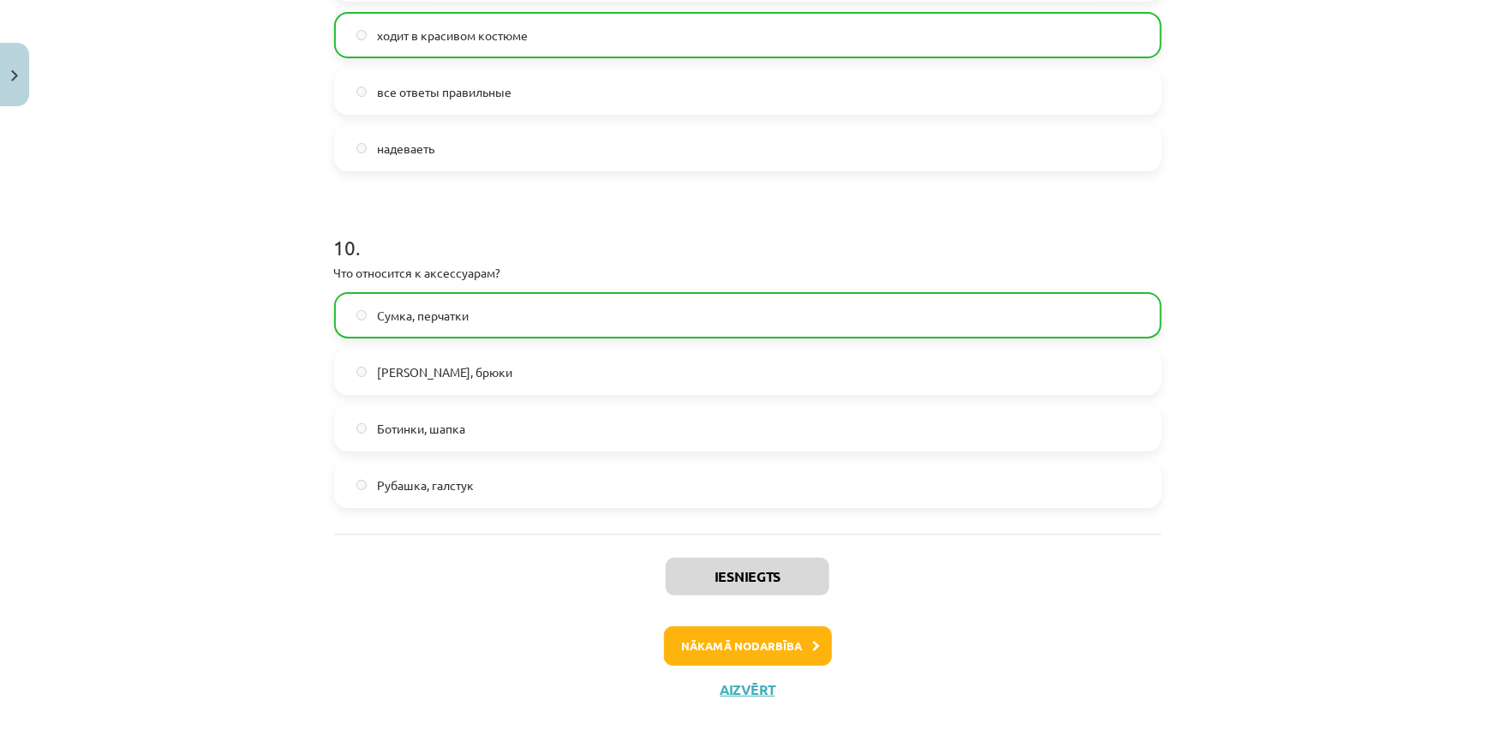
scroll to position [3184, 0]
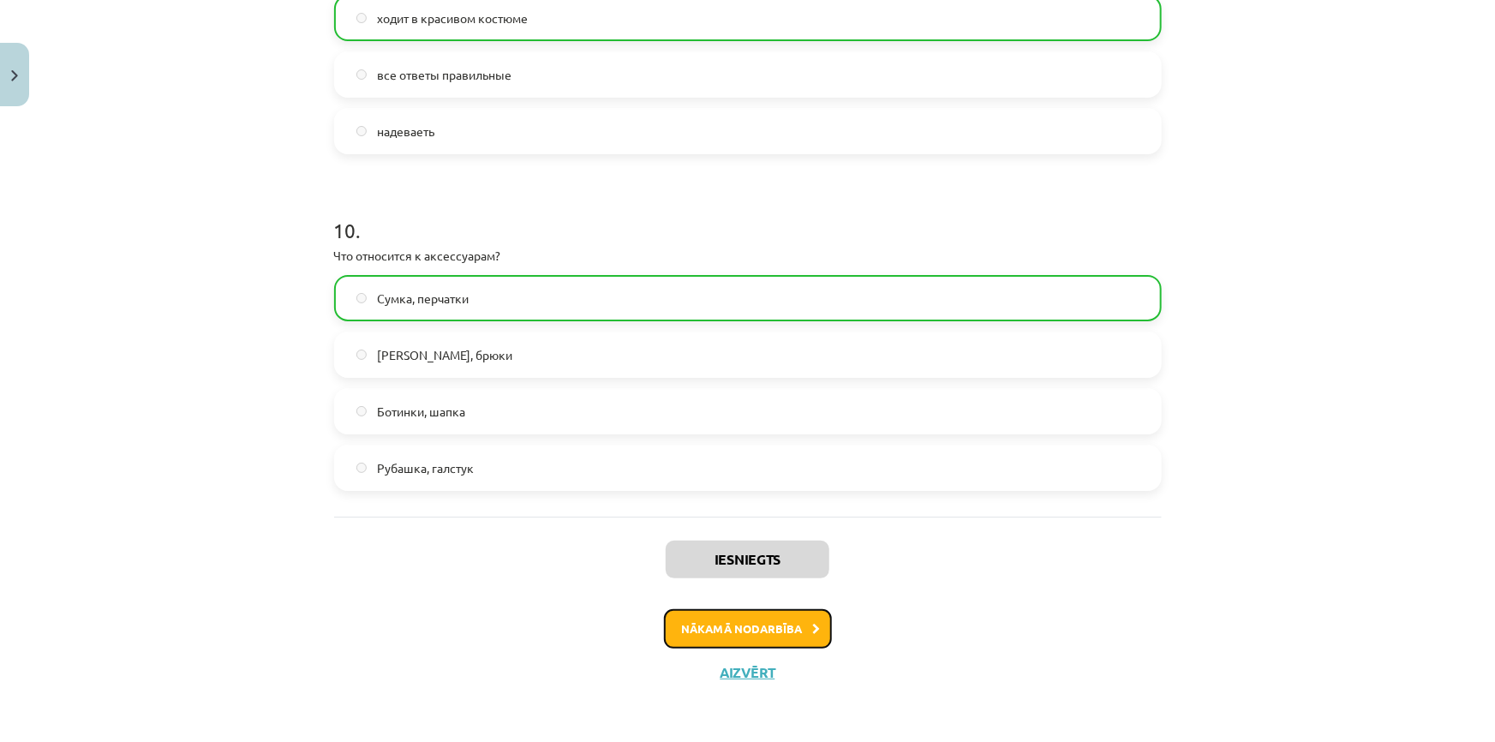
click at [776, 619] on button "Nākamā nodarbība" at bounding box center [748, 628] width 168 height 39
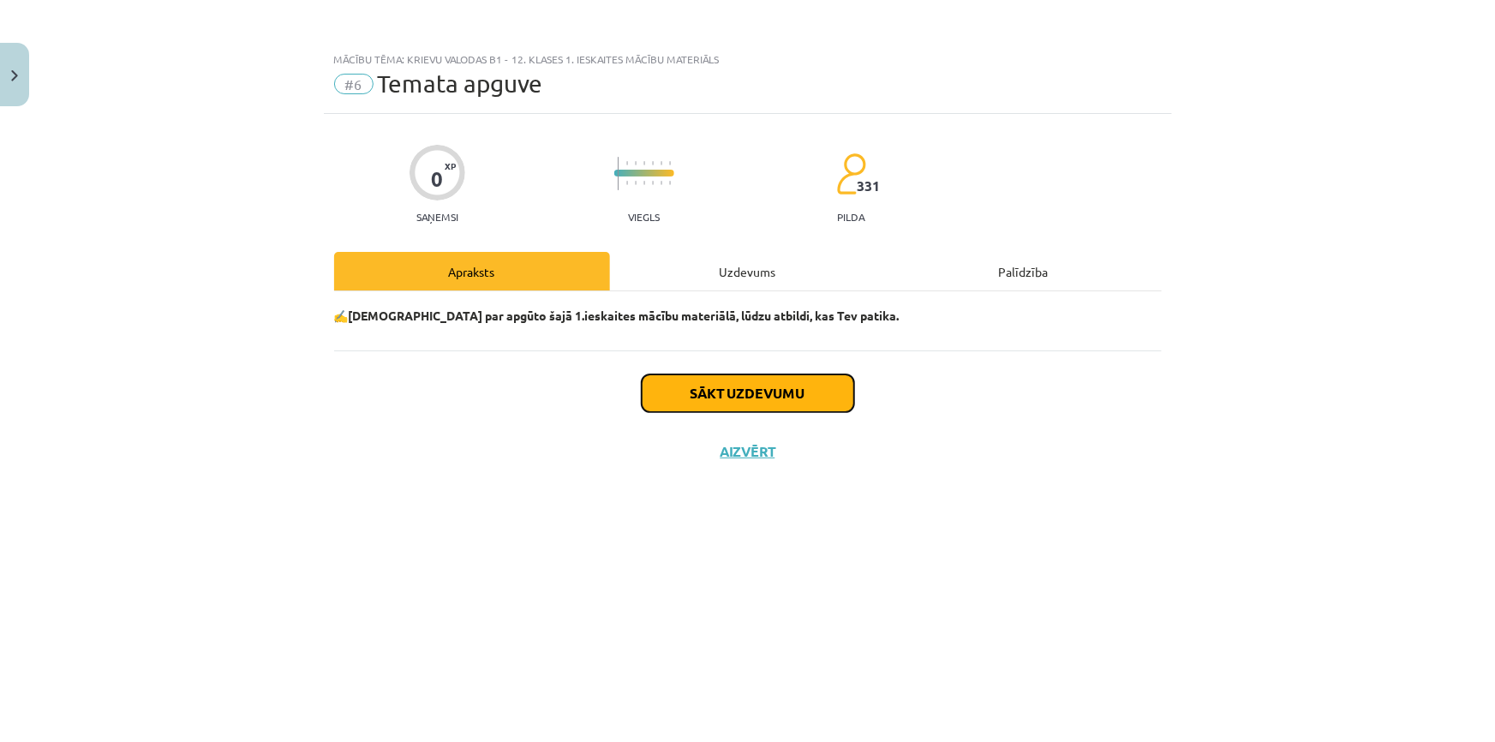
click at [723, 393] on button "Sākt uzdevumu" at bounding box center [748, 394] width 213 height 38
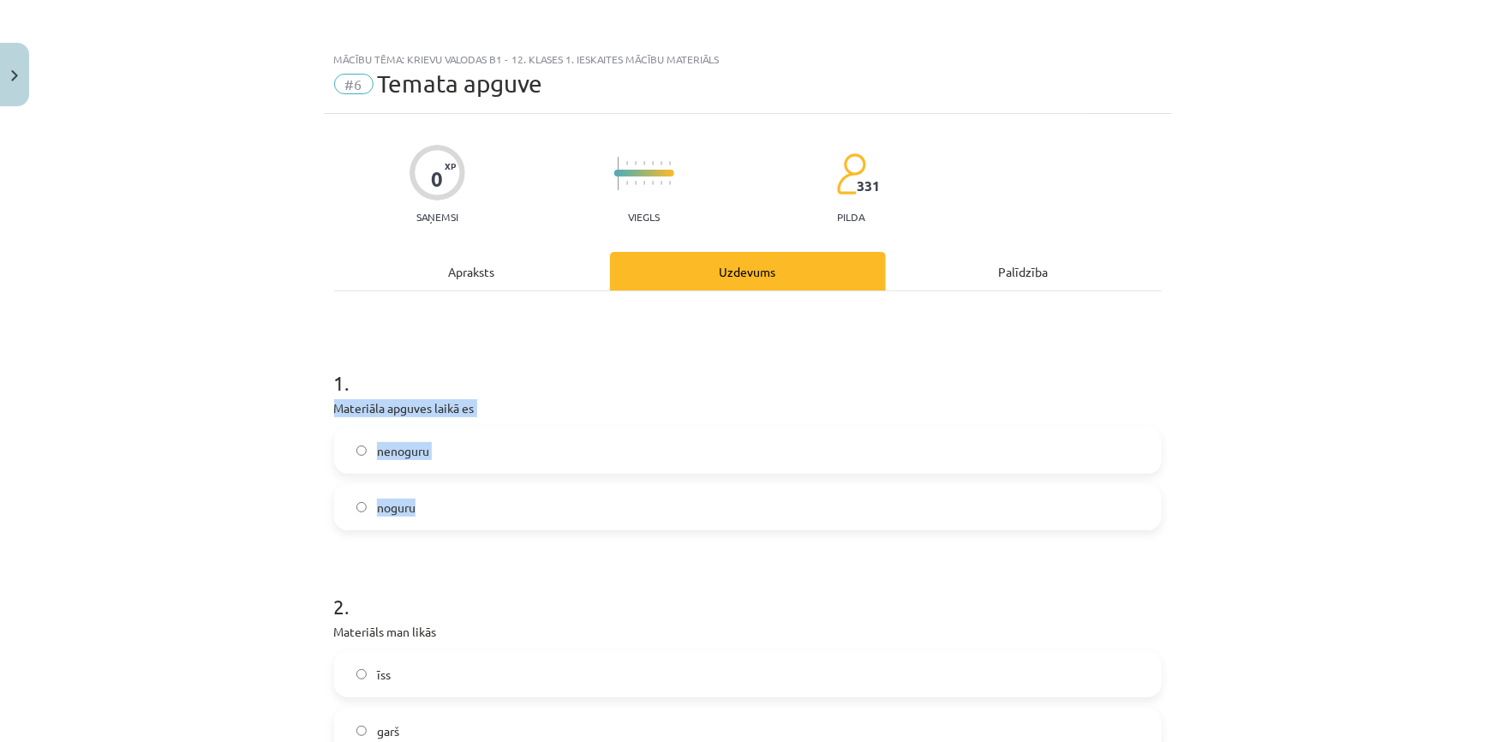
drag, startPoint x: 277, startPoint y: 397, endPoint x: 683, endPoint y: 496, distance: 418.2
click at [683, 496] on div "Mācību tēma: Krievu valodas b1 - 12. klases 1. ieskaites mācību materiāls #6 Te…" at bounding box center [747, 371] width 1495 height 742
click at [665, 391] on h1 "1 ." at bounding box center [748, 367] width 828 height 53
click at [414, 515] on label "noguru" at bounding box center [748, 507] width 824 height 43
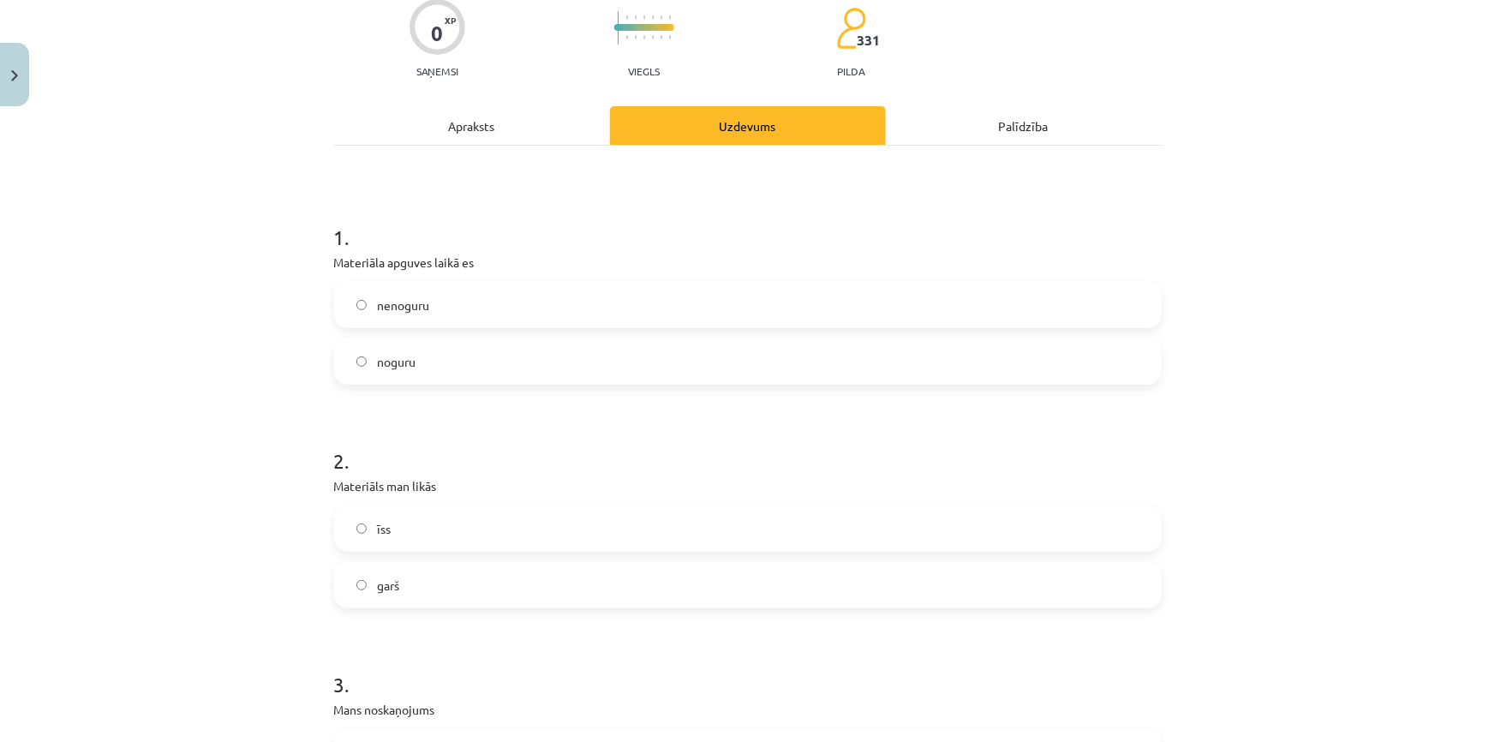
scroll to position [233, 0]
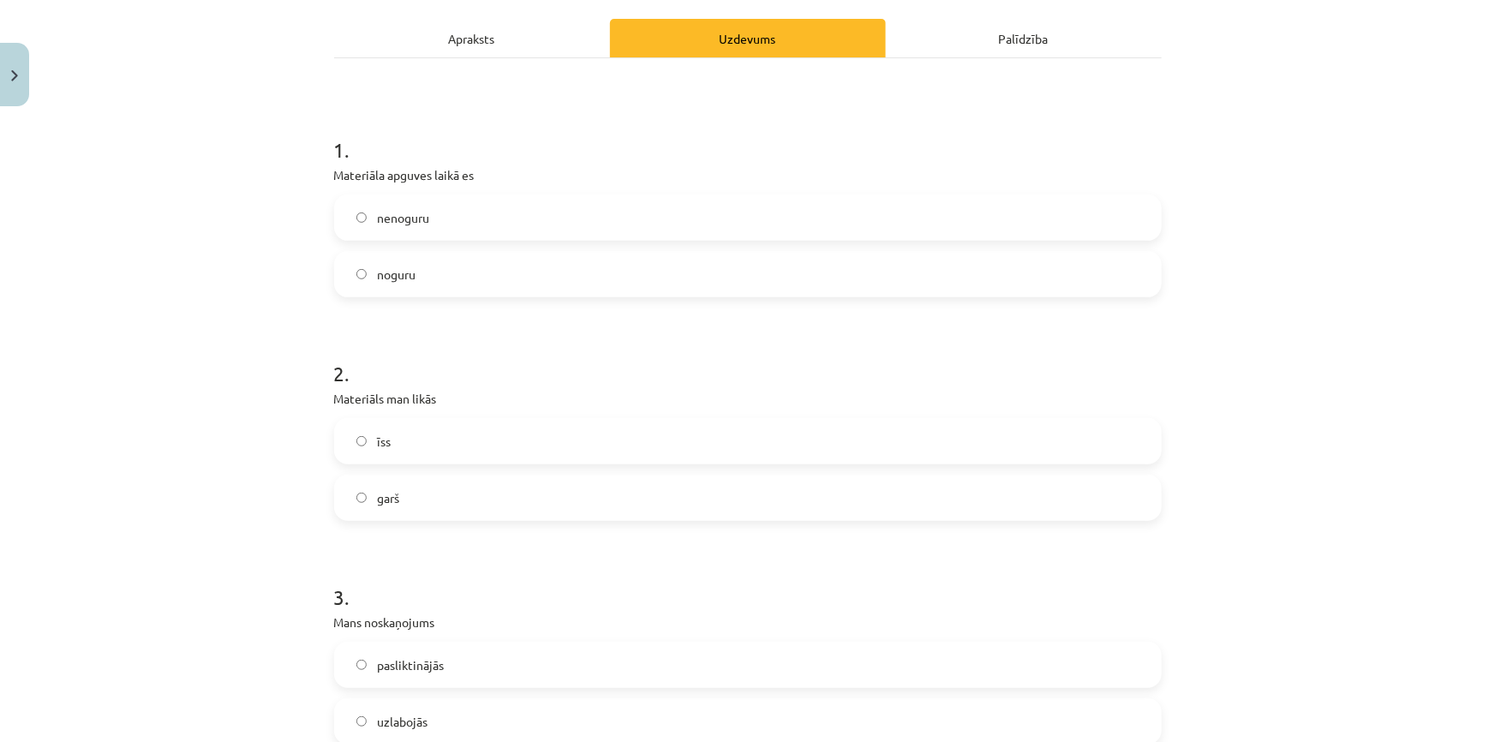
click at [401, 511] on label "garš" at bounding box center [748, 498] width 824 height 43
click at [442, 656] on label "pasliktinājās" at bounding box center [748, 665] width 824 height 43
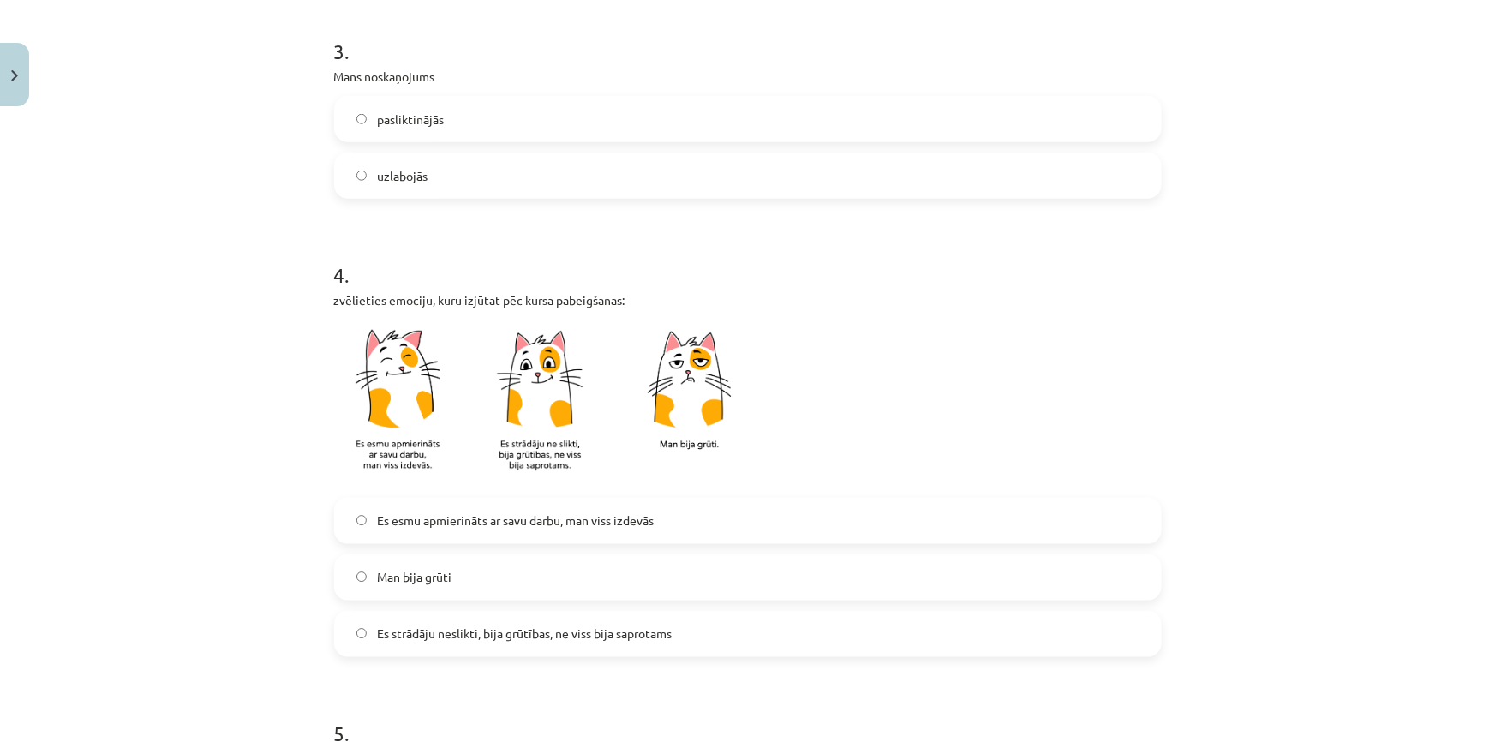
click at [438, 526] on span "Es esmu apmierināts ar savu darbu, man viss izdevās" at bounding box center [515, 521] width 277 height 18
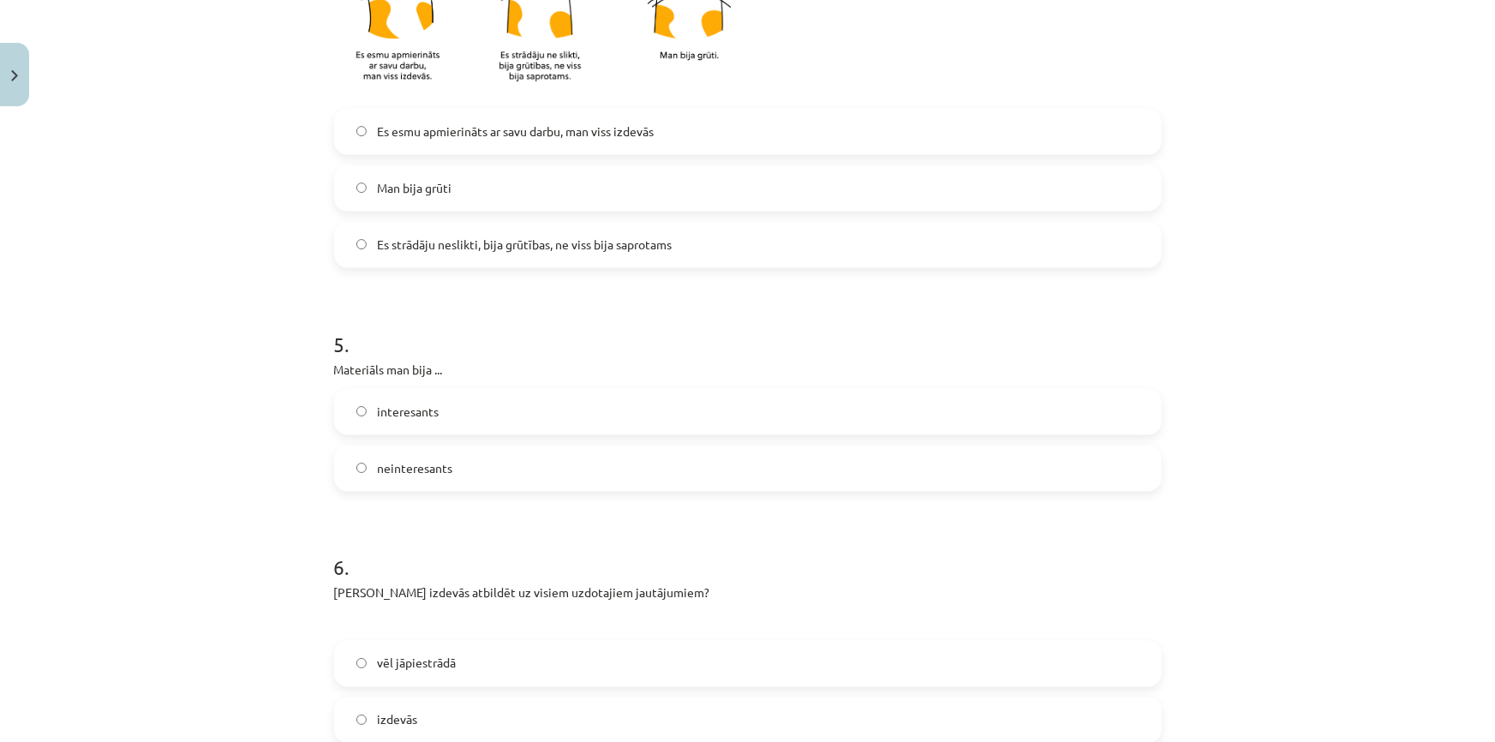
click at [439, 411] on label "interesants" at bounding box center [748, 412] width 824 height 43
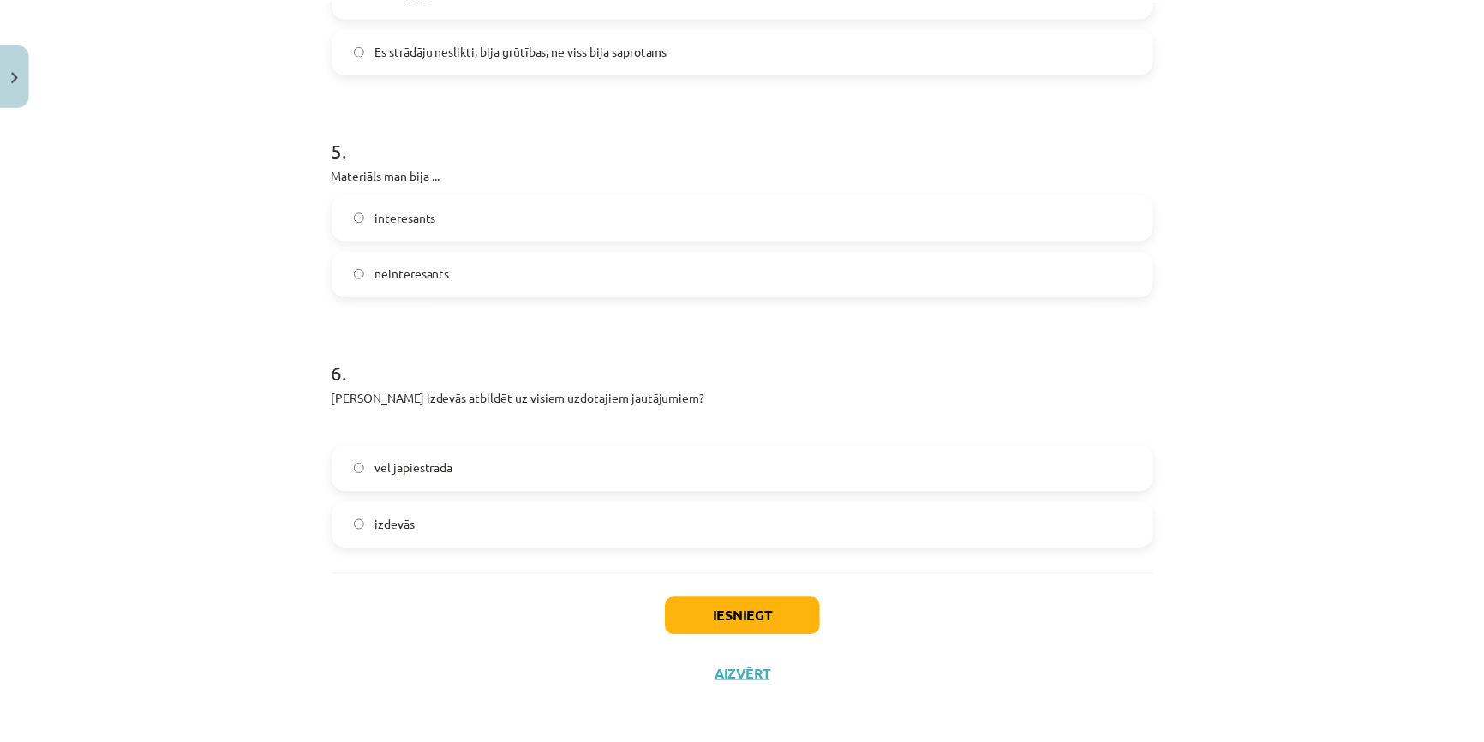
scroll to position [1367, 0]
click at [446, 488] on div "vēl jāpiestrādā izdevās" at bounding box center [748, 493] width 828 height 103
click at [486, 457] on label "vēl jāpiestrādā" at bounding box center [748, 465] width 824 height 43
click at [770, 613] on button "Iesniegt" at bounding box center [748, 614] width 156 height 38
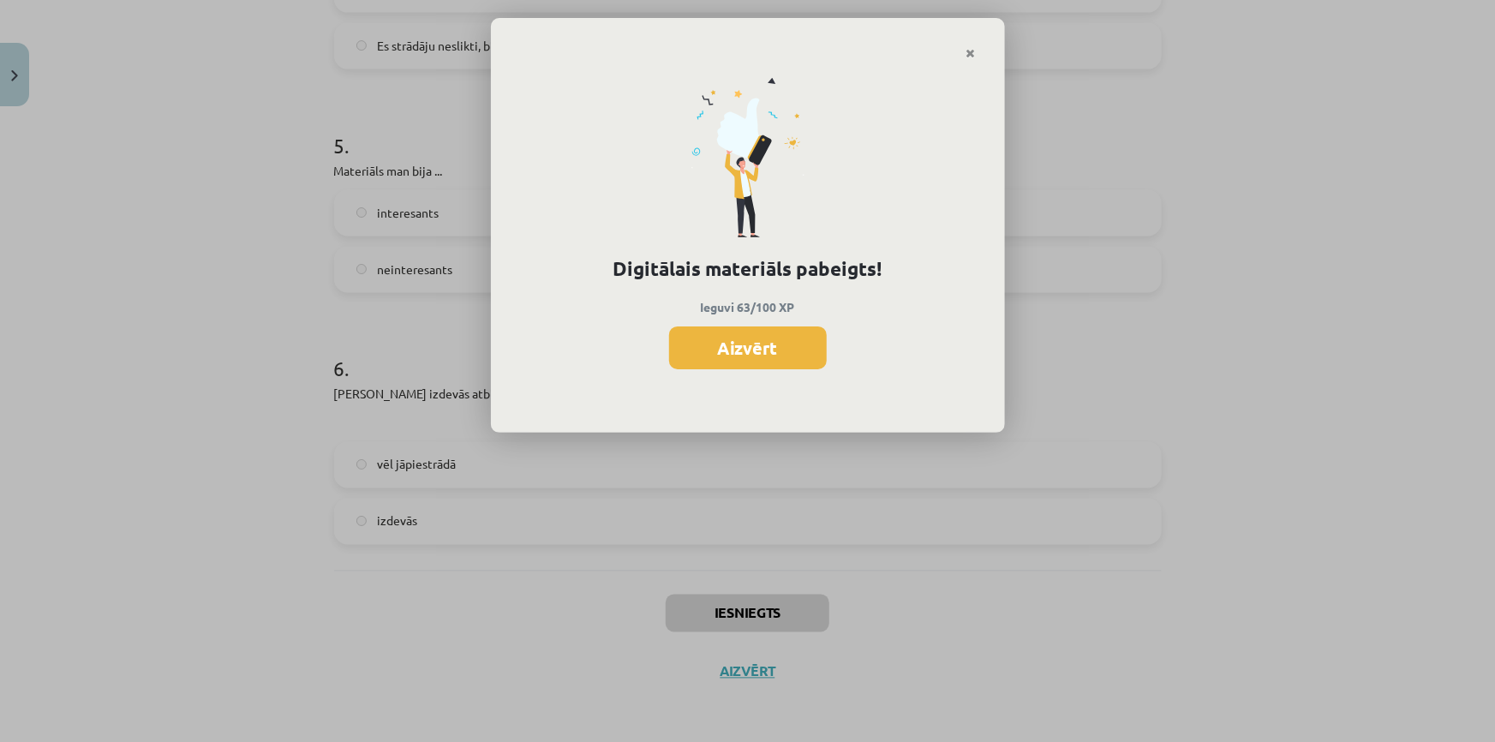
click at [977, 60] on div "Digitālais materiāls pabeigts! Ieguvi 63/100 XP Aizvērt" at bounding box center [748, 247] width 514 height 374
click at [974, 54] on icon "Close" at bounding box center [971, 54] width 9 height 12
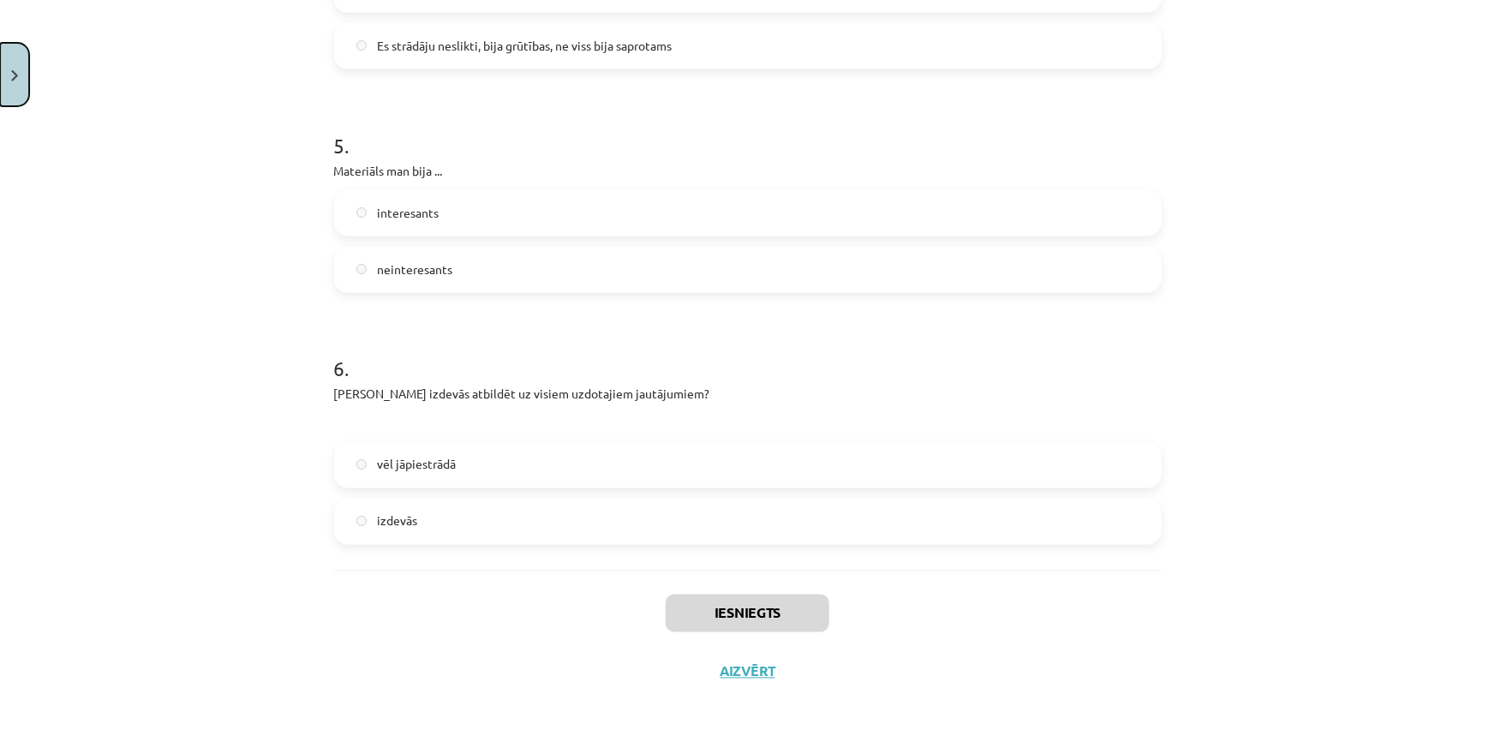
click at [4, 57] on button "Close" at bounding box center [14, 74] width 29 height 63
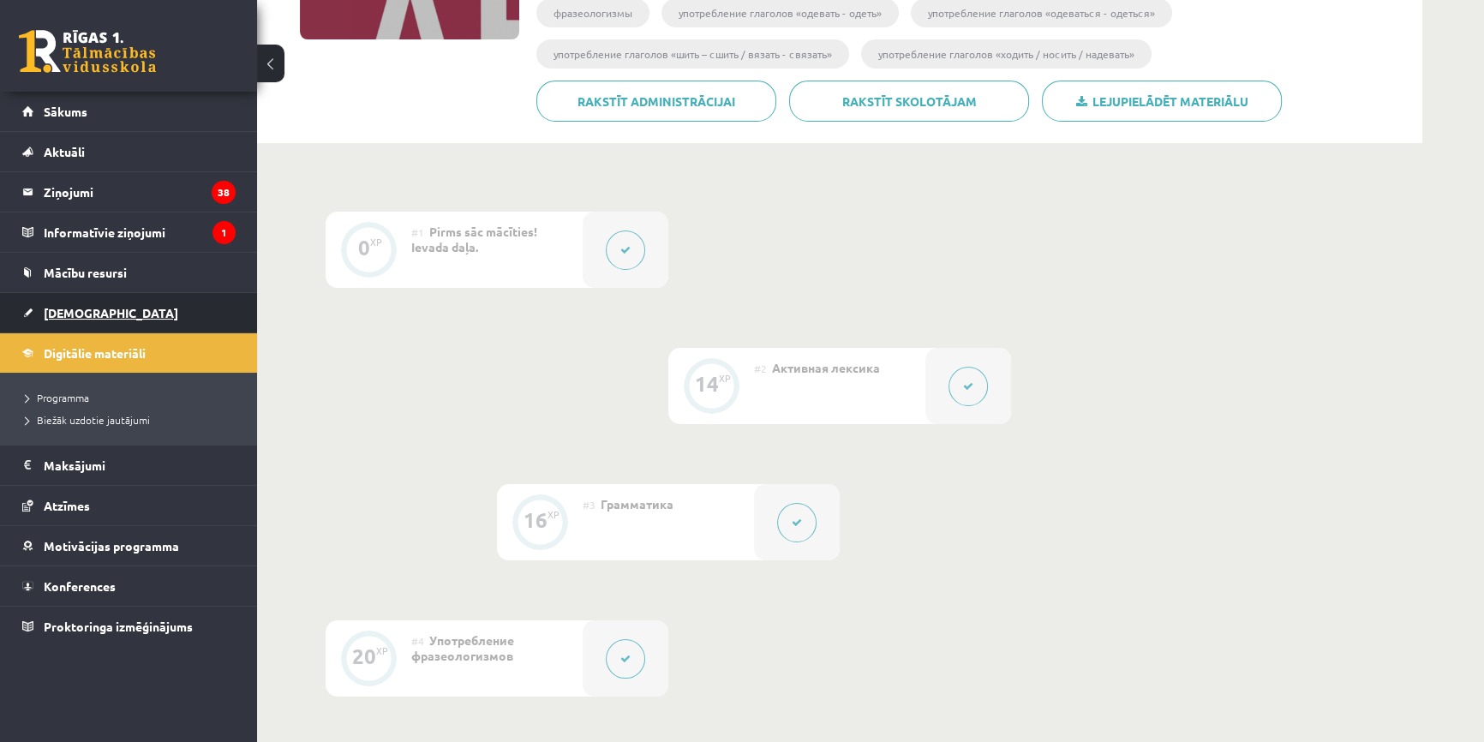
click at [68, 308] on span "[DEMOGRAPHIC_DATA]" at bounding box center [111, 312] width 135 height 15
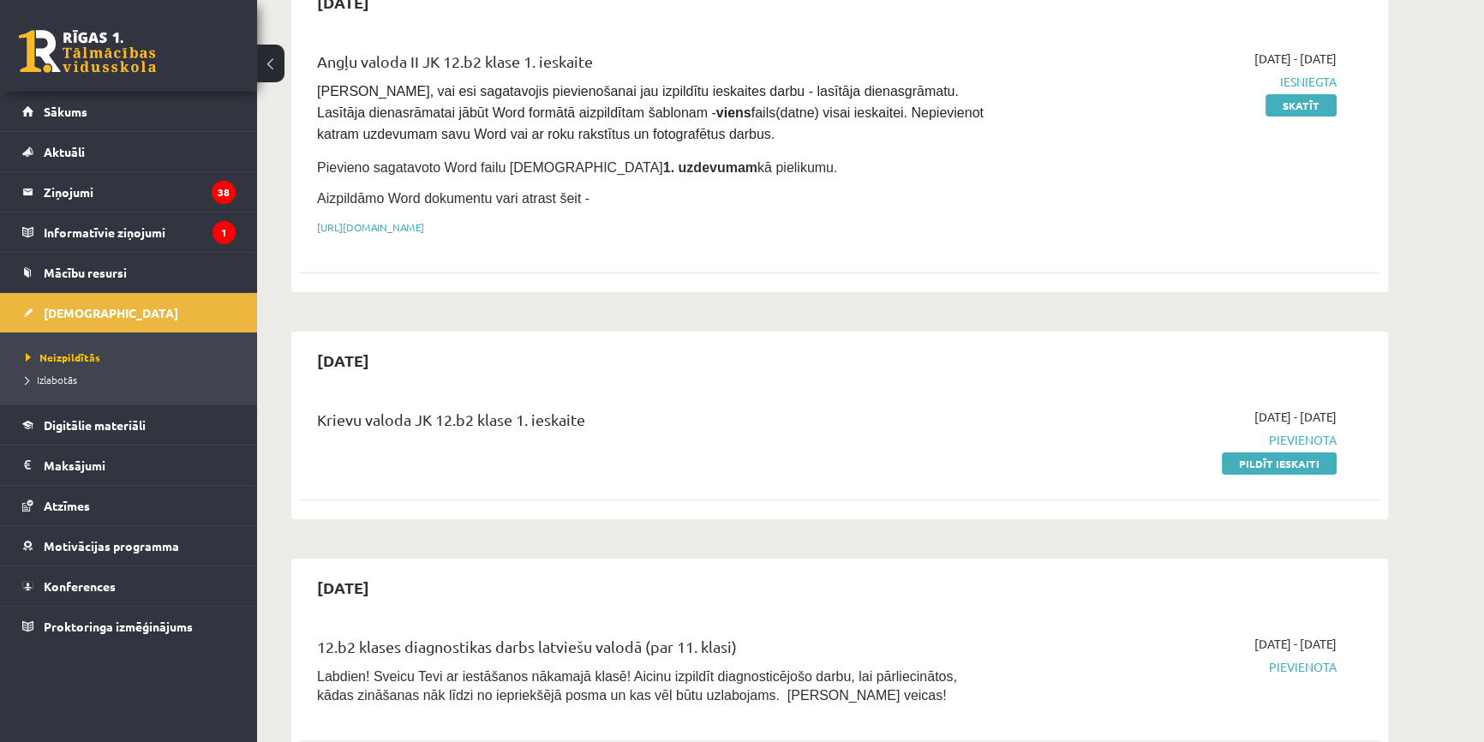
scroll to position [467, 0]
